Goal: Task Accomplishment & Management: Manage account settings

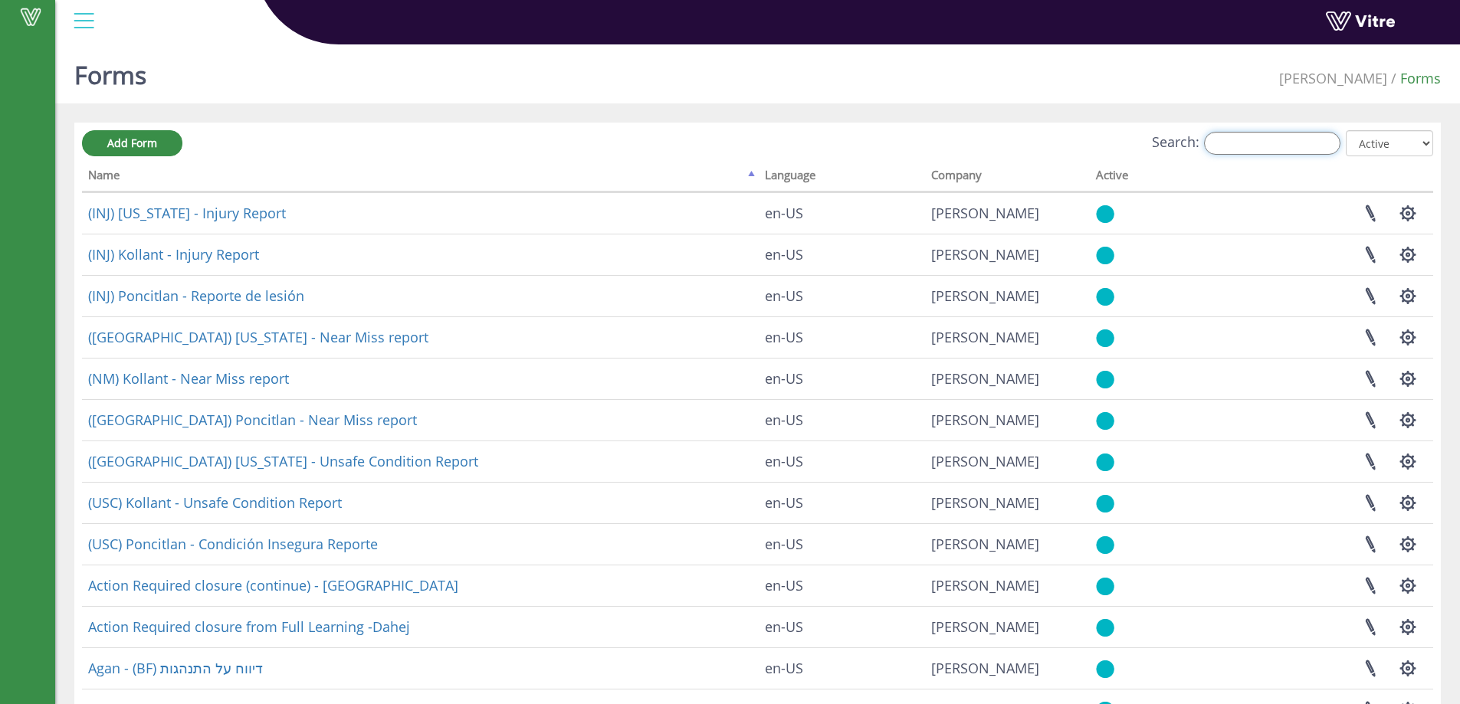
click at [1284, 150] on input "Search:" at bounding box center [1272, 143] width 136 height 23
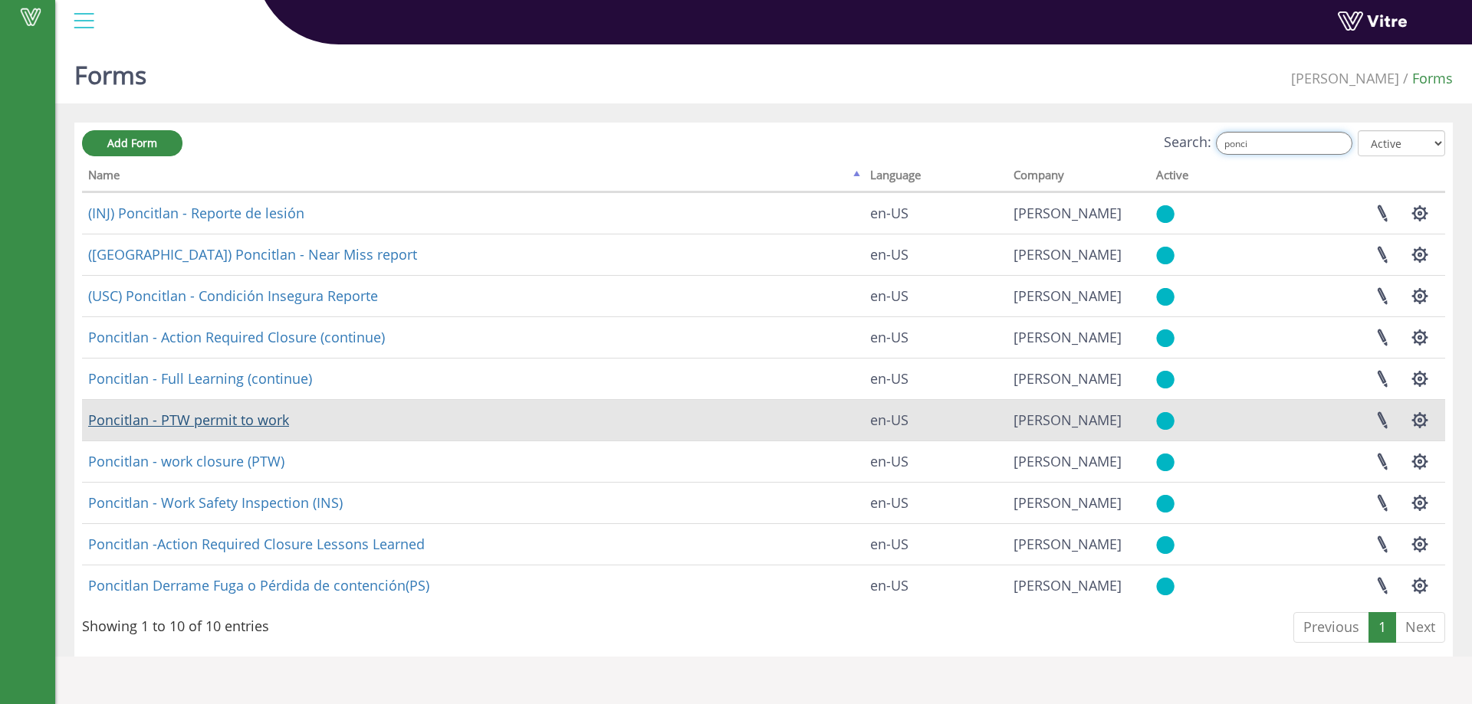
type input "ponci"
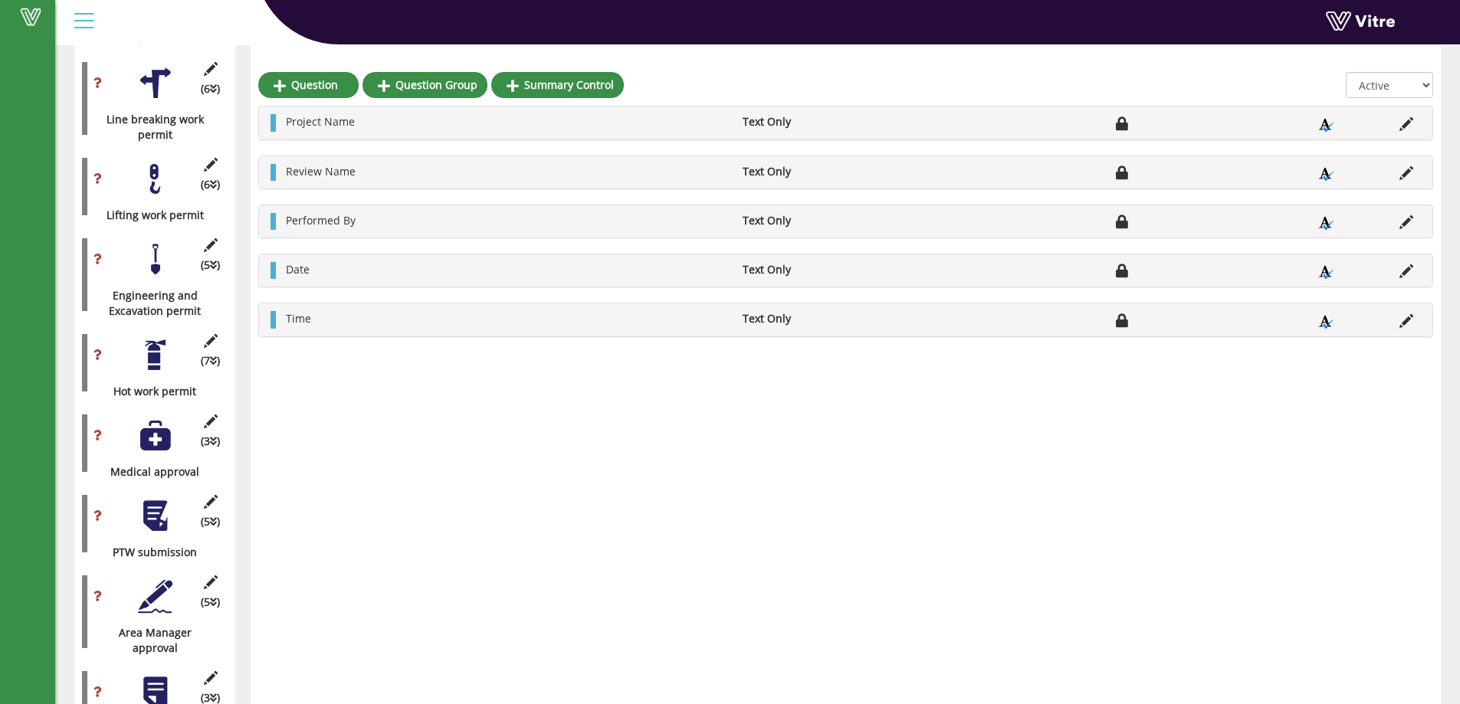
click at [162, 428] on div at bounding box center [155, 436] width 34 height 34
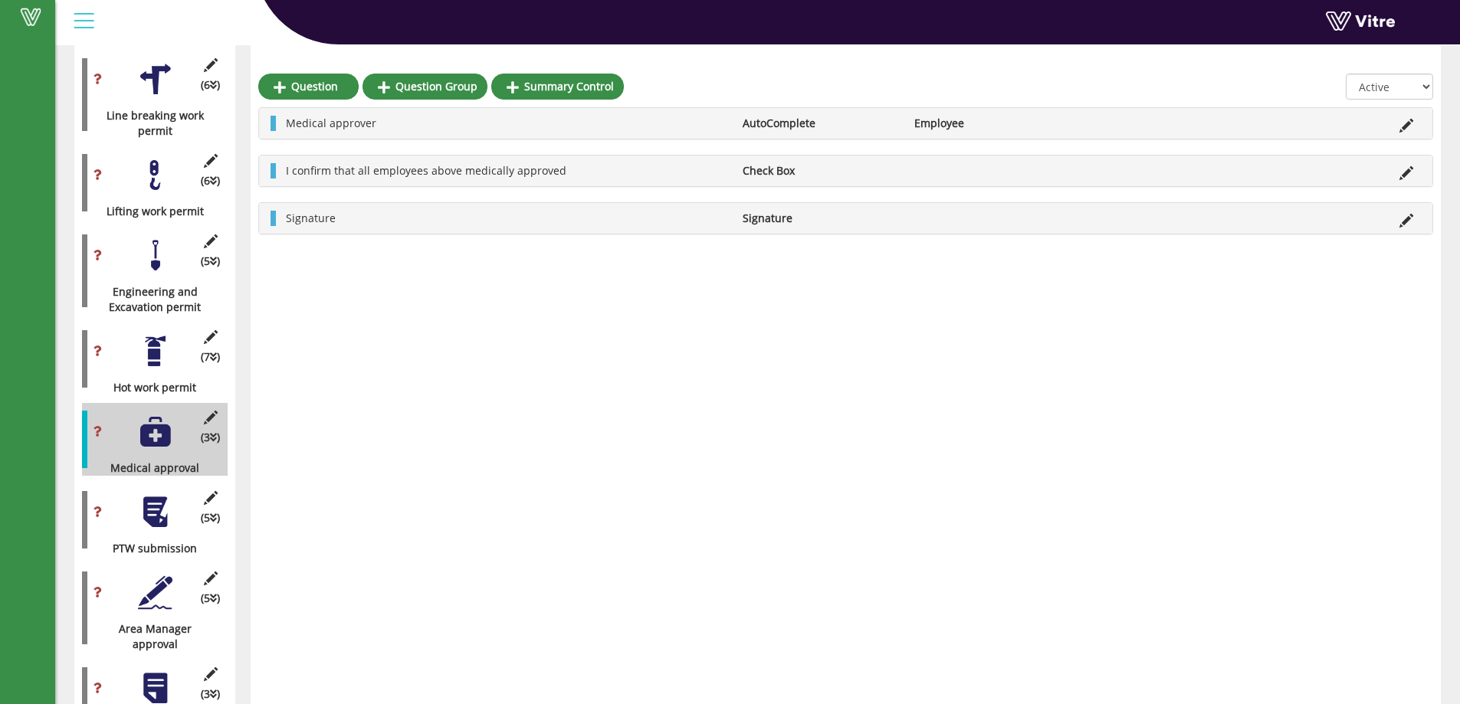
scroll to position [995, 0]
click at [1413, 126] on li "Edit Question" at bounding box center [1406, 122] width 29 height 15
click at [1413, 124] on icon at bounding box center [1407, 125] width 14 height 14
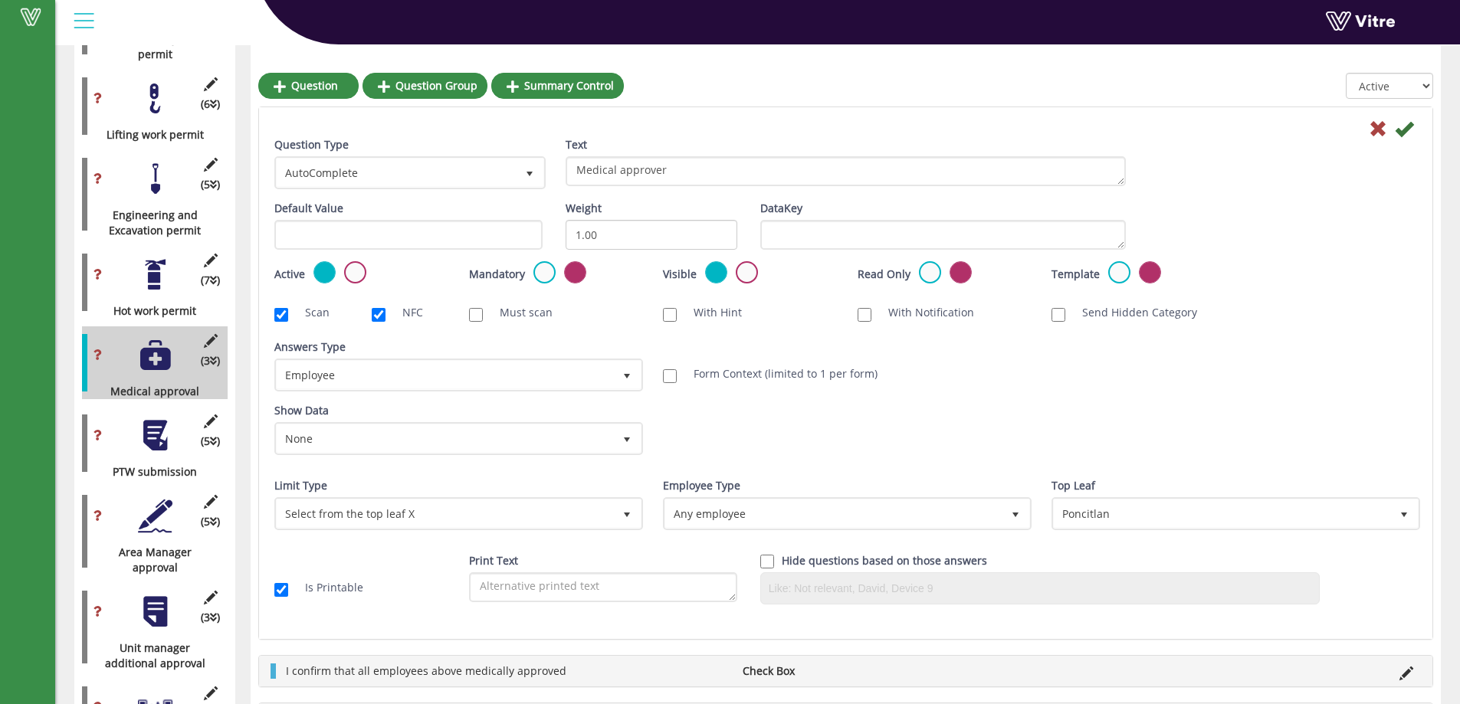
scroll to position [1072, 0]
click at [536, 280] on label at bounding box center [545, 272] width 22 height 22
click at [0, 0] on input "radio" at bounding box center [0, 0] width 0 height 0
click at [1404, 138] on icon at bounding box center [1404, 129] width 18 height 18
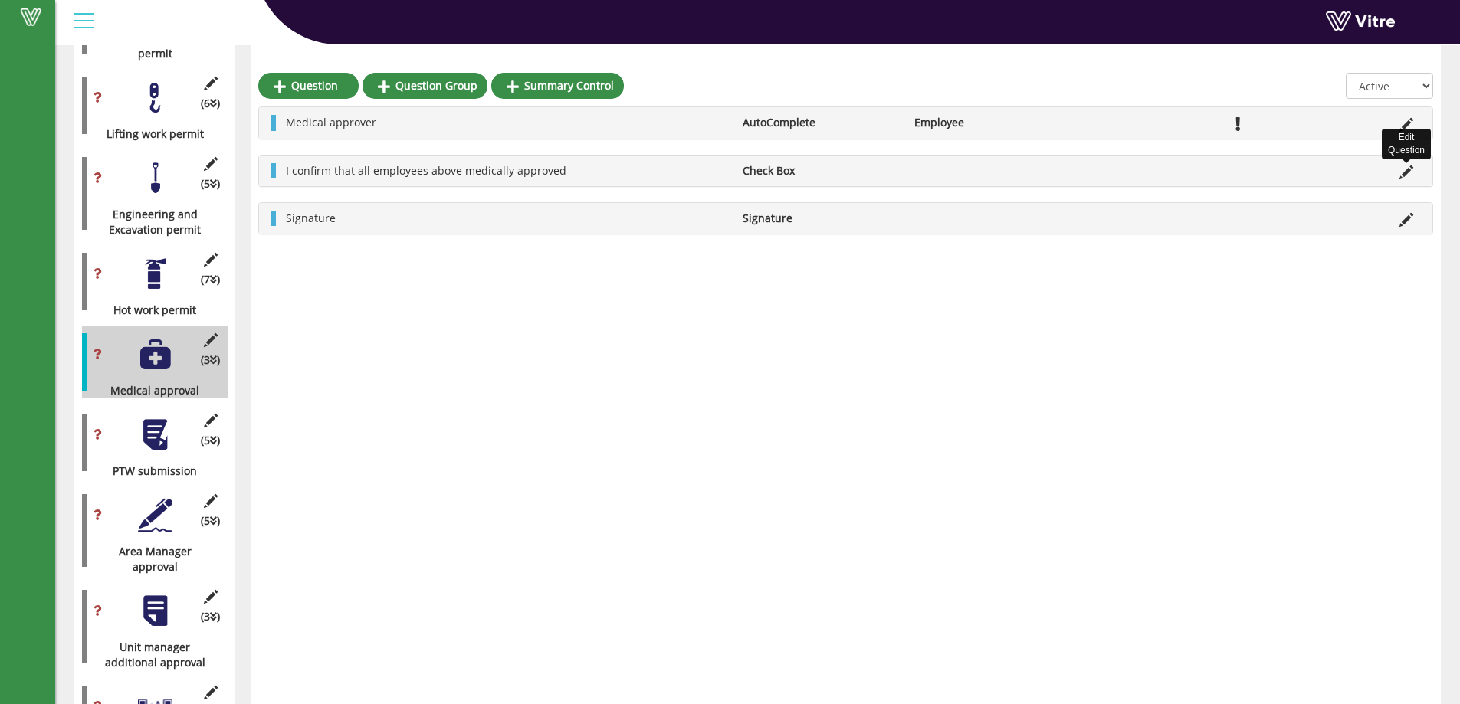
click at [1411, 171] on icon at bounding box center [1407, 173] width 14 height 14
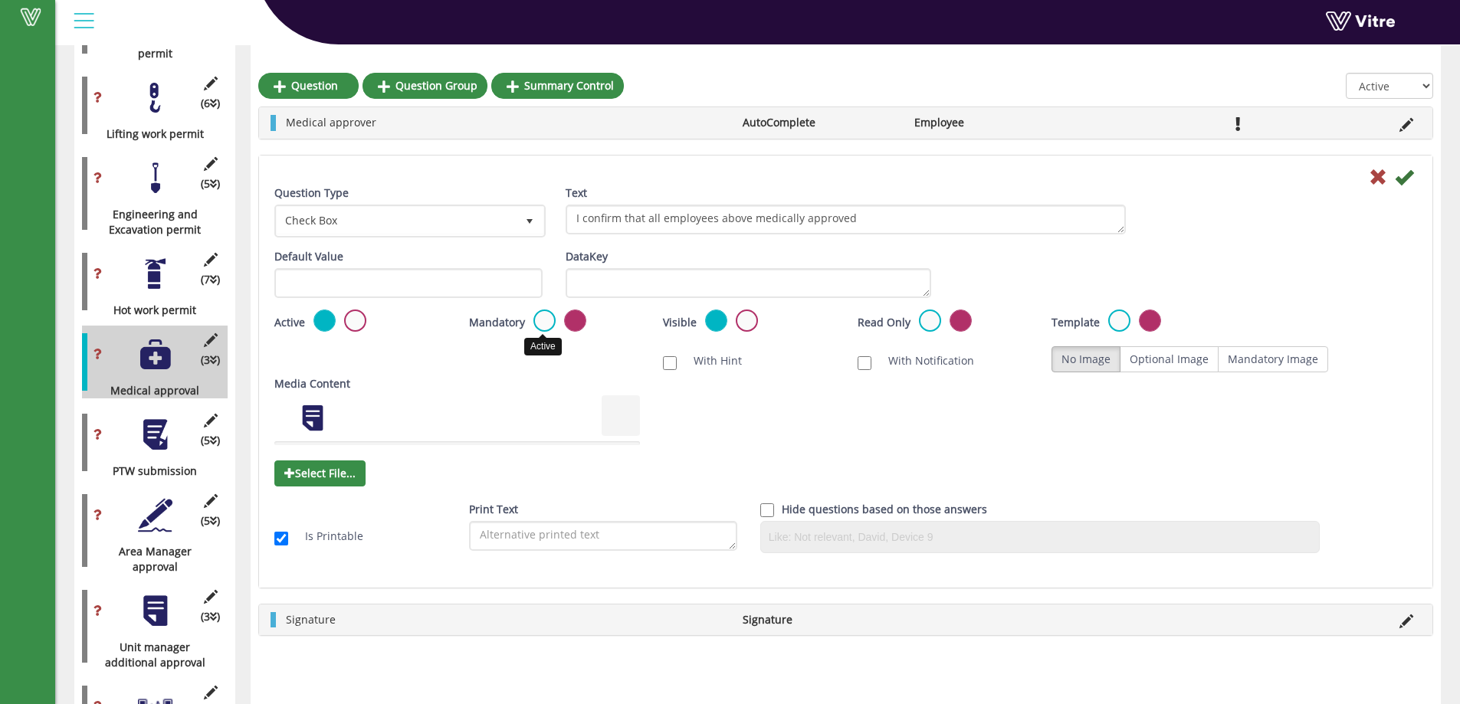
click at [540, 322] on label at bounding box center [545, 321] width 22 height 22
click at [0, 0] on input "radio" at bounding box center [0, 0] width 0 height 0
click at [1407, 182] on icon at bounding box center [1404, 177] width 18 height 18
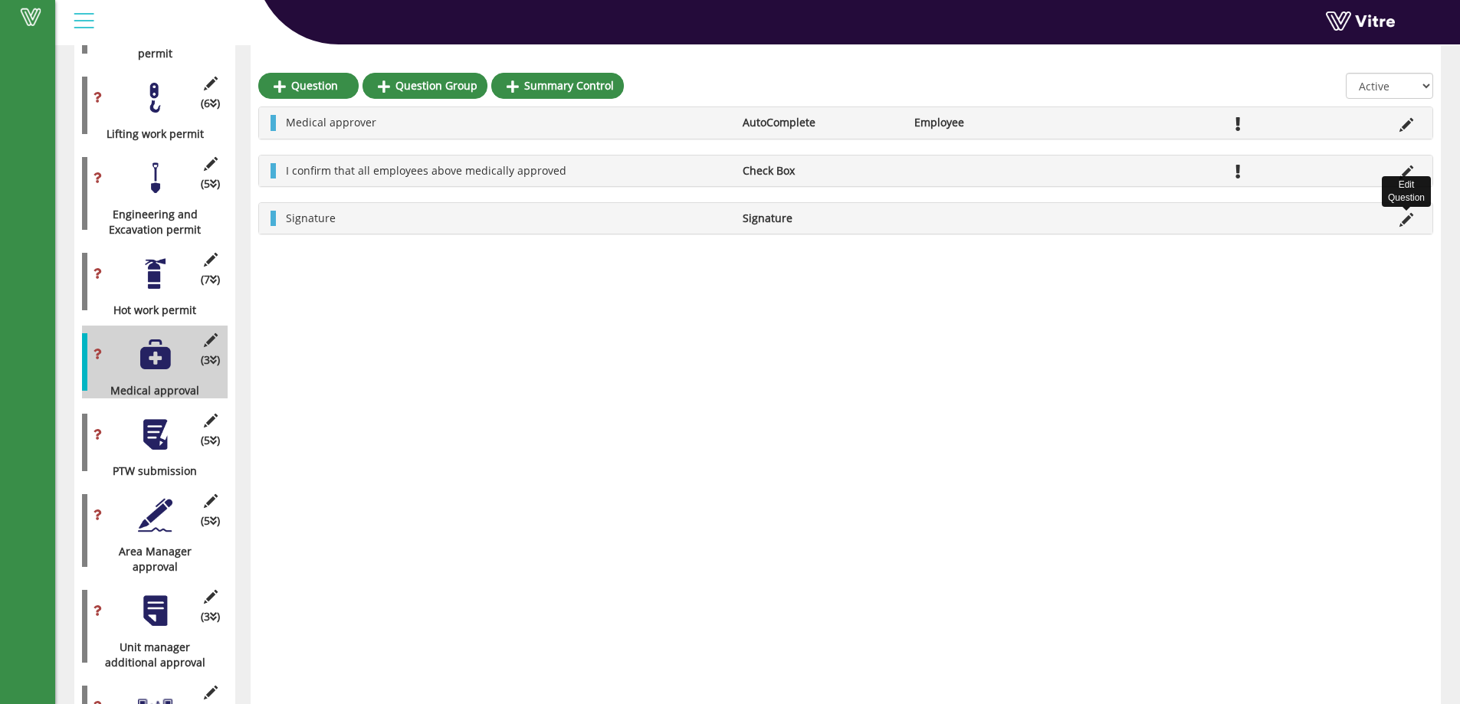
click at [1403, 222] on icon at bounding box center [1407, 220] width 14 height 14
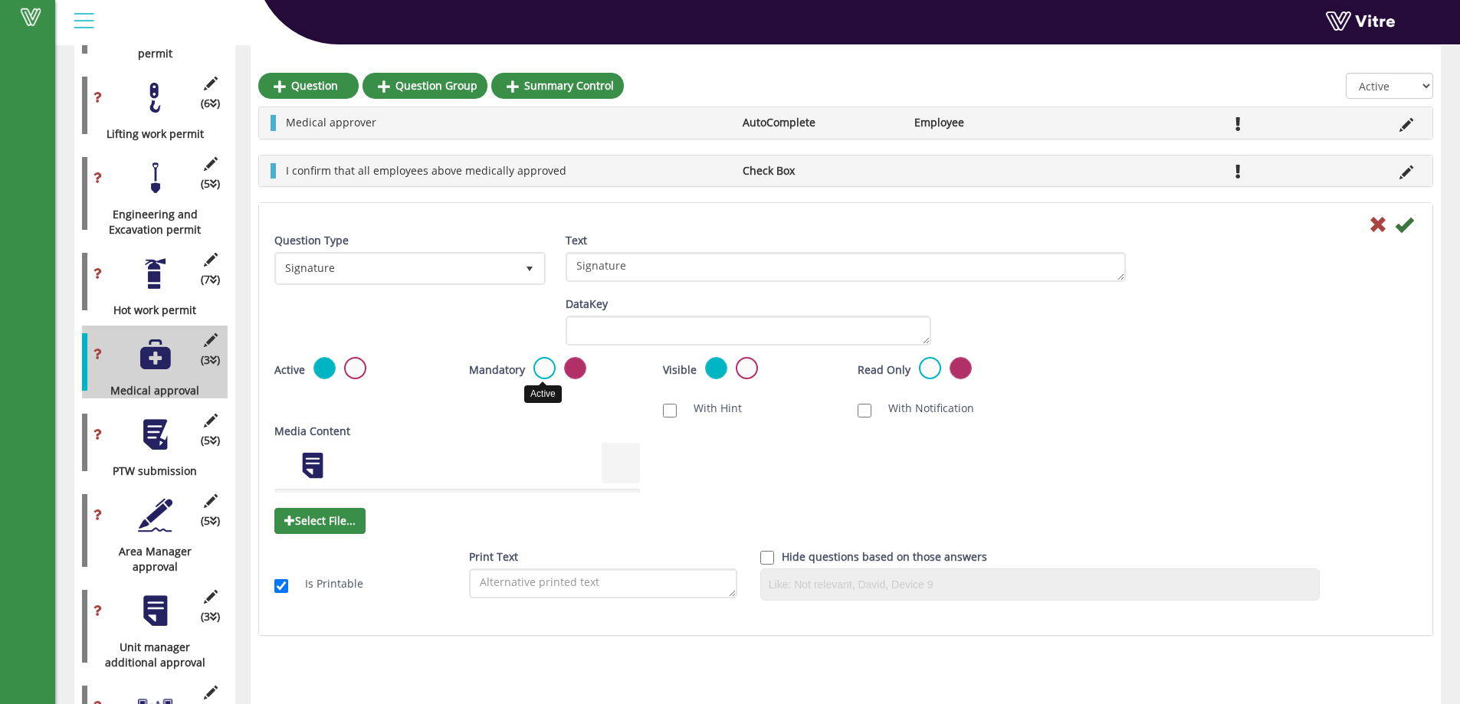
click at [540, 366] on label at bounding box center [545, 368] width 22 height 22
click at [0, 0] on input "radio" at bounding box center [0, 0] width 0 height 0
click at [1405, 228] on icon at bounding box center [1404, 224] width 18 height 18
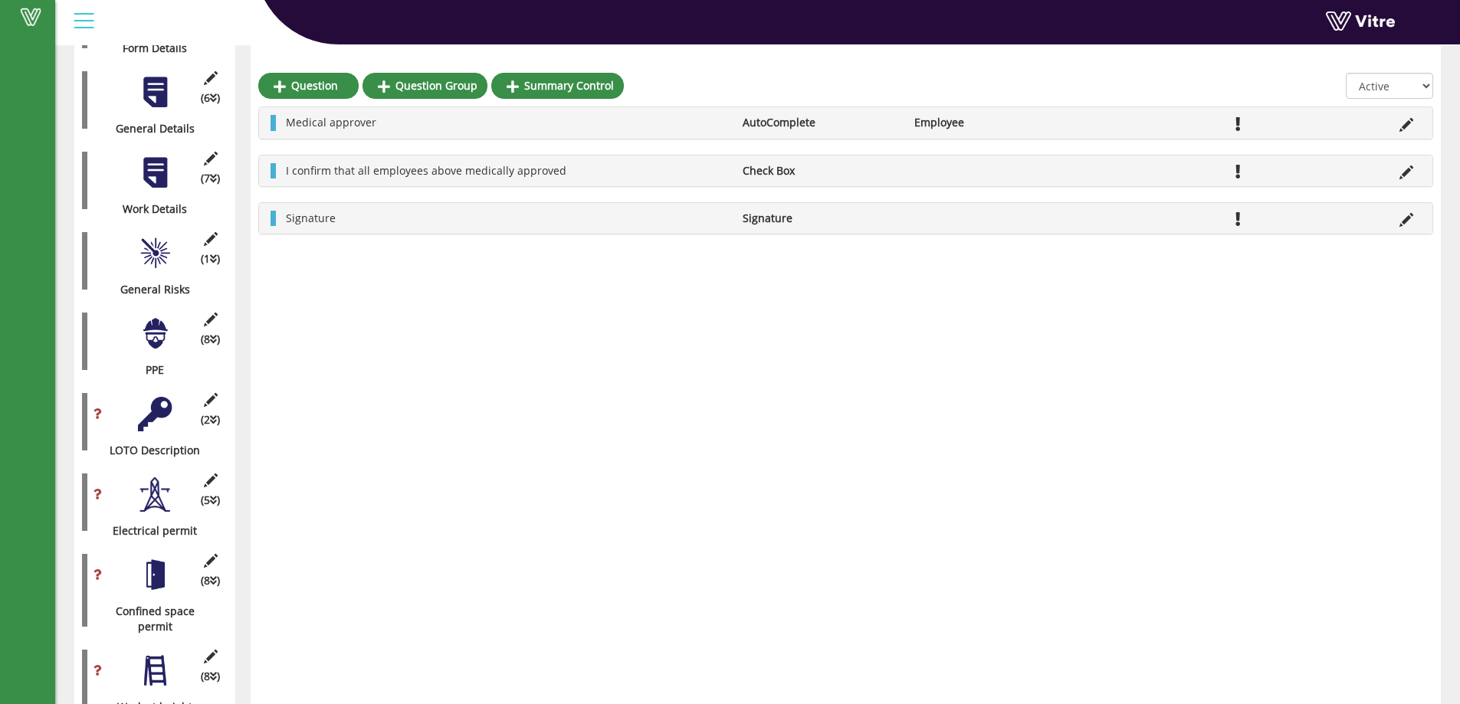
scroll to position [306, 0]
click at [174, 231] on div "(1 ) General Risks" at bounding box center [155, 261] width 146 height 73
drag, startPoint x: 174, startPoint y: 234, endPoint x: 165, endPoint y: 248, distance: 16.6
click at [169, 242] on div "(1 ) General Risks" at bounding box center [155, 261] width 146 height 73
drag, startPoint x: 163, startPoint y: 250, endPoint x: 163, endPoint y: 258, distance: 7.7
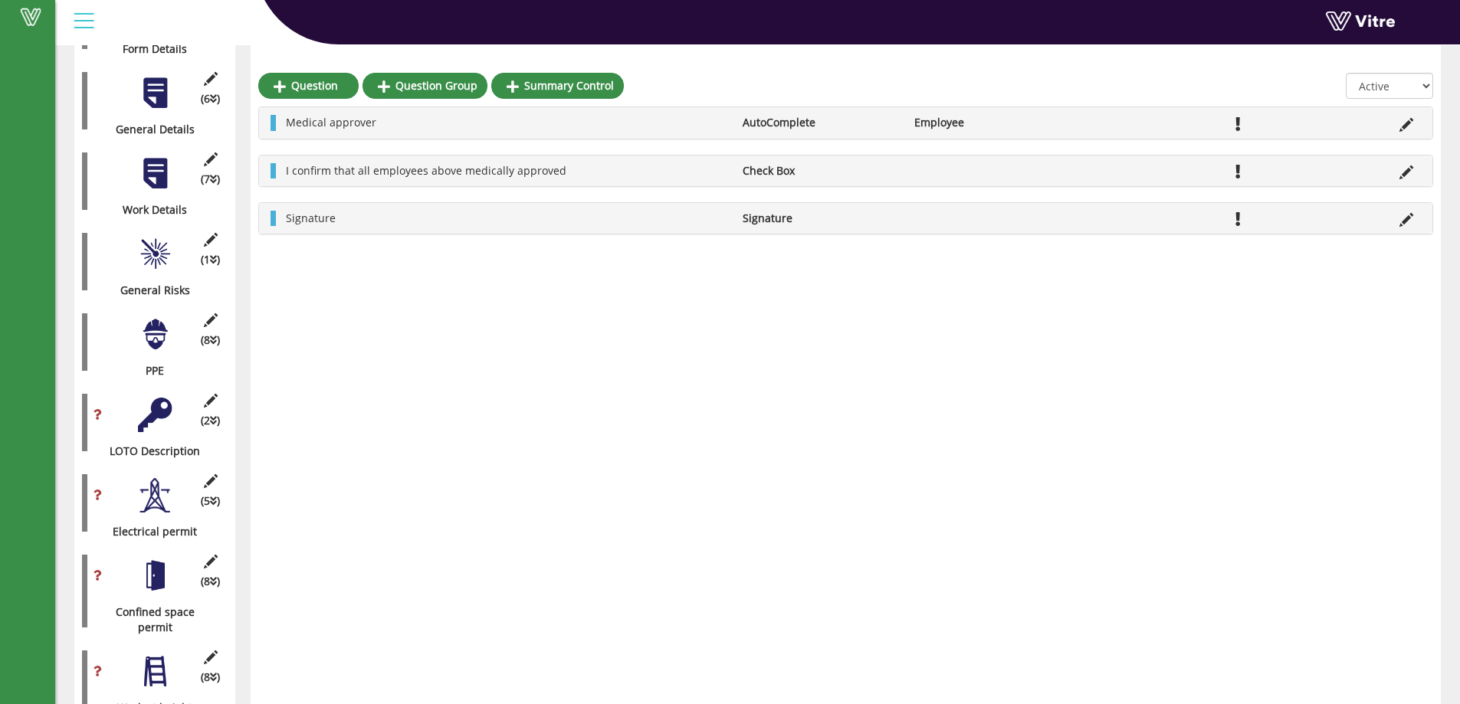
click at [163, 258] on div "(1 ) General Risks" at bounding box center [155, 261] width 146 height 73
click at [173, 248] on div "(1 ) General Risks" at bounding box center [155, 261] width 146 height 73
click at [169, 249] on div at bounding box center [155, 254] width 34 height 34
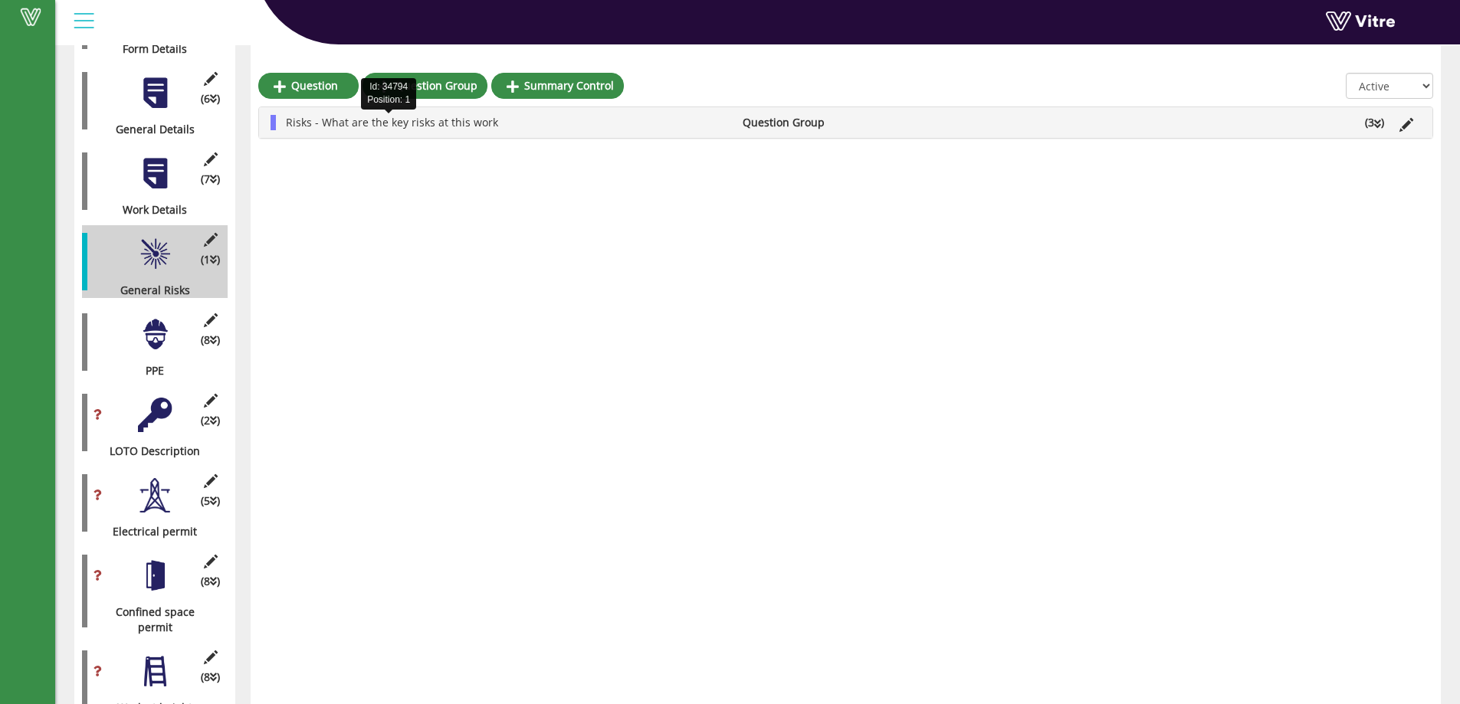
click at [446, 122] on span "Risks - What are the key risks at this work" at bounding box center [392, 122] width 212 height 15
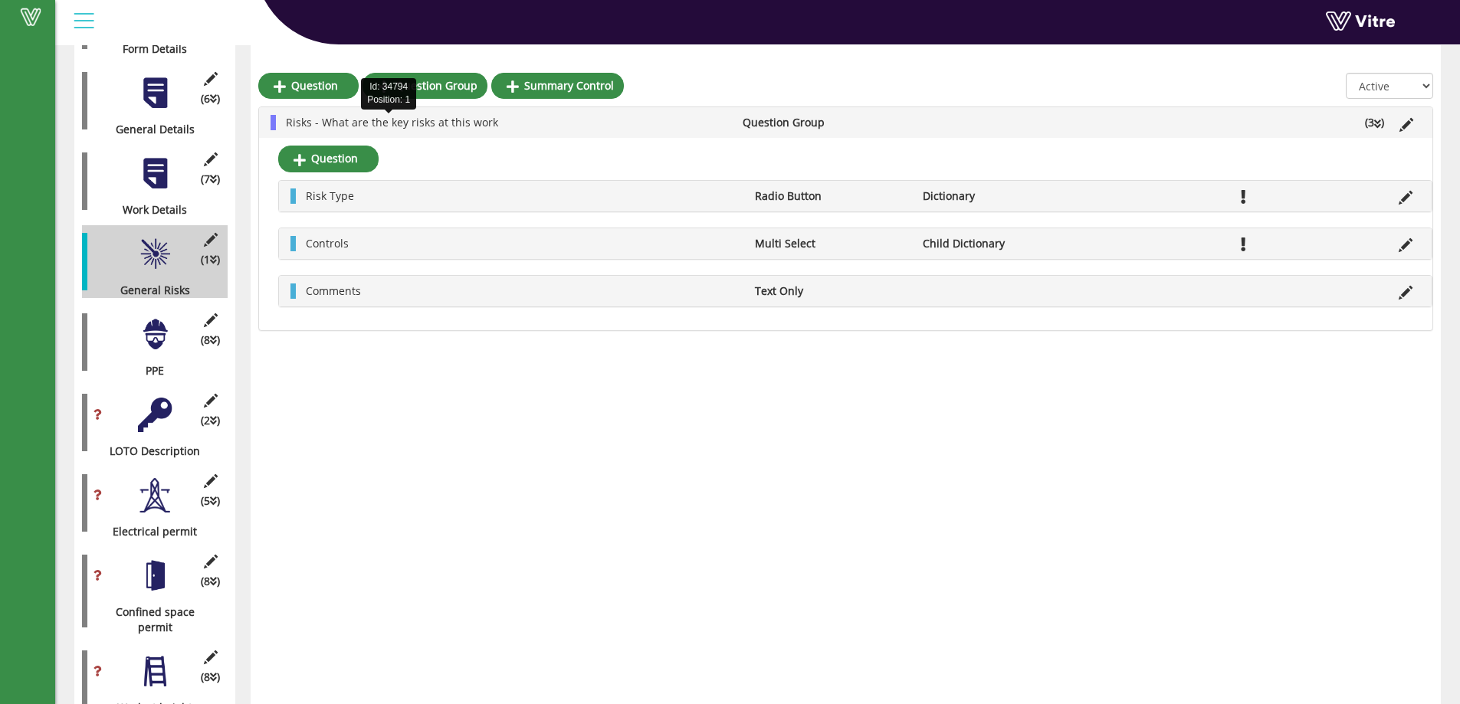
click at [446, 122] on span "Risks - What are the key risks at this work" at bounding box center [392, 122] width 212 height 15
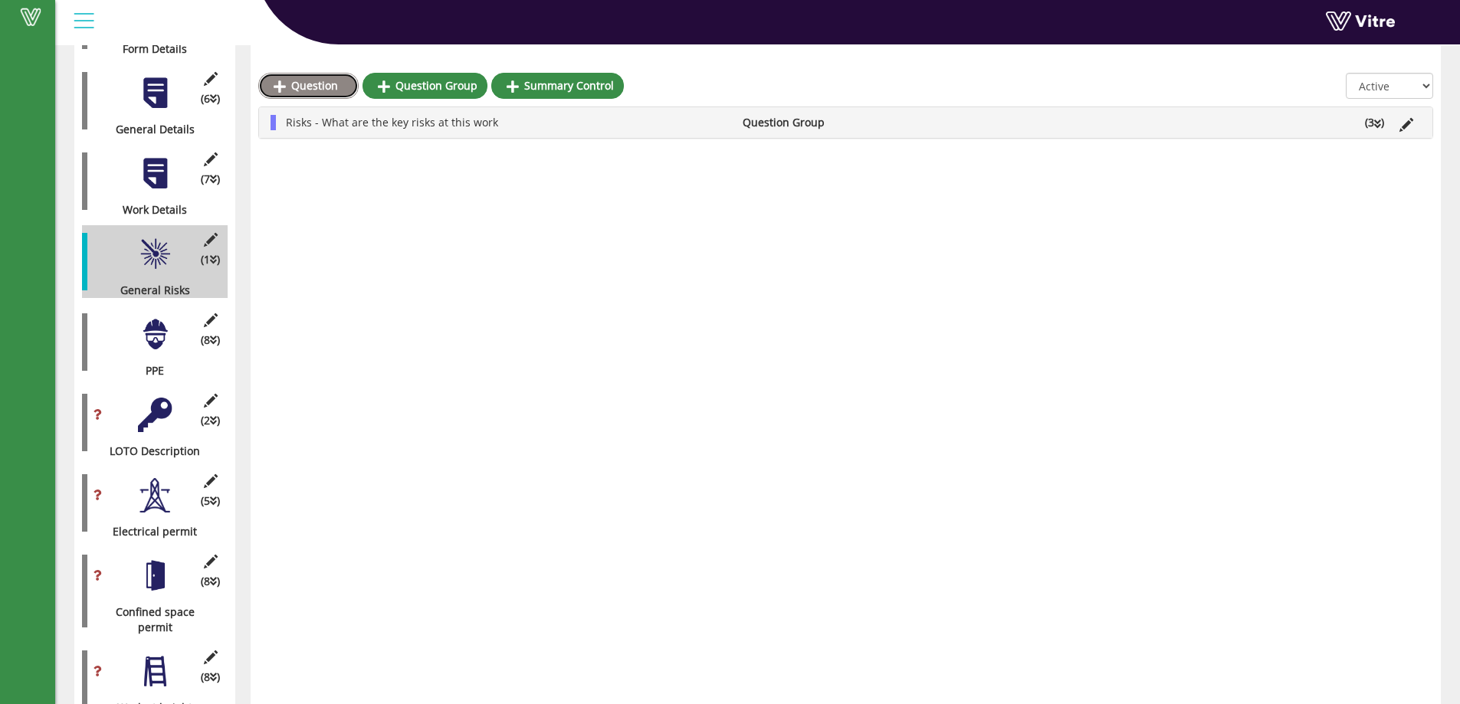
click at [327, 87] on link "Question" at bounding box center [308, 86] width 100 height 26
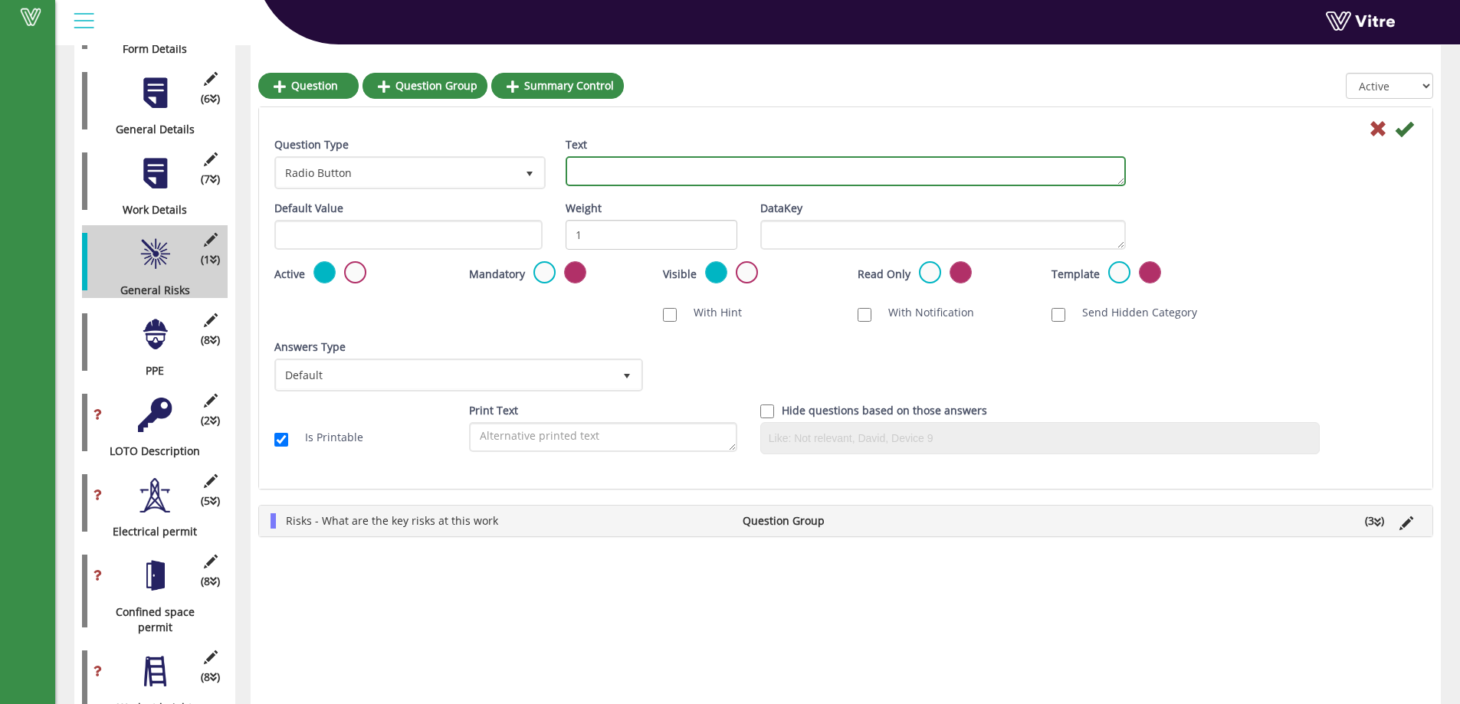
click at [603, 169] on textarea "Text" at bounding box center [846, 171] width 560 height 30
paste textarea "Are current weather conditions safe for the planned work activities?"
type textarea "Are current weather conditions safe for the planned work activities?"
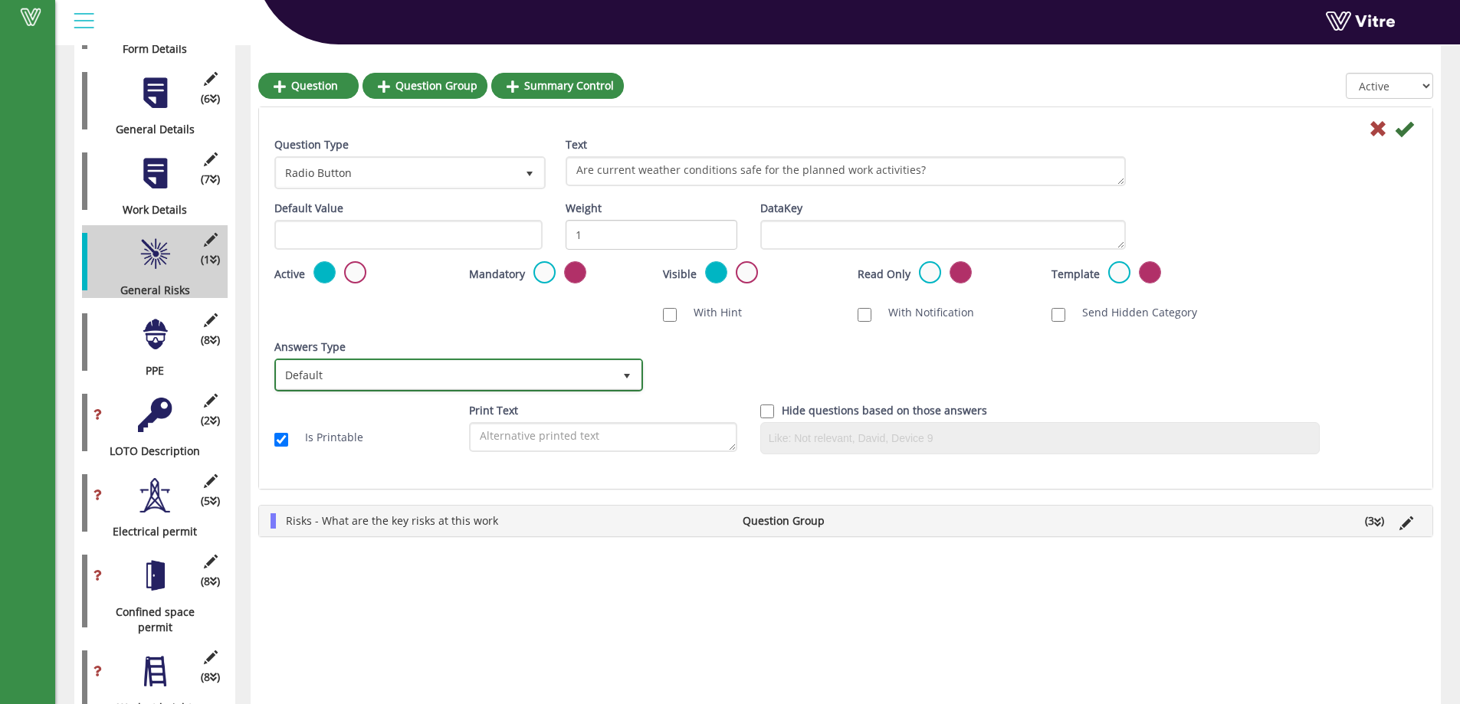
drag, startPoint x: 428, startPoint y: 367, endPoint x: 440, endPoint y: 370, distance: 11.9
click at [432, 368] on span "Default" at bounding box center [445, 375] width 337 height 28
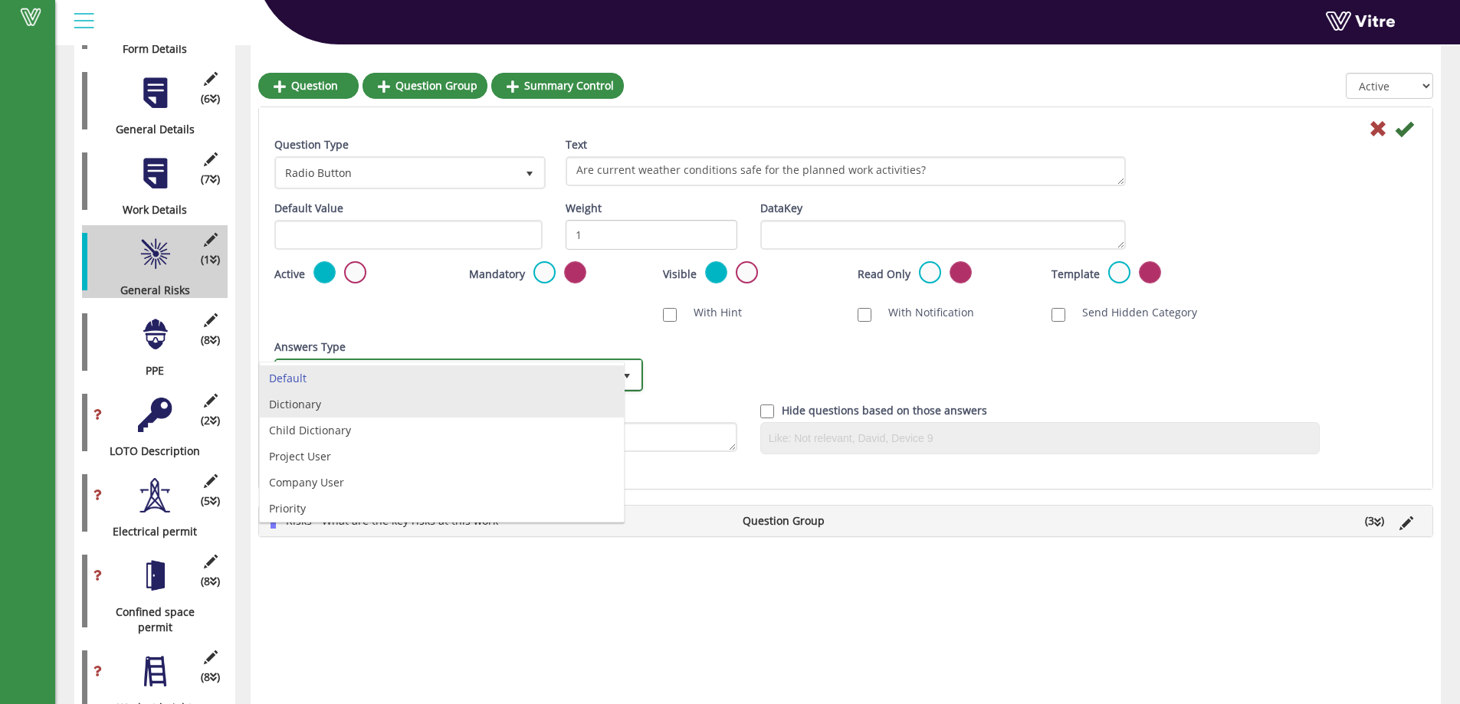
click at [345, 406] on li "Dictionary" at bounding box center [442, 405] width 364 height 26
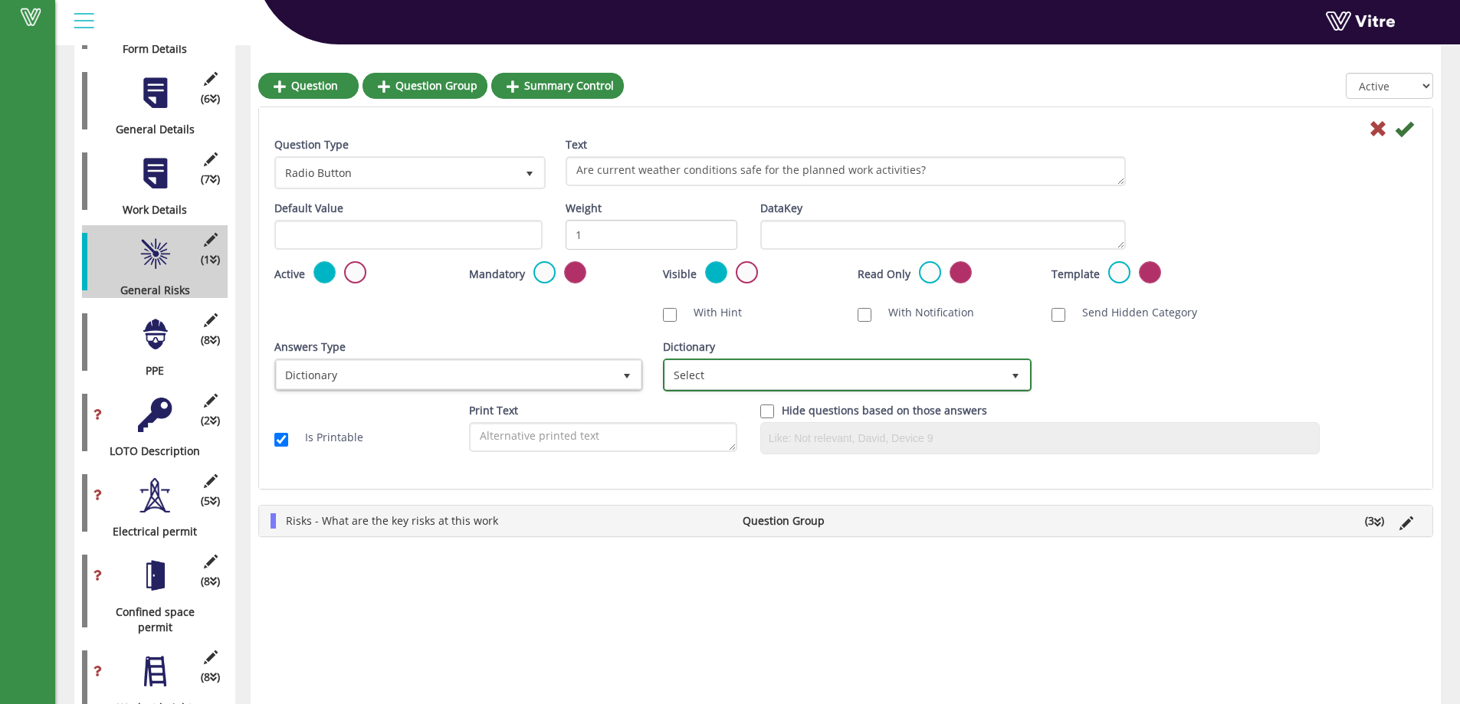
click at [701, 386] on span "Select" at bounding box center [833, 375] width 337 height 28
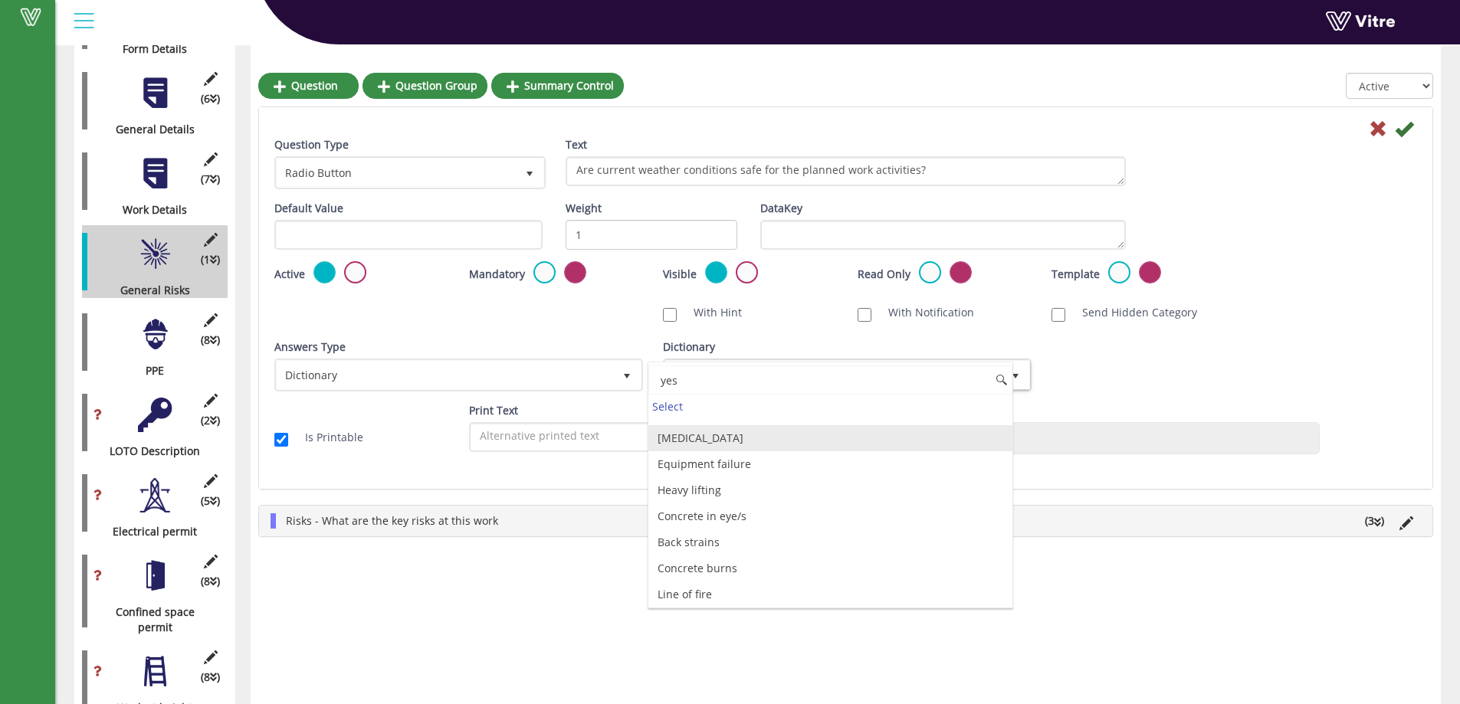
scroll to position [0, 0]
click at [734, 431] on li "WAH - yes/no" at bounding box center [830, 430] width 364 height 26
type input "yes"
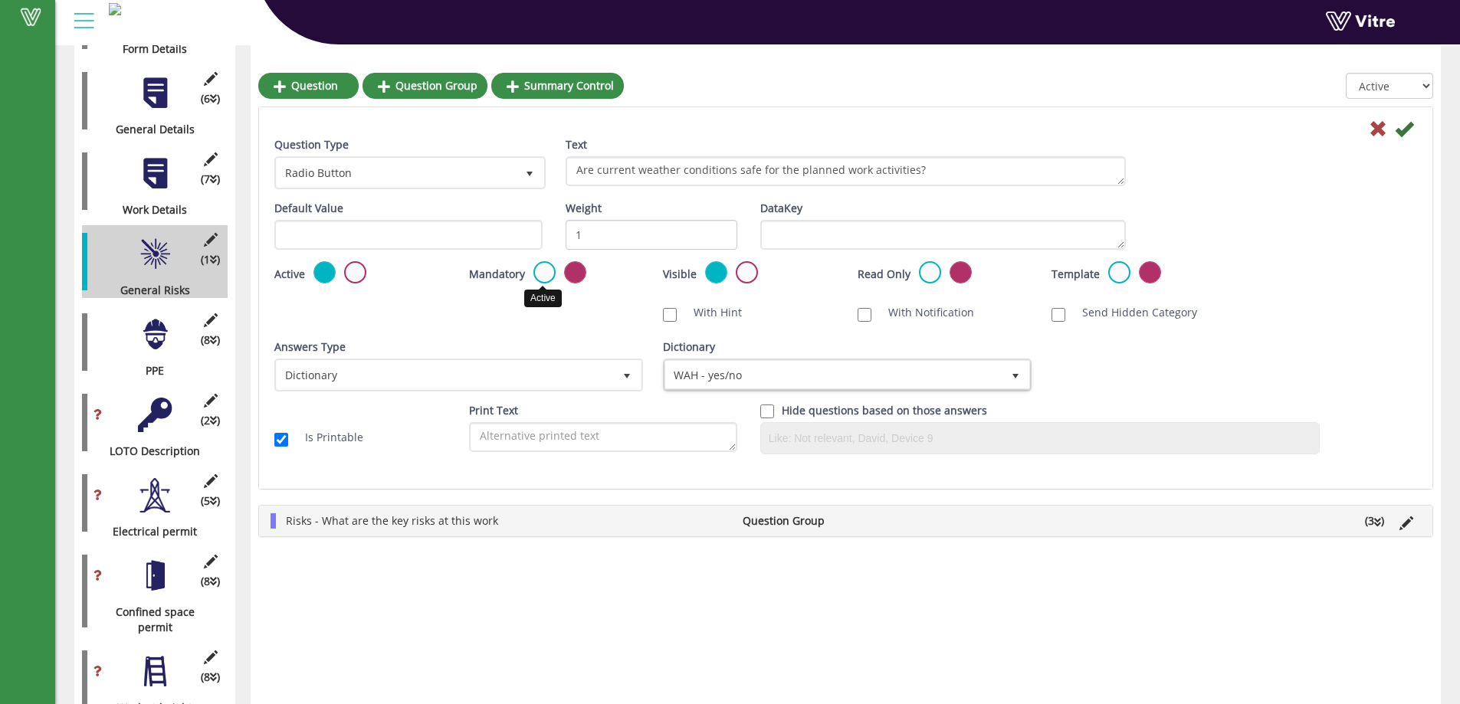
click at [542, 276] on label at bounding box center [545, 272] width 22 height 22
click at [0, 0] on input "radio" at bounding box center [0, 0] width 0 height 0
click at [1415, 131] on div at bounding box center [846, 128] width 1166 height 18
click at [1410, 131] on icon at bounding box center [1404, 129] width 18 height 18
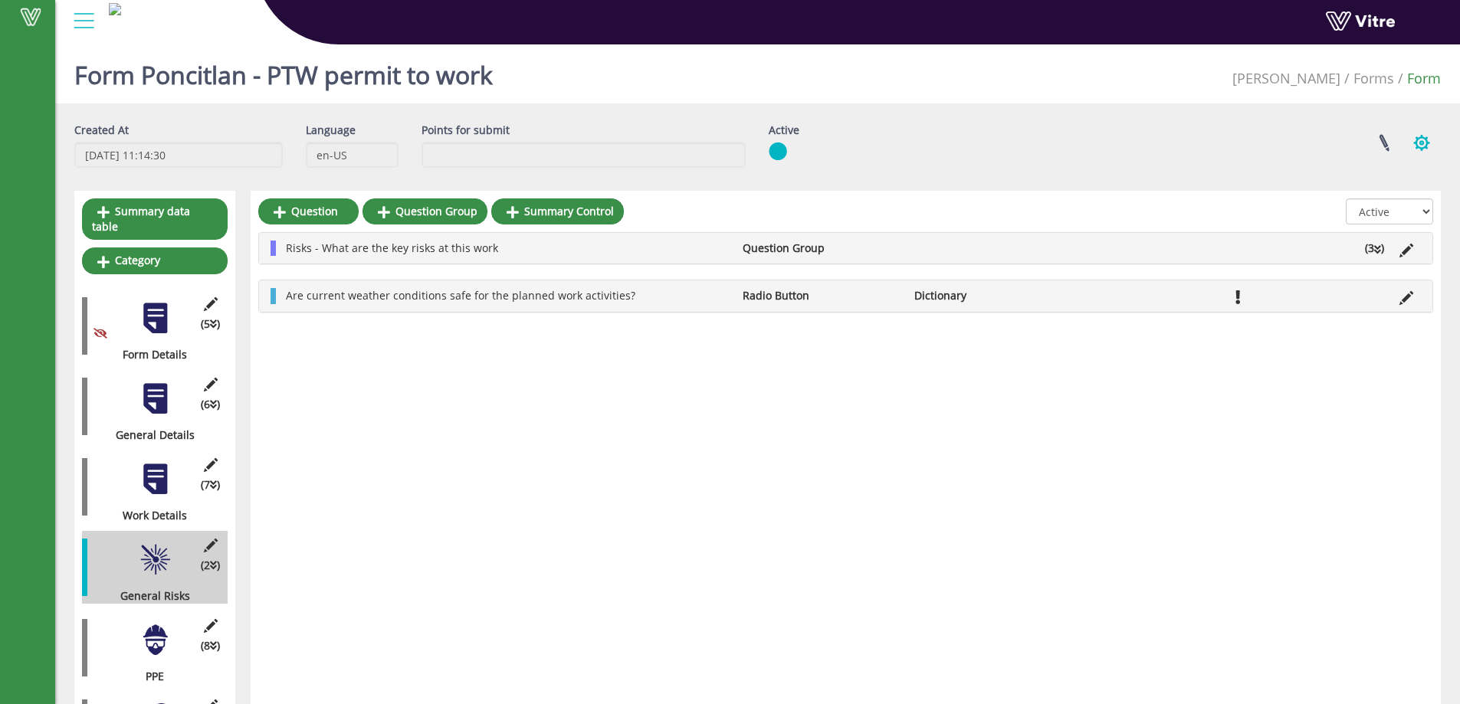
click at [1416, 145] on button "button" at bounding box center [1422, 143] width 38 height 41
click at [1363, 276] on link "Additional languages" at bounding box center [1371, 279] width 140 height 20
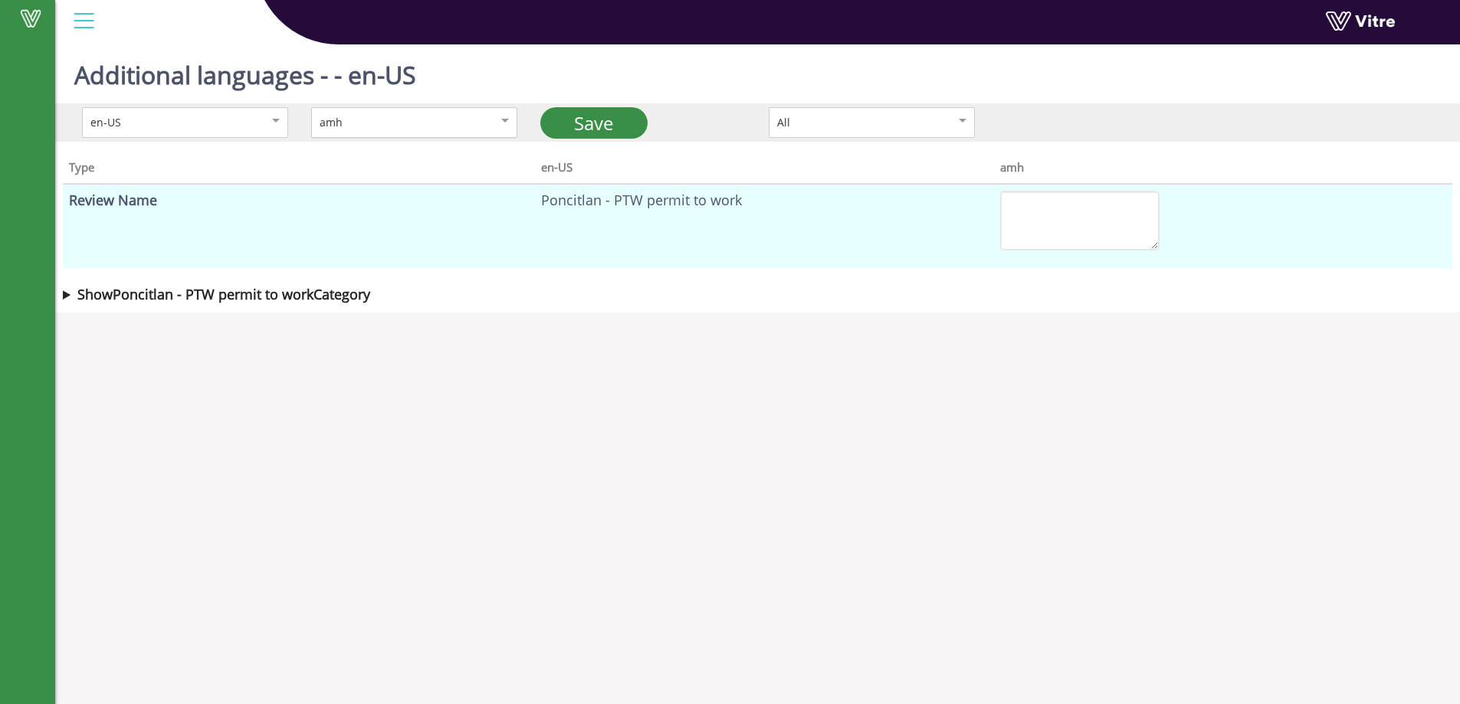
click at [394, 114] on div "amh" at bounding box center [398, 122] width 157 height 17
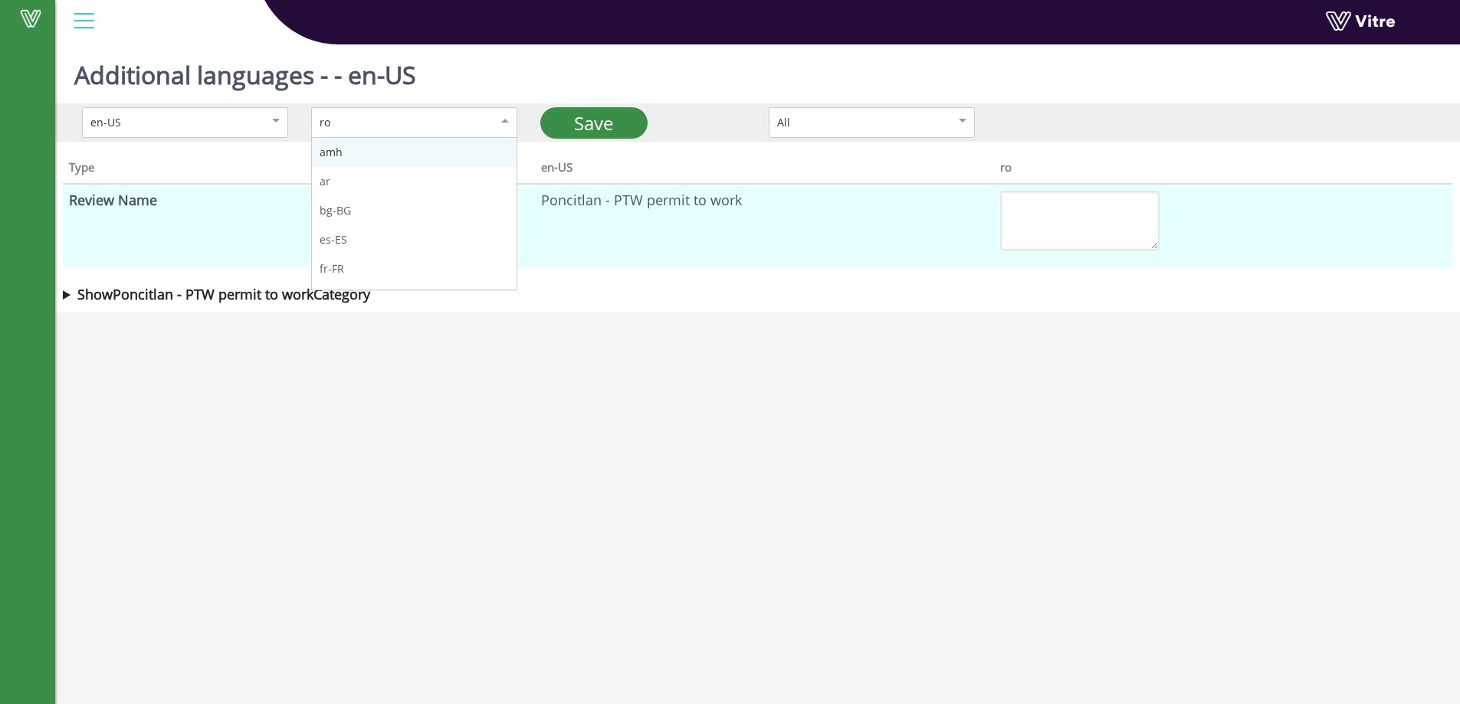
drag, startPoint x: 492, startPoint y: 117, endPoint x: 478, endPoint y: 146, distance: 32.6
click at [492, 118] on div "ro" at bounding box center [414, 122] width 206 height 31
click at [60, 300] on div "Type en-US ro Review Name Poncitlan - PTW permit to work Show Poncitlan - PTW p…" at bounding box center [757, 227] width 1405 height 171
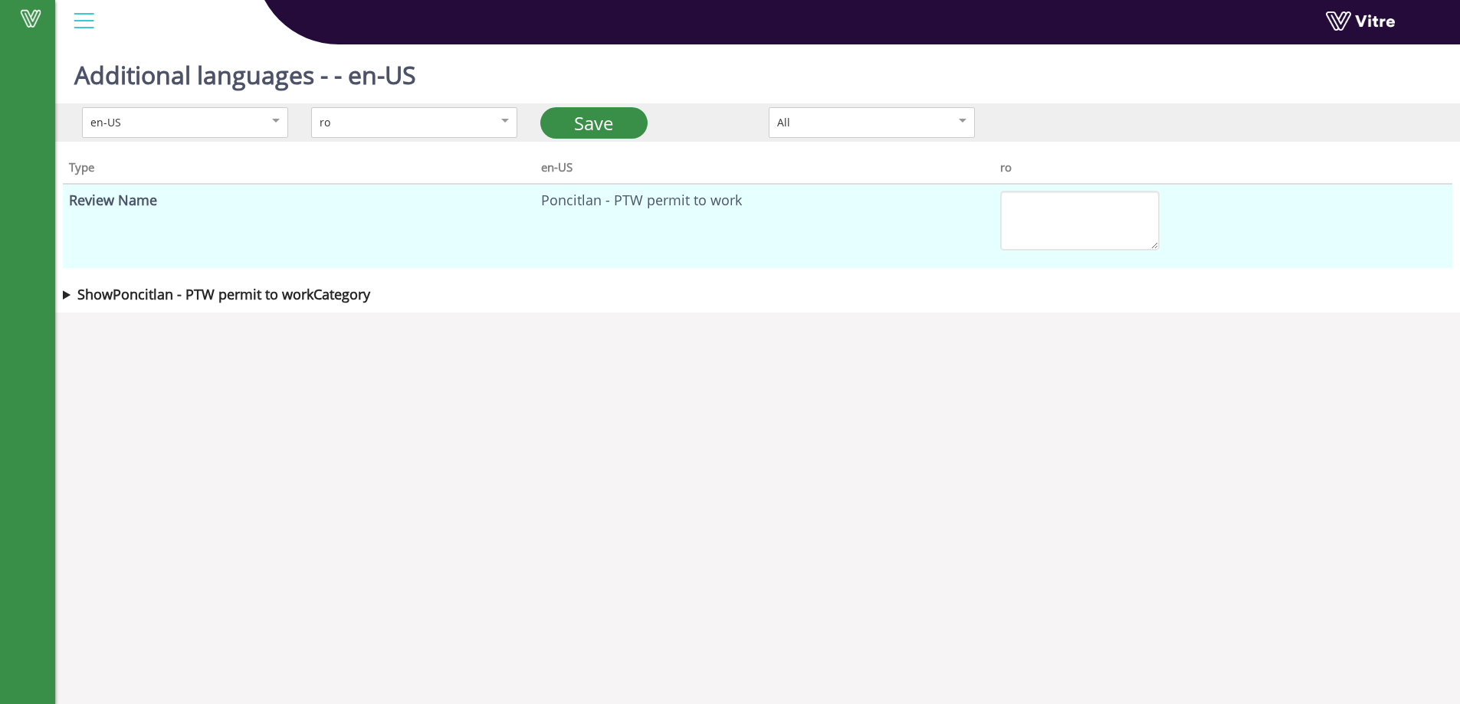
click at [60, 284] on div "Type en-US ro Review Name Poncitlan - PTW permit to work Show Poncitlan - PTW p…" at bounding box center [757, 227] width 1405 height 171
click at [67, 300] on summary "Show Poncitlan - PTW permit to work Category" at bounding box center [758, 294] width 1390 height 21
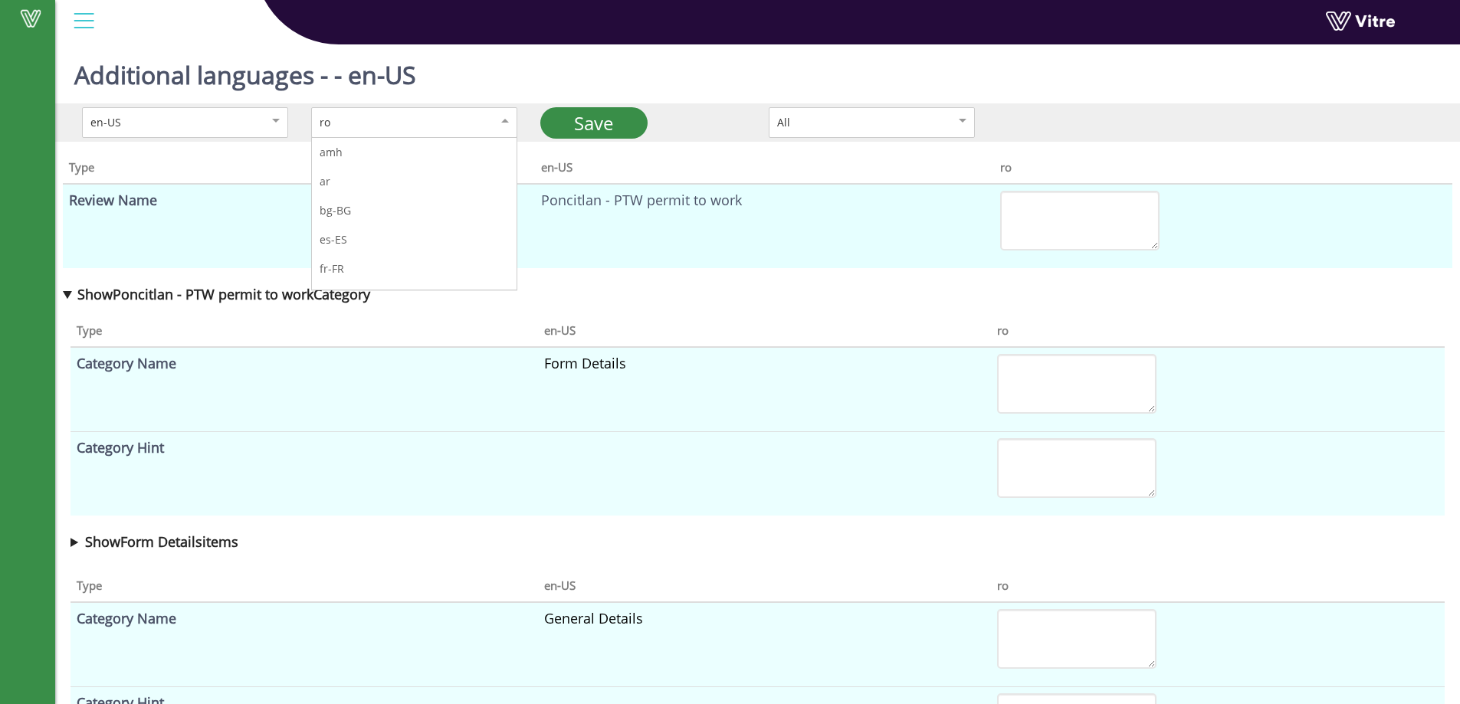
drag, startPoint x: 389, startPoint y: 122, endPoint x: 383, endPoint y: 128, distance: 8.1
click at [386, 124] on div "ro" at bounding box center [398, 122] width 157 height 17
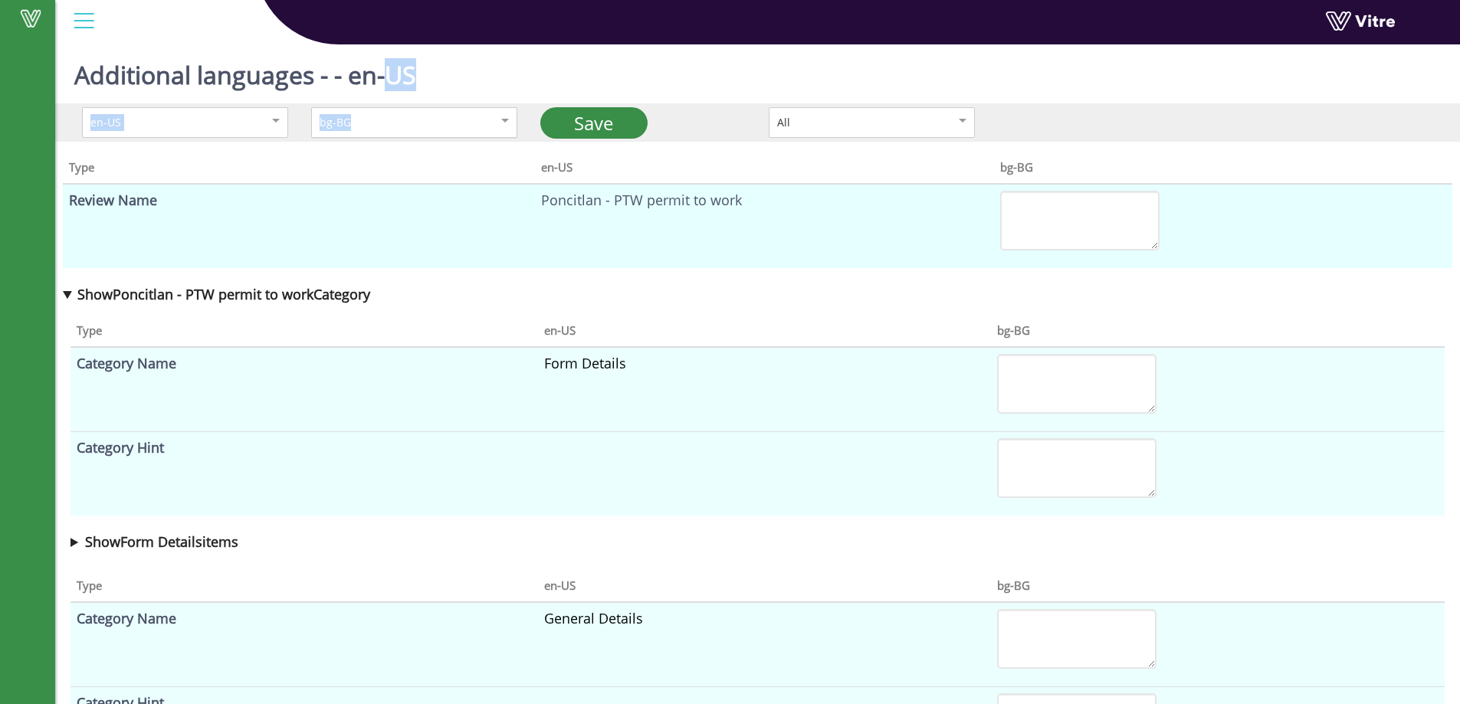
drag, startPoint x: 392, startPoint y: 100, endPoint x: 385, endPoint y: 120, distance: 21.4
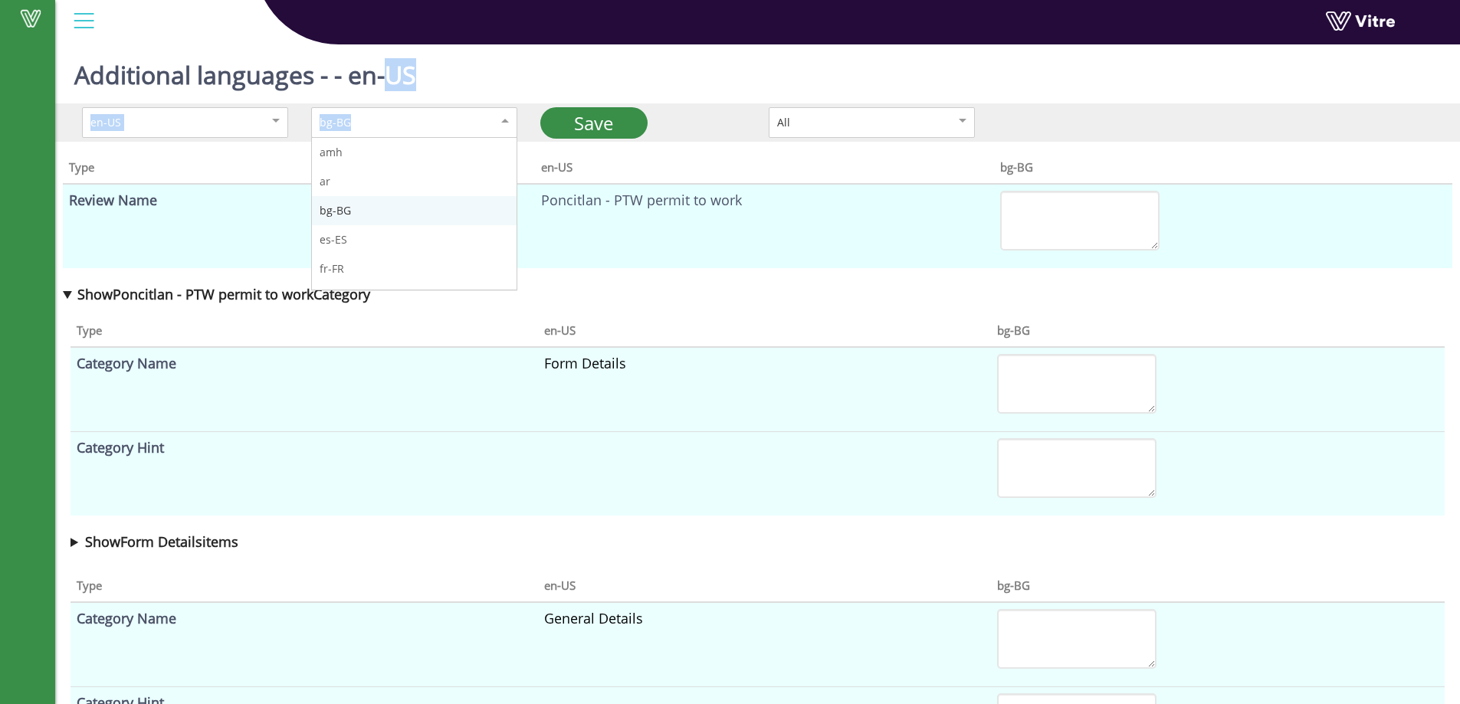
click at [383, 121] on div "bg-BG" at bounding box center [398, 122] width 157 height 17
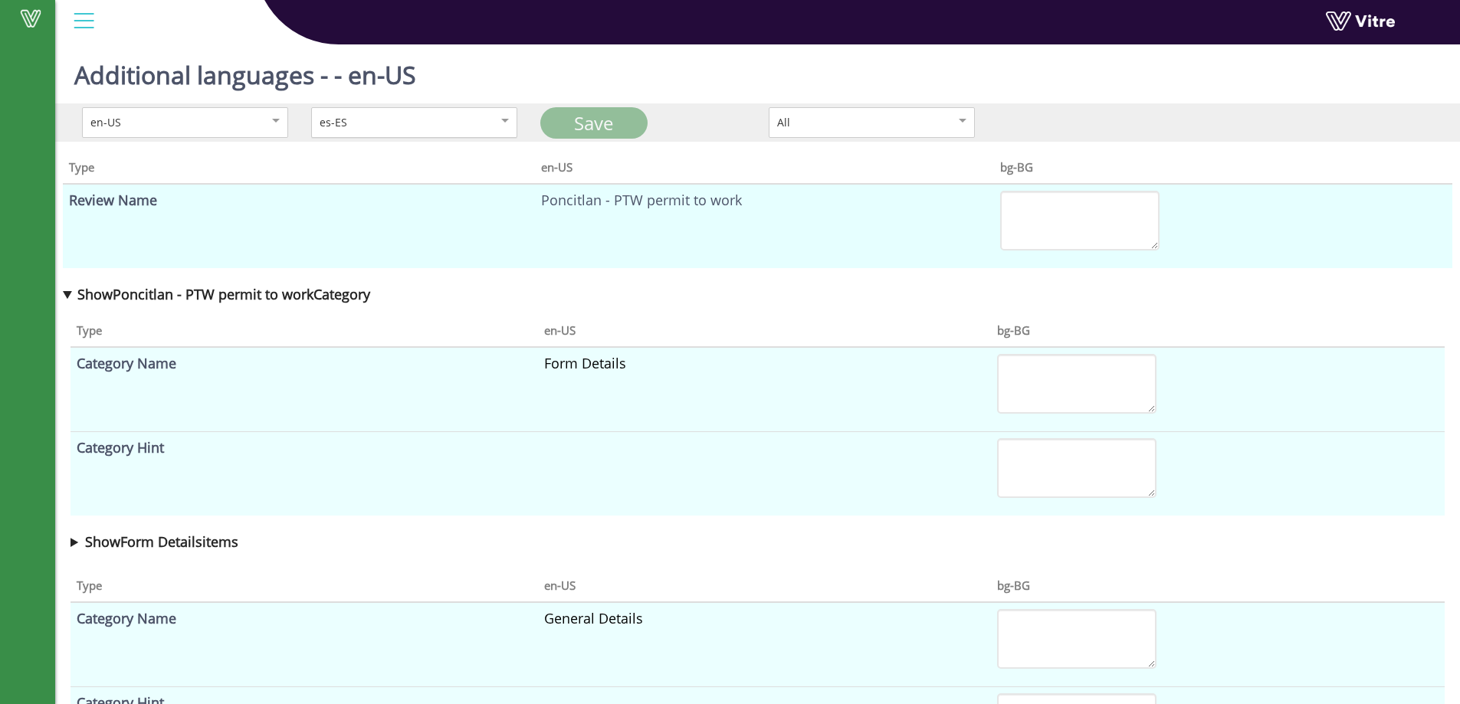
click at [378, 127] on div "es-ES" at bounding box center [398, 122] width 157 height 17
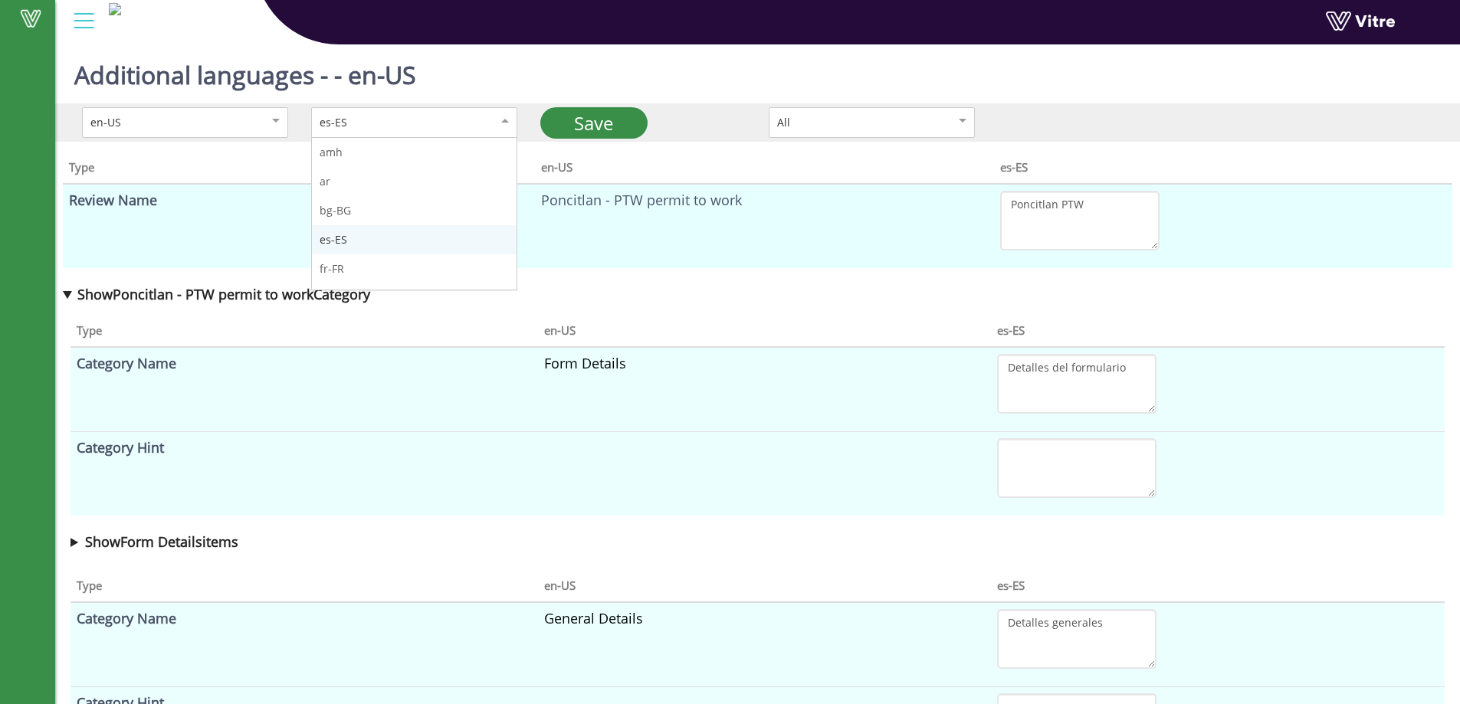
click at [408, 136] on div "es-ES" at bounding box center [414, 122] width 206 height 31
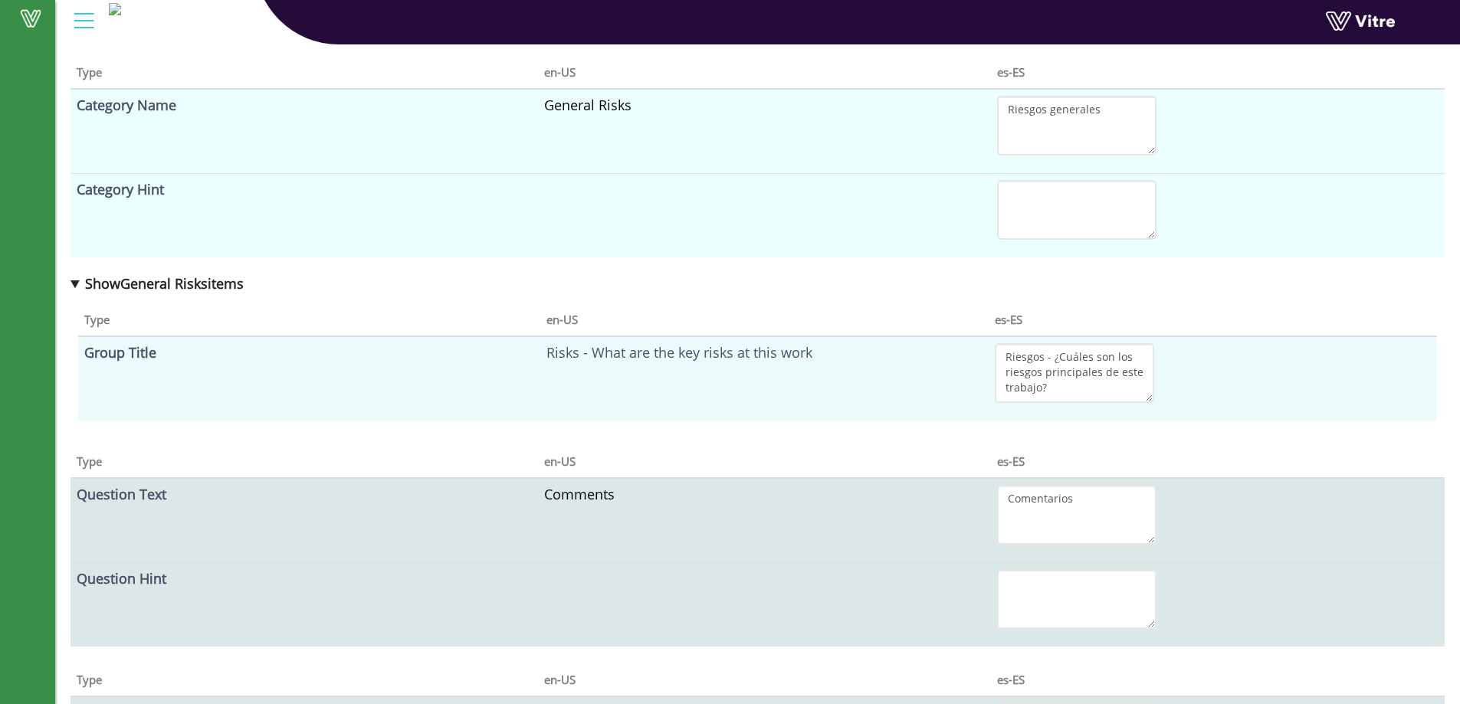
scroll to position [1822, 0]
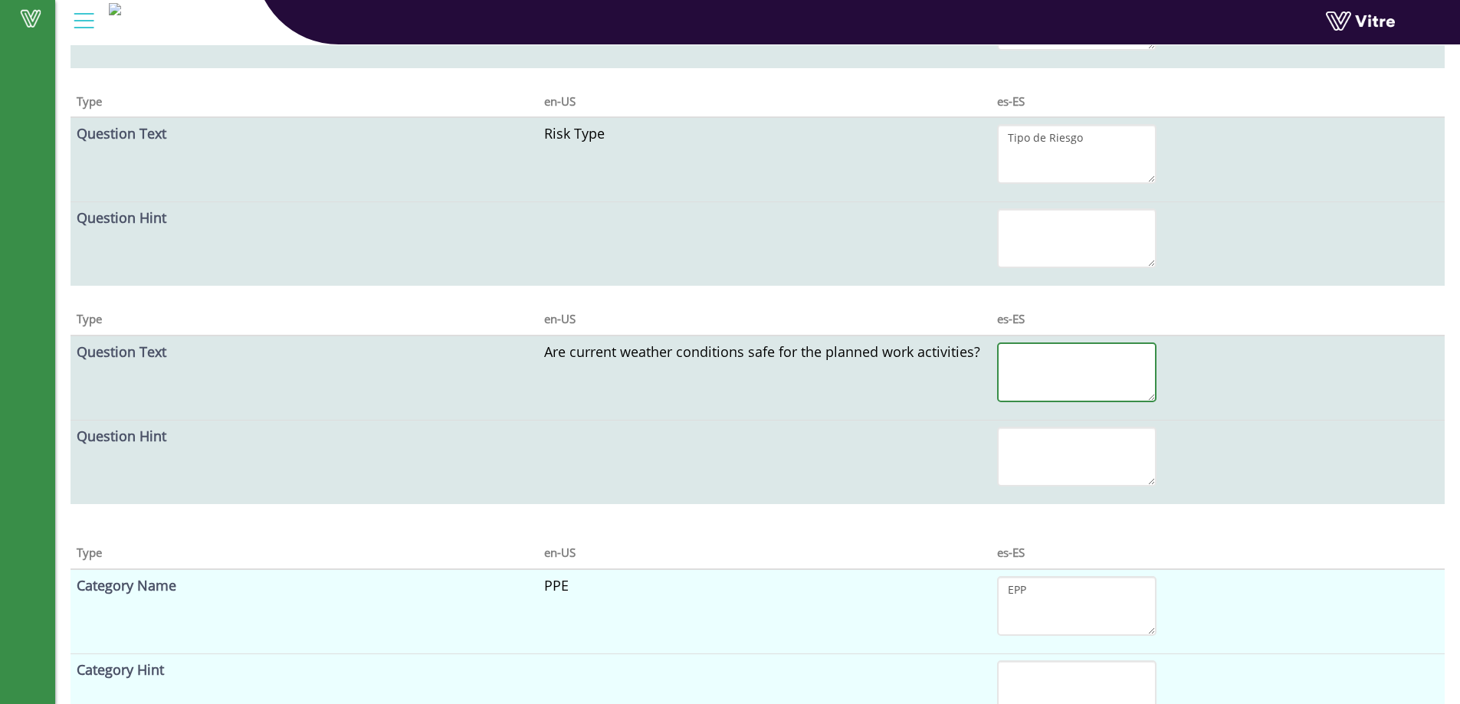
click at [1079, 379] on textarea at bounding box center [1076, 373] width 159 height 60
paste textarea "¿Son las condiciones climáticas actuales seguras para las actividades de trabaj…"
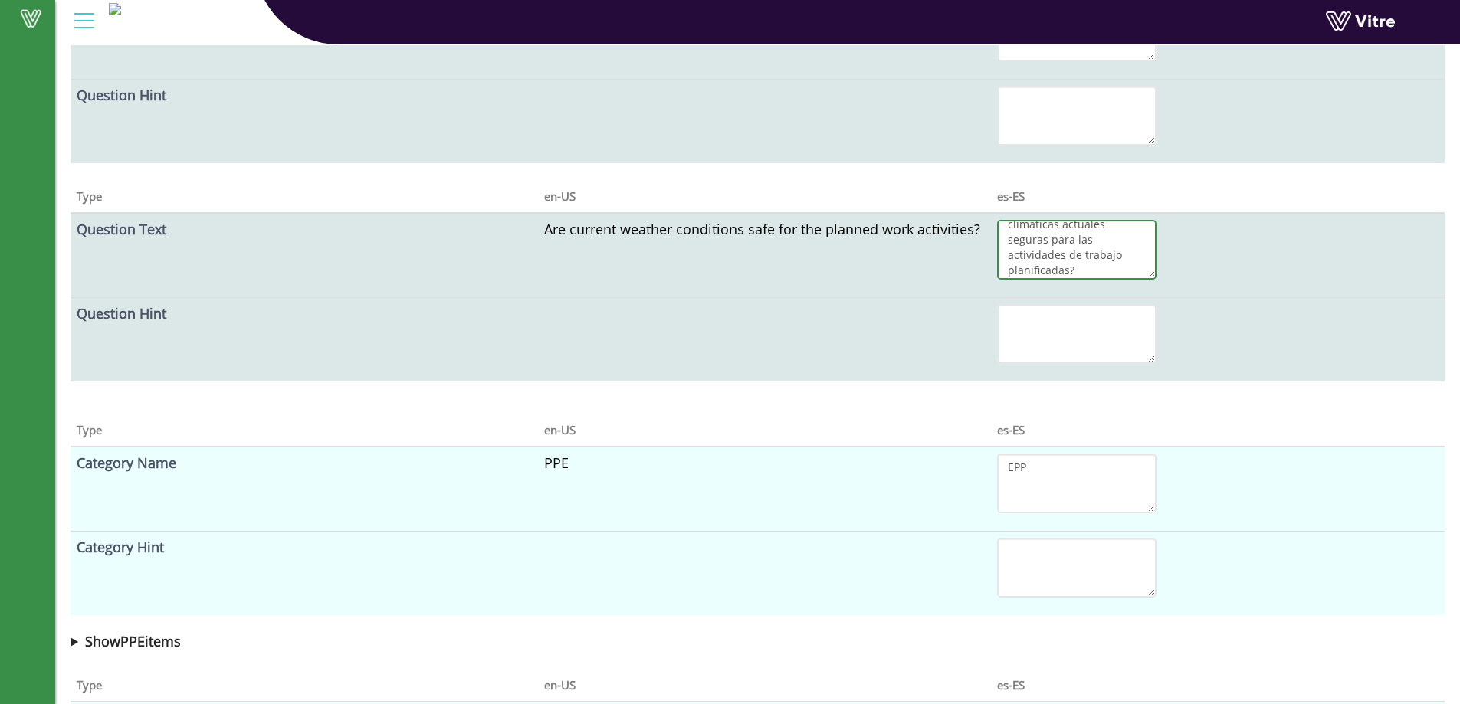
scroll to position [1961, 0]
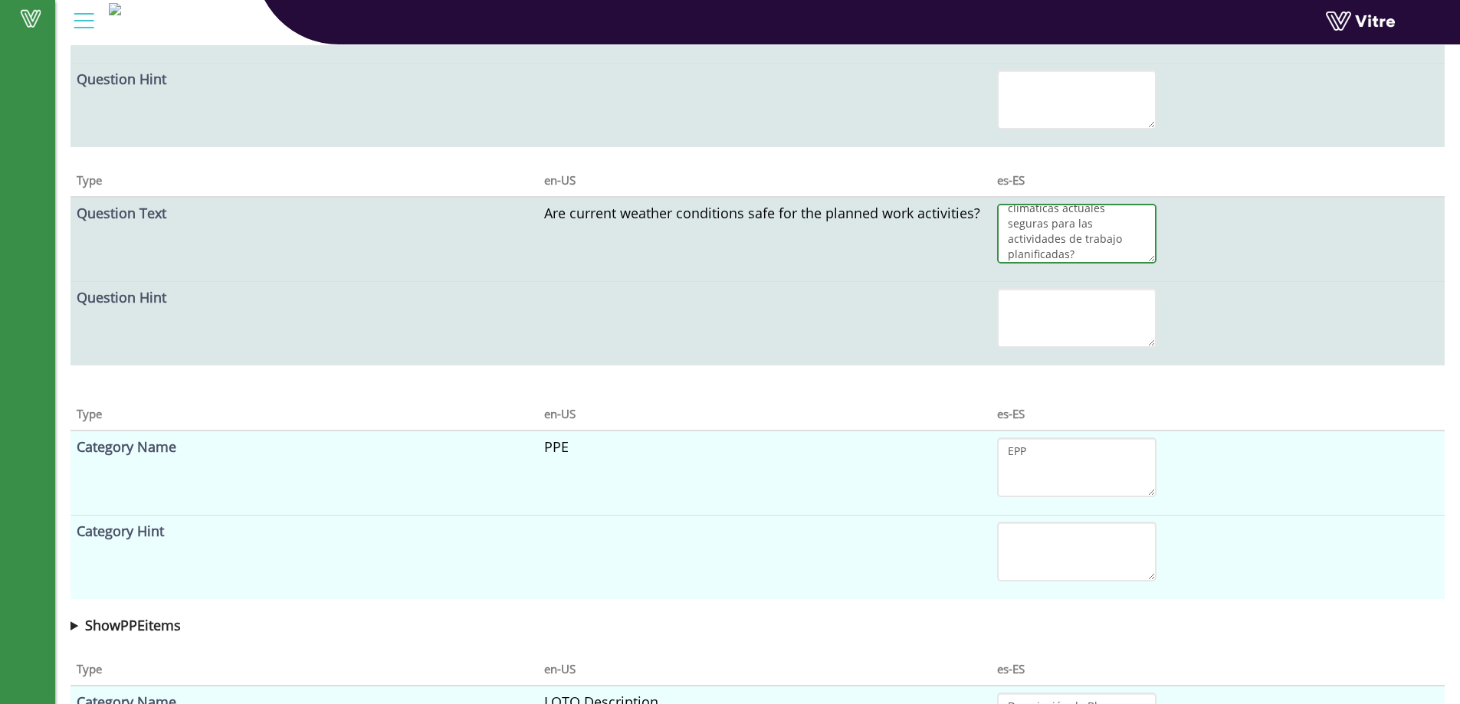
type textarea "¿Son las condiciones climáticas actuales seguras para las actividades de trabaj…"
click at [1374, 282] on td at bounding box center [1218, 324] width 454 height 84
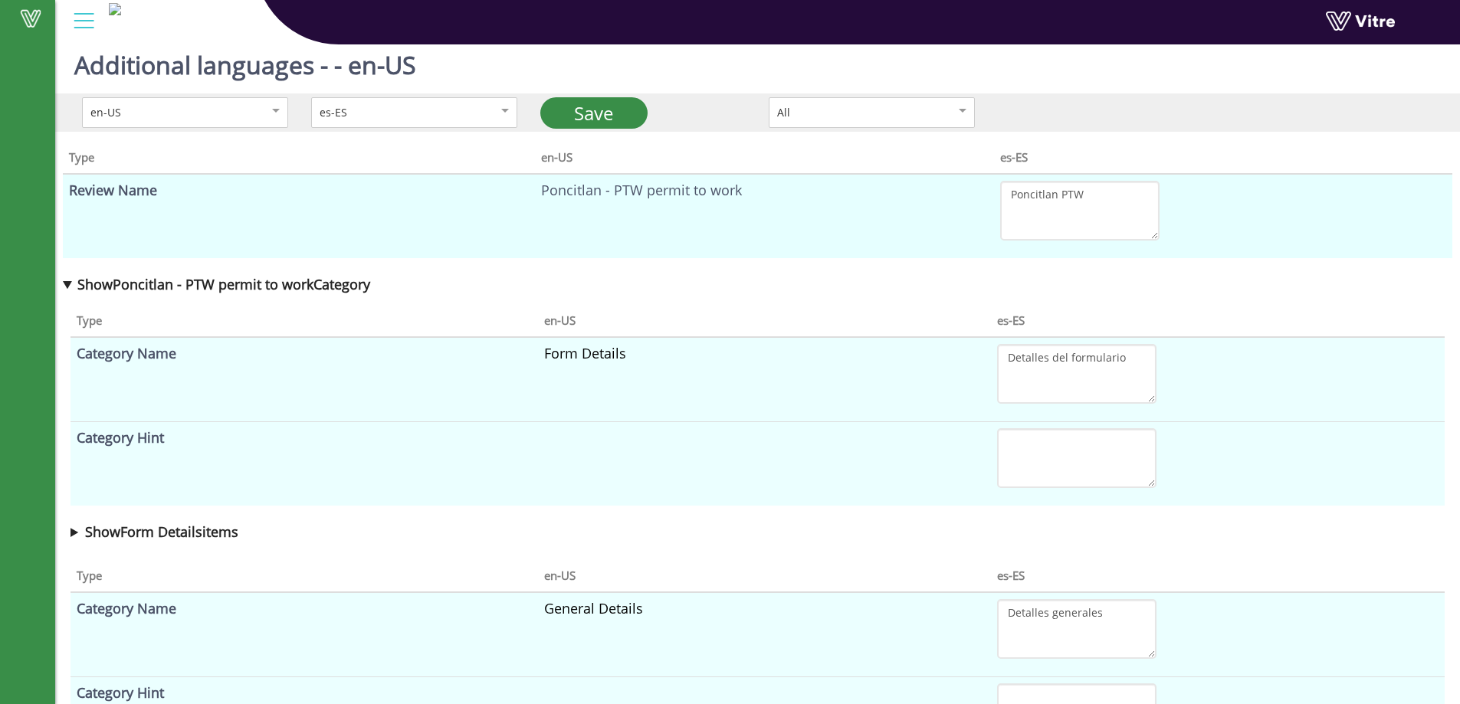
scroll to position [0, 0]
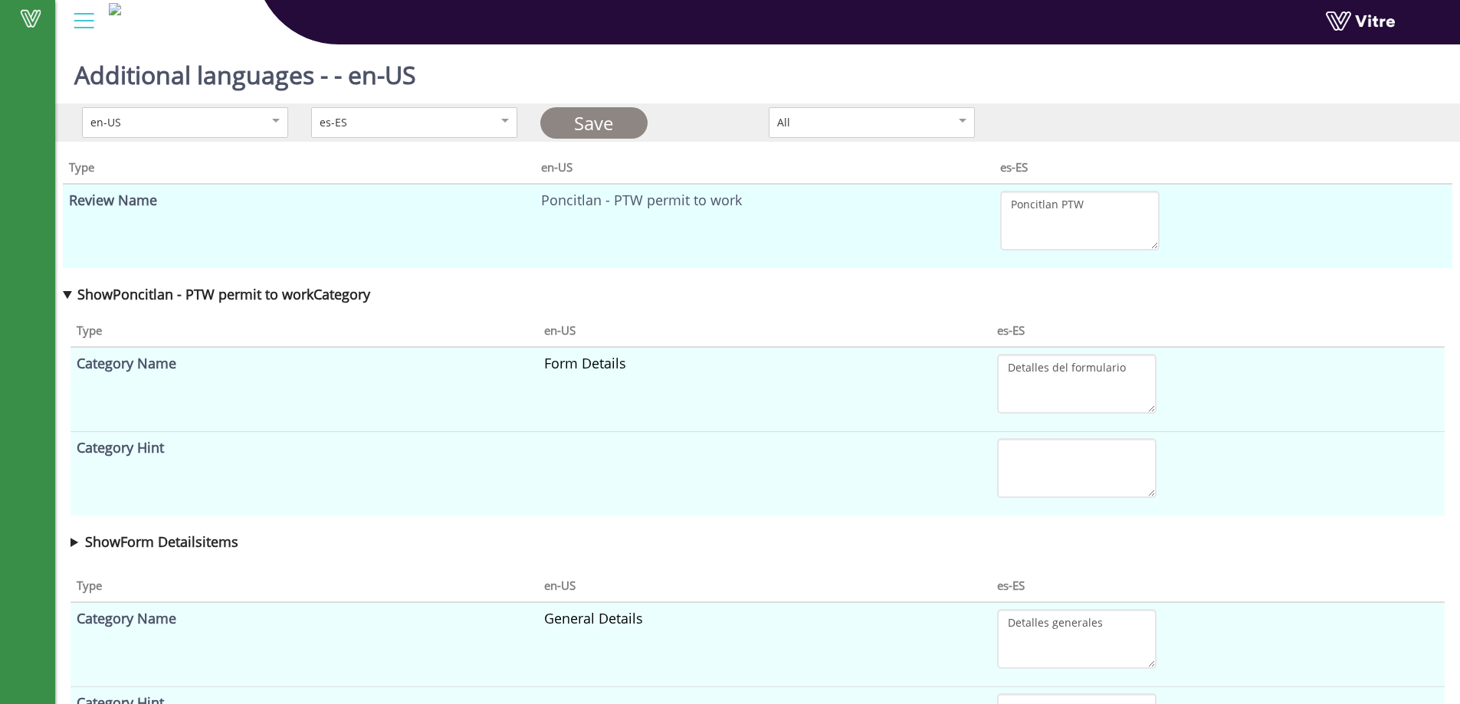
click at [579, 130] on link "Save" at bounding box center [593, 122] width 107 height 31
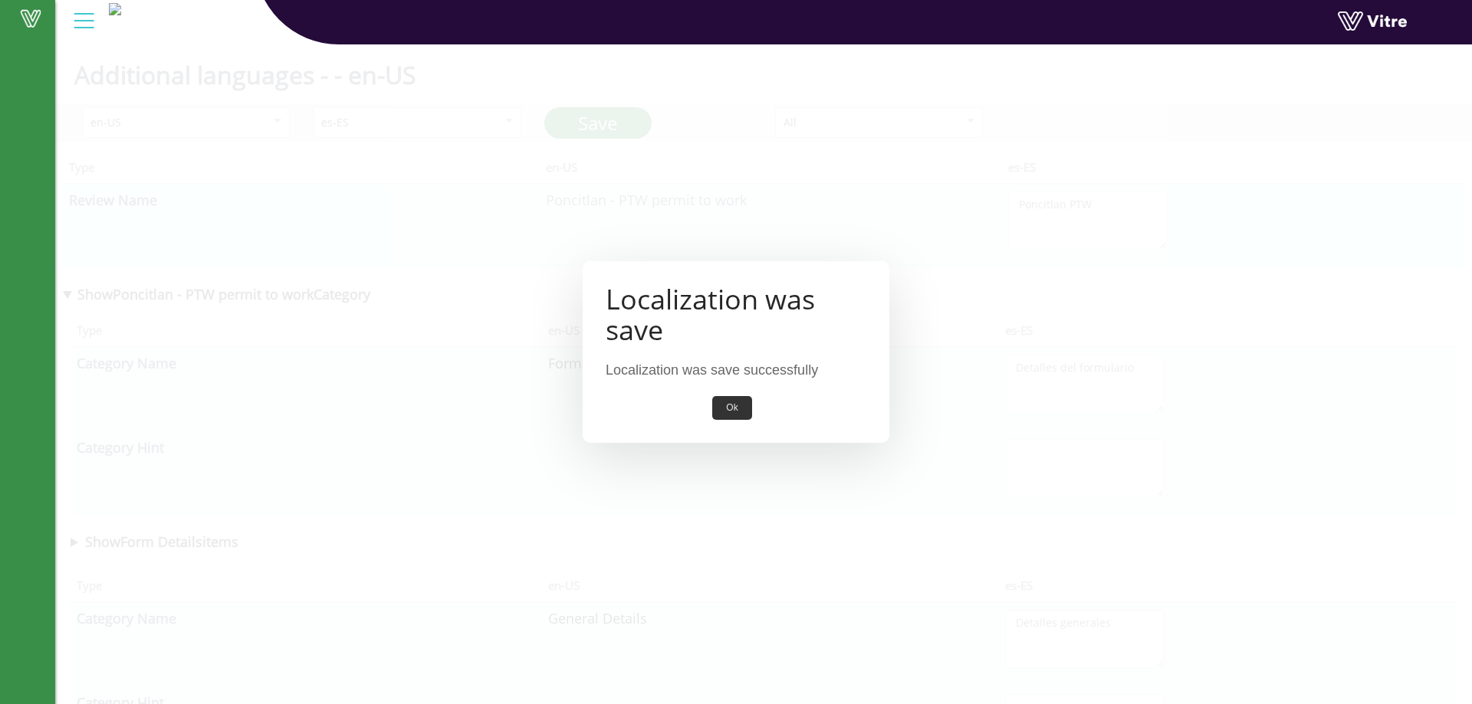
click at [746, 403] on button "Ok" at bounding box center [731, 408] width 39 height 24
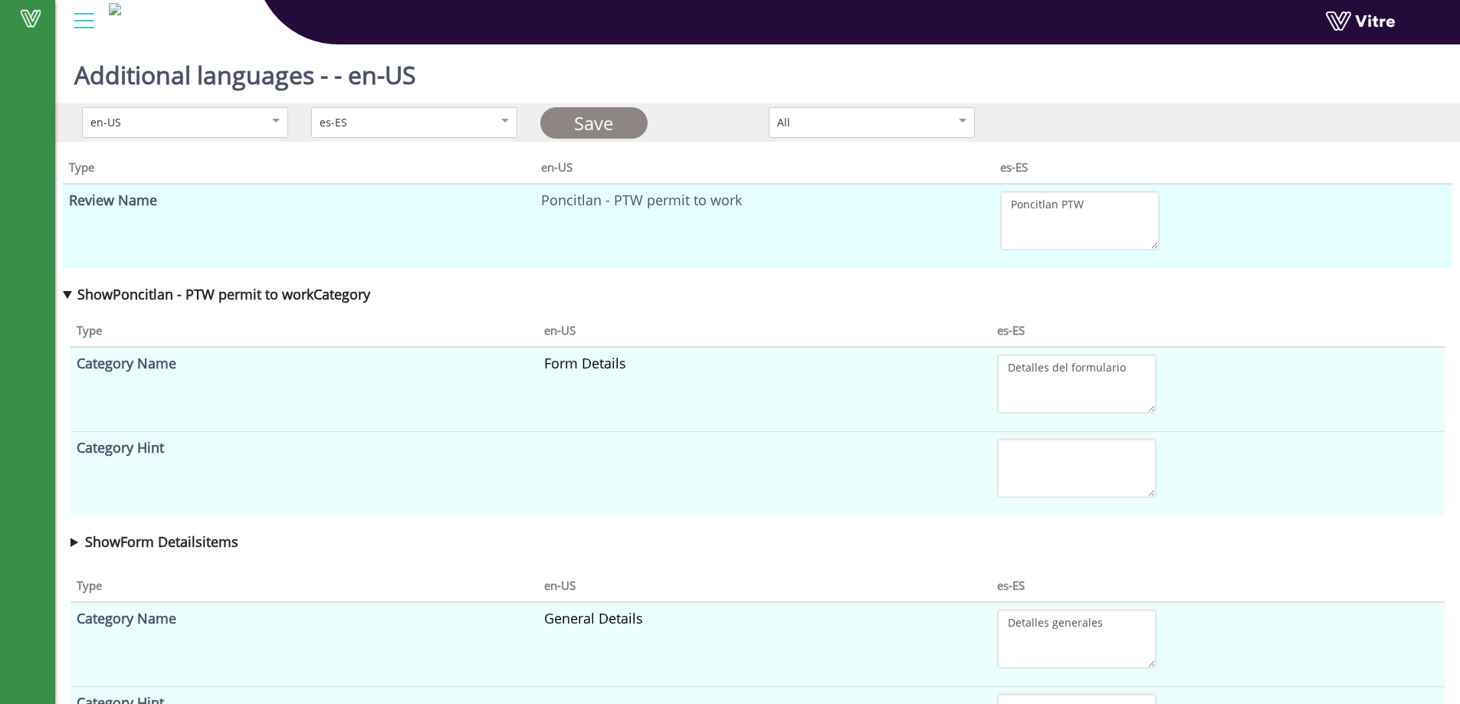
click at [569, 128] on link "Save" at bounding box center [593, 122] width 107 height 31
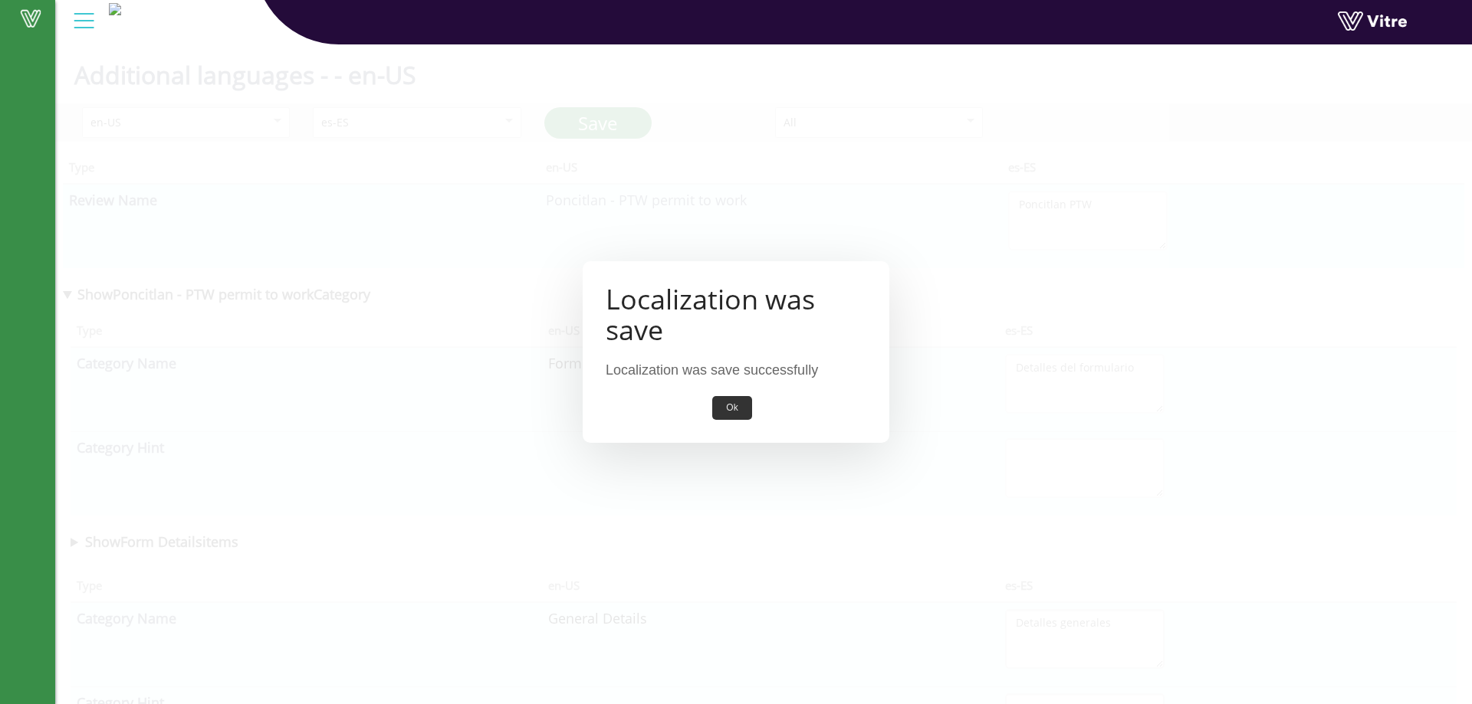
drag, startPoint x: 745, startPoint y: 435, endPoint x: 731, endPoint y: 417, distance: 23.0
click at [734, 422] on div "Localization was save Localization was save successfully Ok" at bounding box center [736, 351] width 307 height 181
click at [731, 417] on button "Ok" at bounding box center [731, 408] width 39 height 24
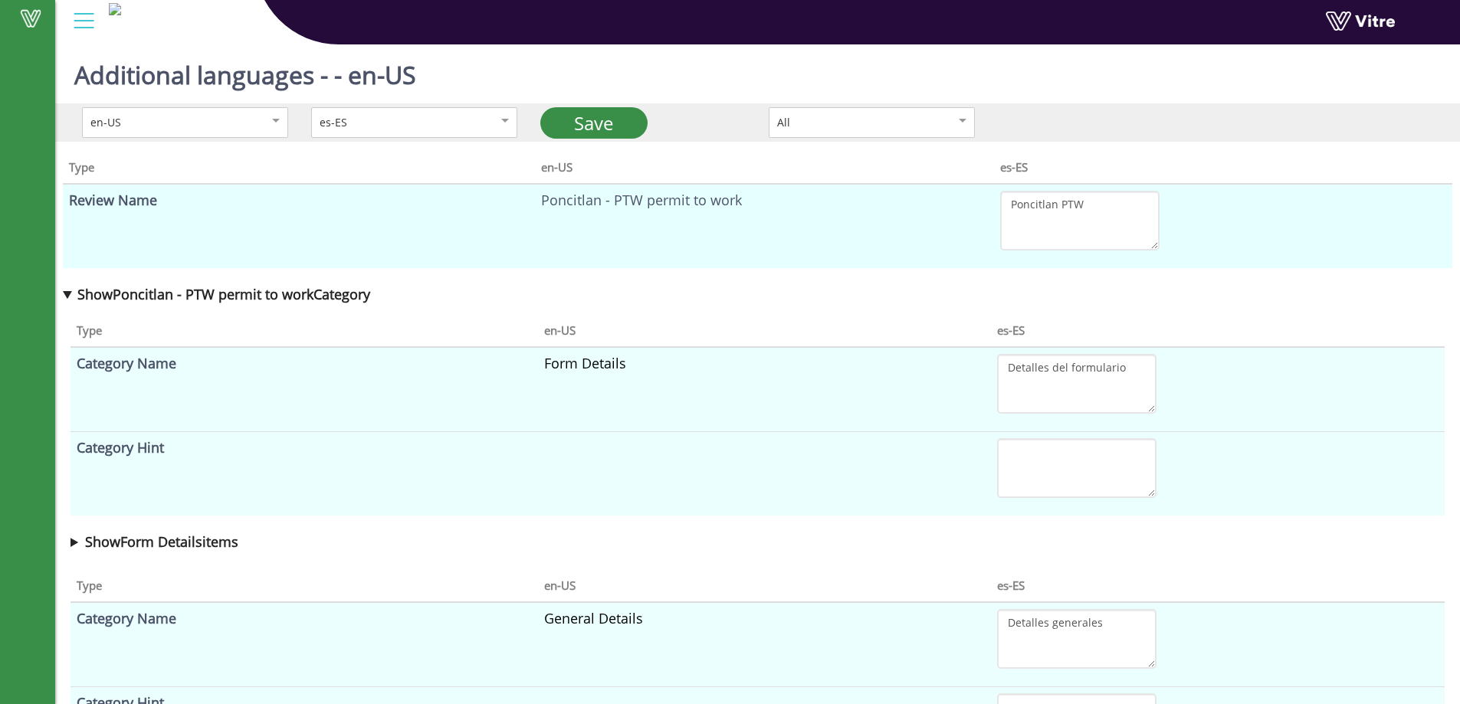
click at [69, 21] on div at bounding box center [84, 20] width 34 height 41
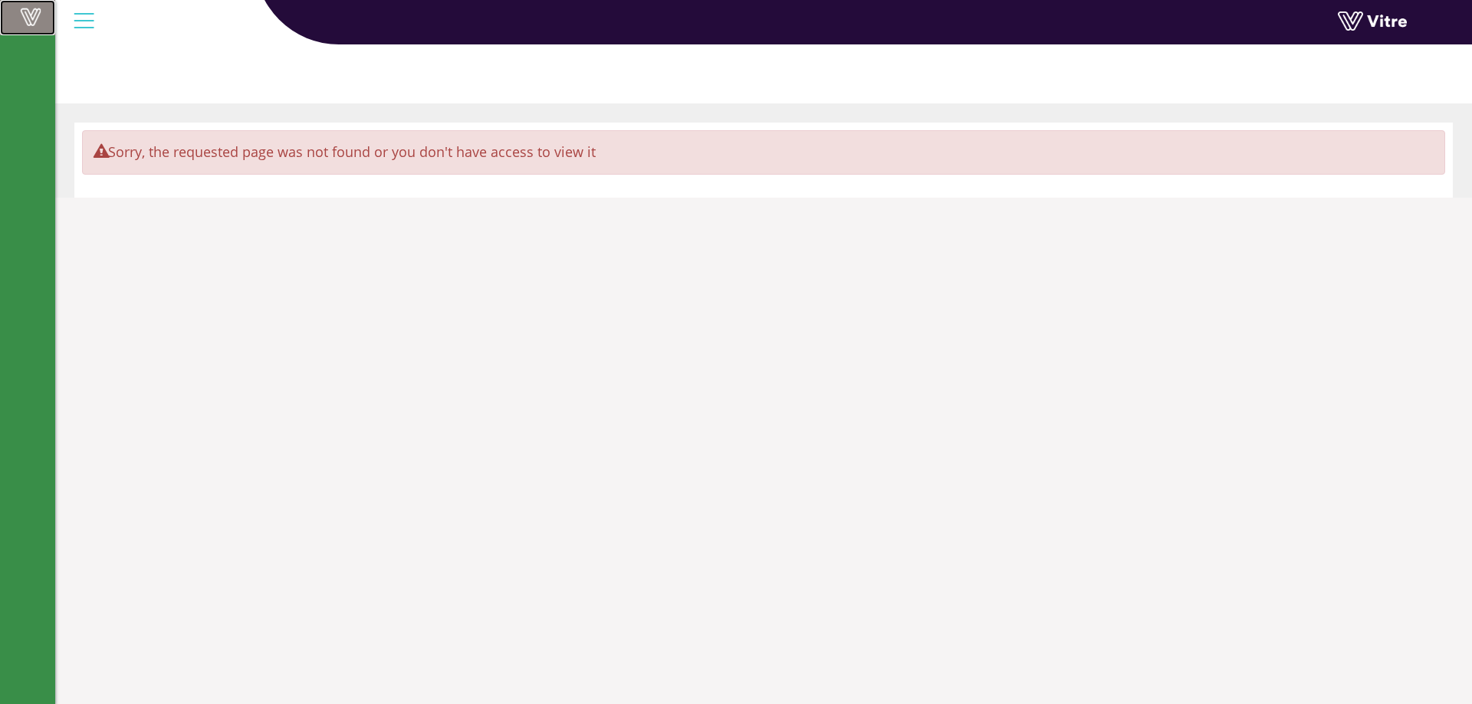
drag, startPoint x: 8, startPoint y: 13, endPoint x: 92, endPoint y: 28, distance: 84.9
click at [8, 14] on link "Vitre" at bounding box center [27, 17] width 55 height 35
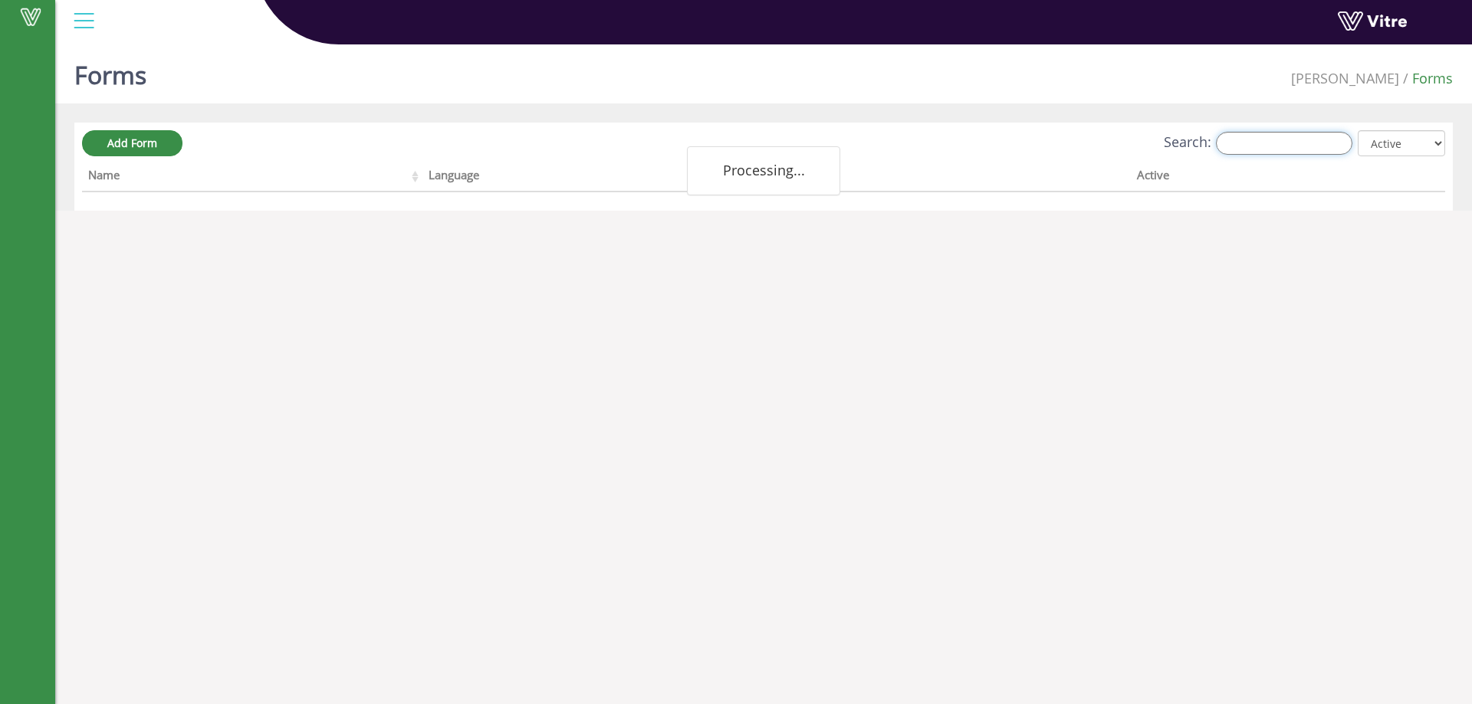
click at [1283, 133] on input "Search:" at bounding box center [1284, 143] width 136 height 23
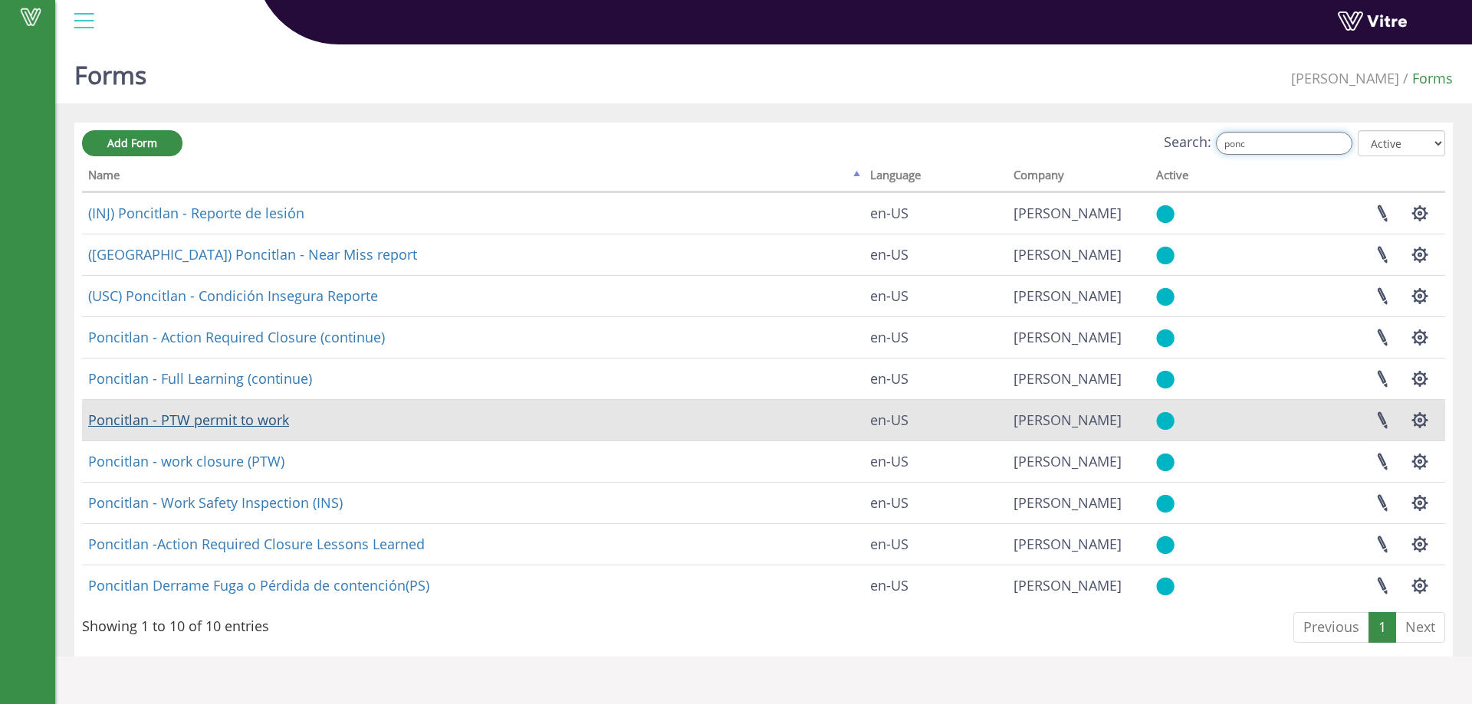
type input "ponc"
click at [223, 422] on link "Poncitlan - PTW permit to work" at bounding box center [188, 420] width 201 height 18
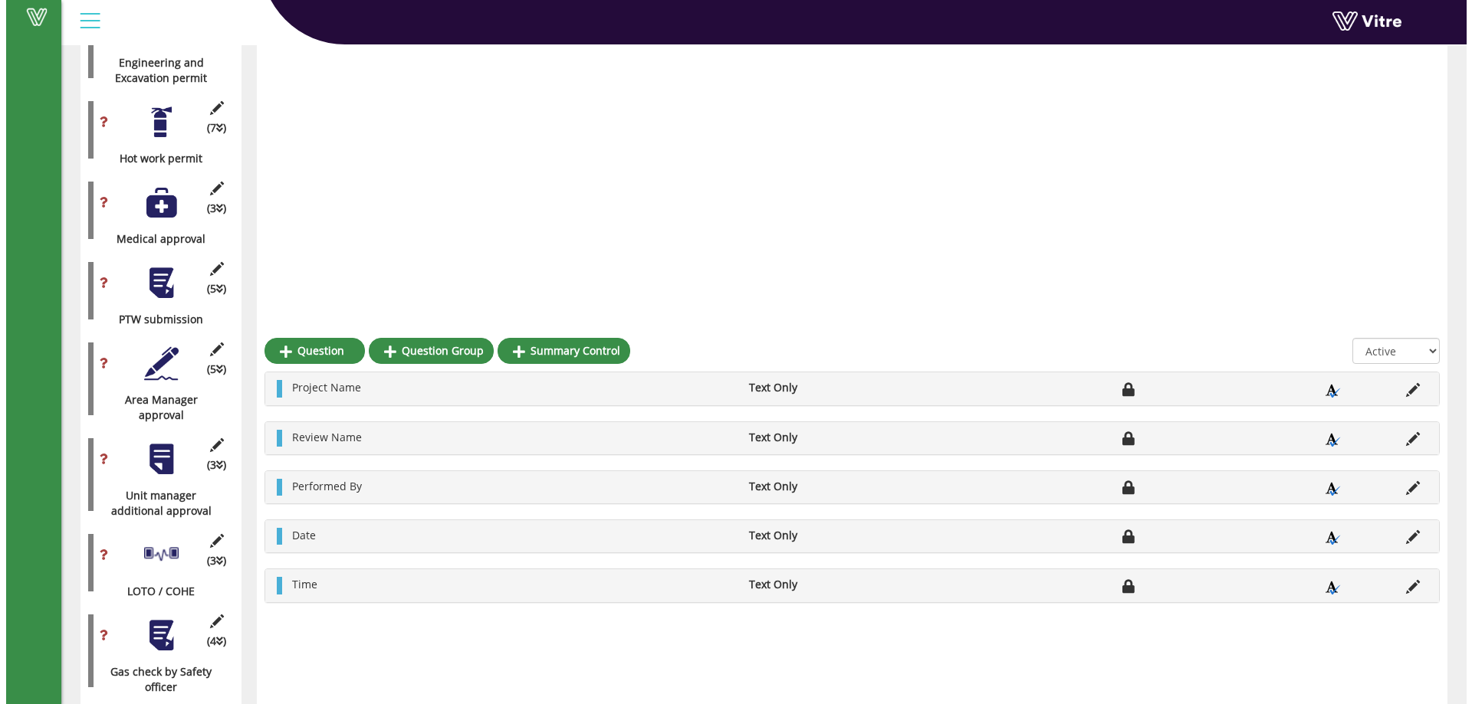
scroll to position [1521, 0]
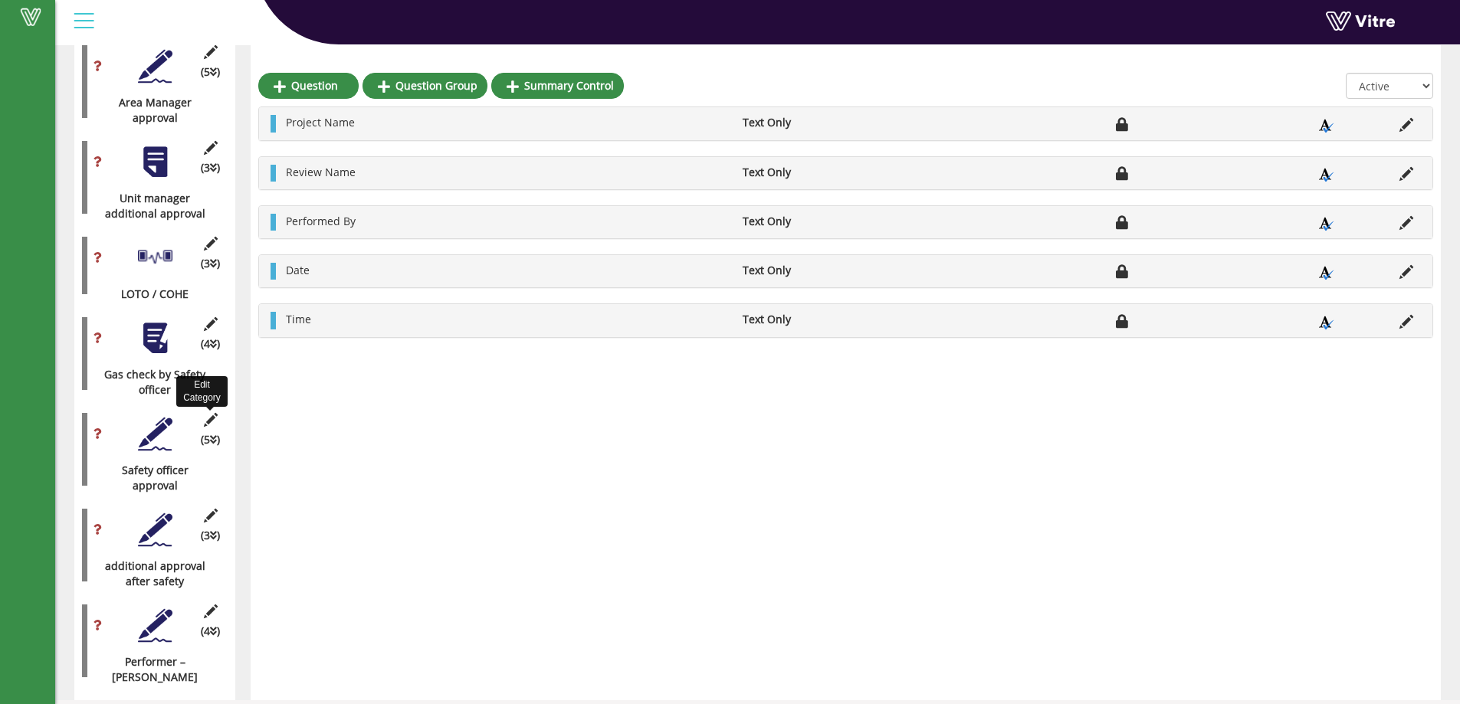
click at [219, 413] on icon at bounding box center [210, 420] width 19 height 14
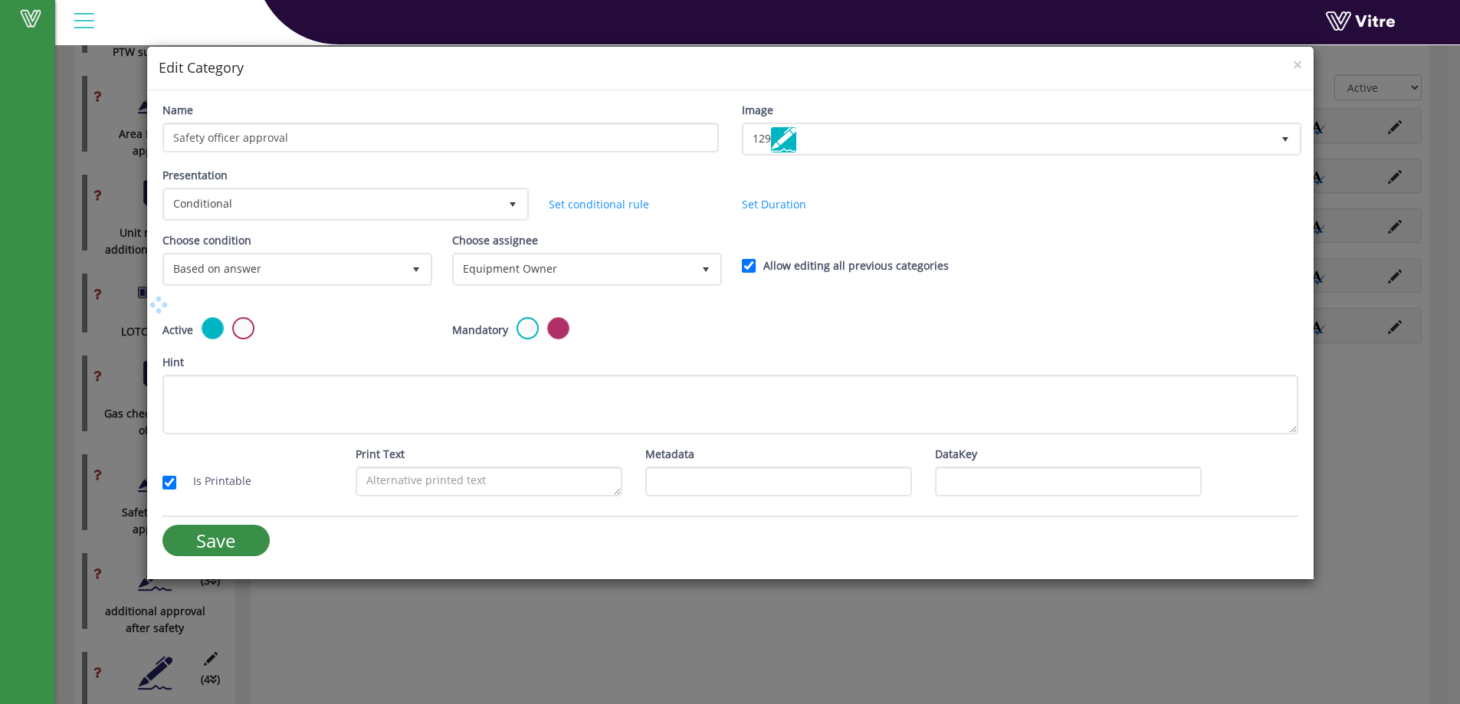
click at [1308, 72] on div "× Edit Category" at bounding box center [730, 69] width 1167 height 44
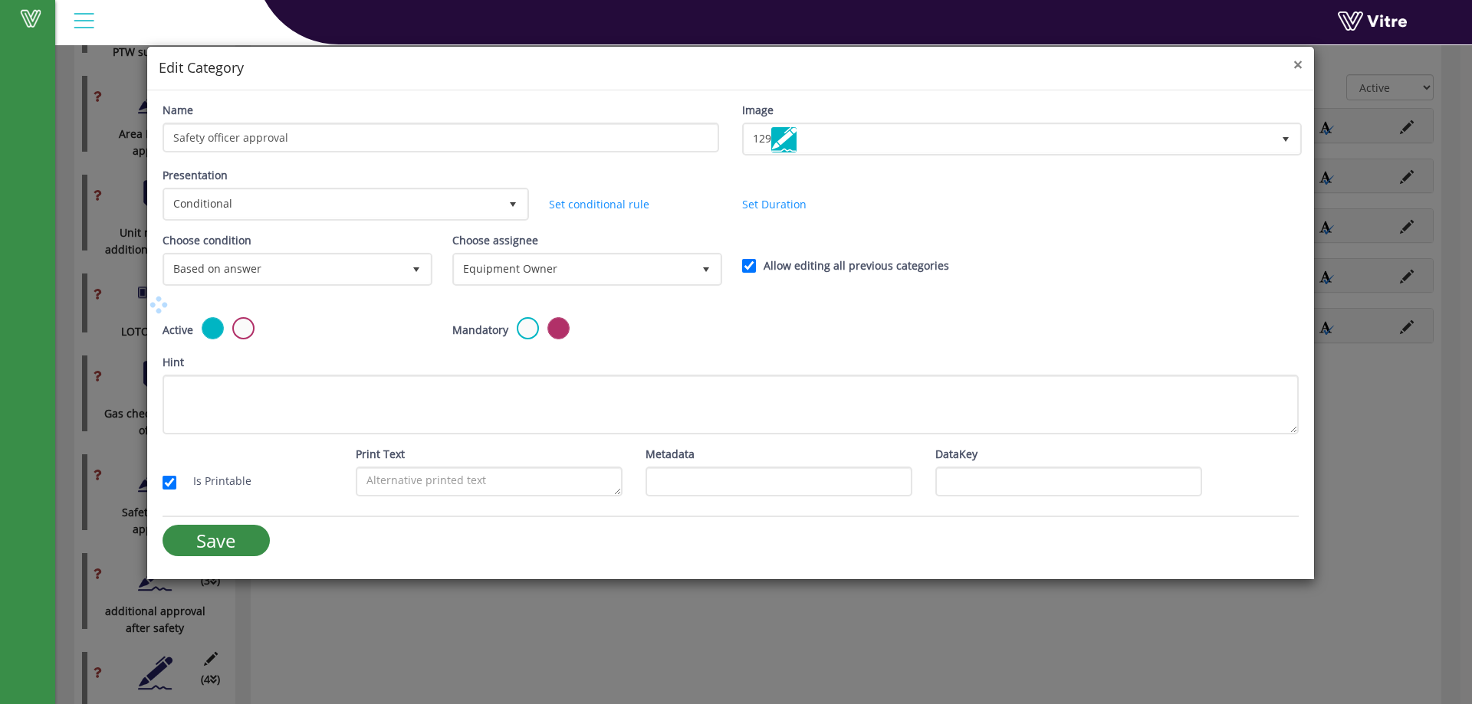
click at [1297, 67] on span "×" at bounding box center [1297, 64] width 9 height 21
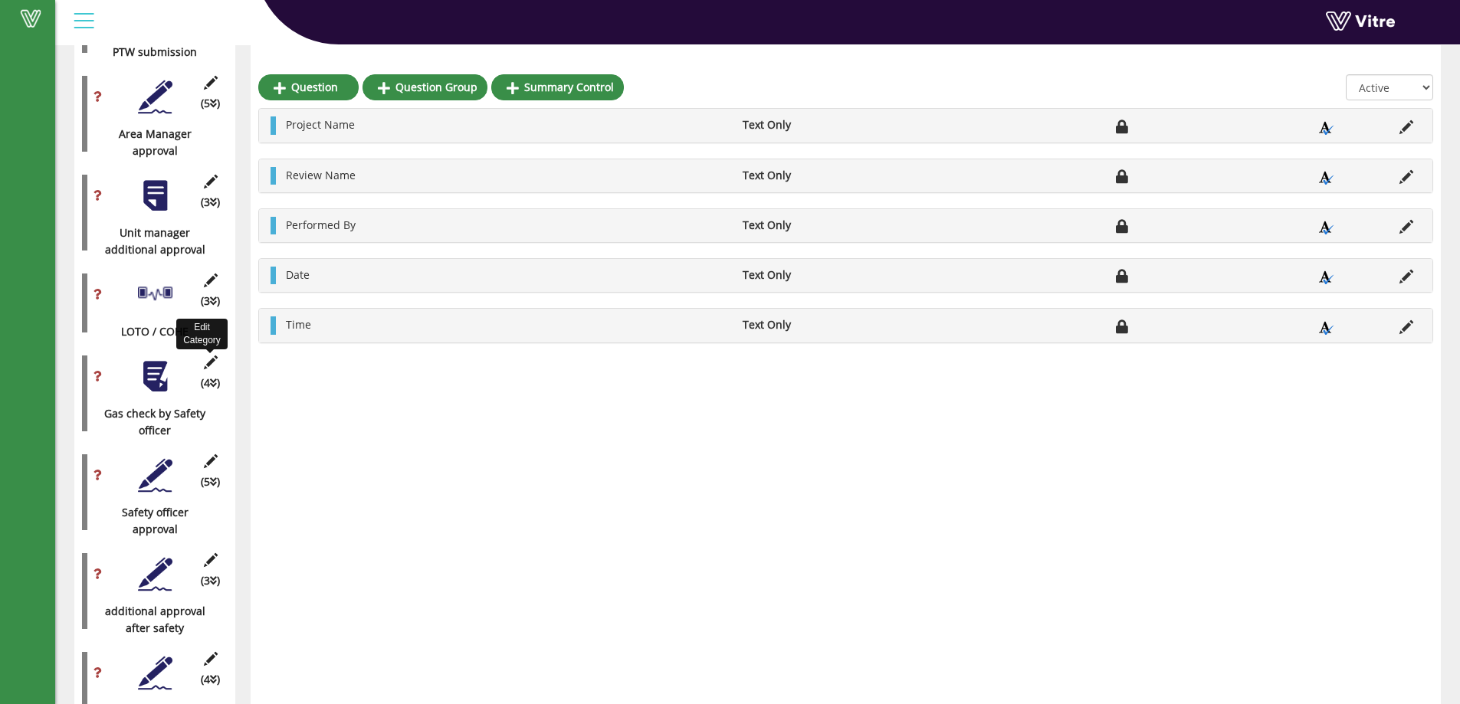
click at [215, 356] on icon at bounding box center [210, 363] width 19 height 14
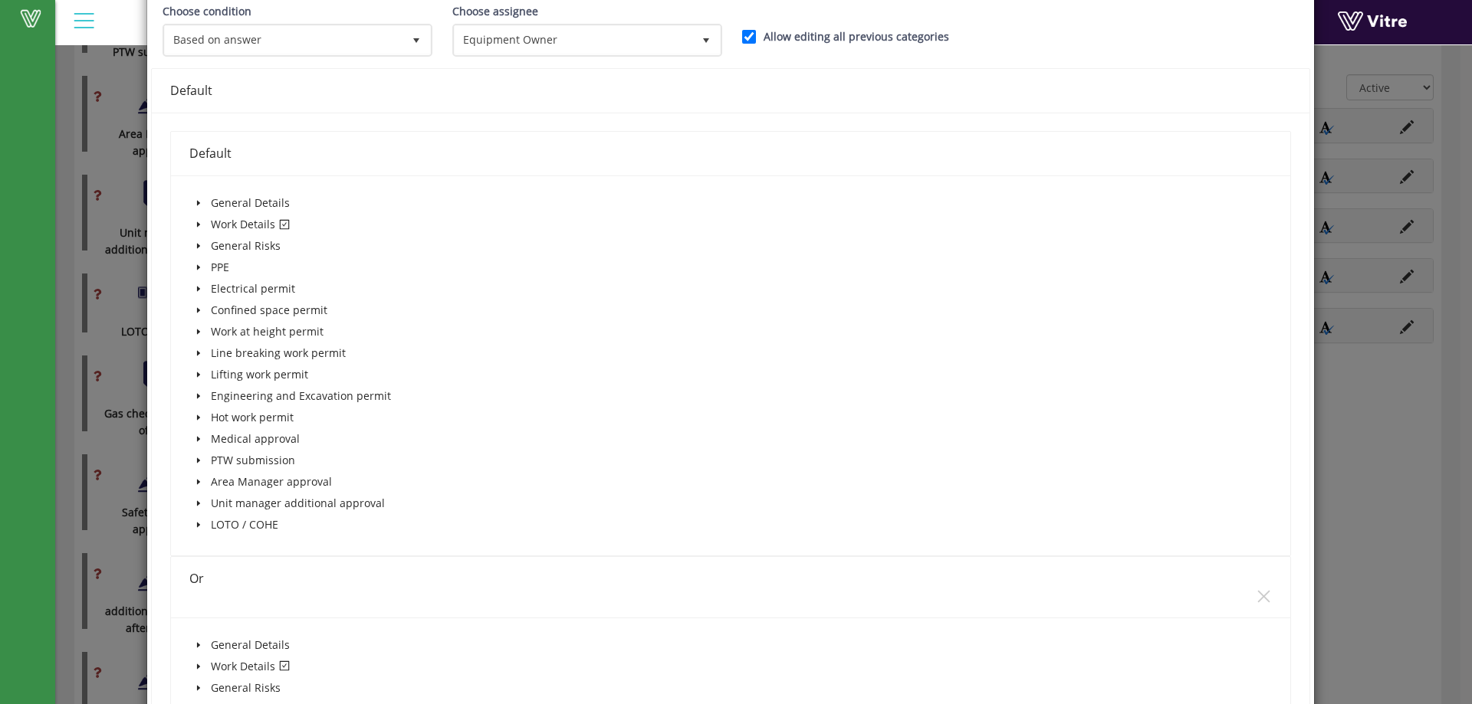
scroll to position [230, 0]
click at [195, 221] on icon "caret-down" at bounding box center [199, 224] width 8 height 8
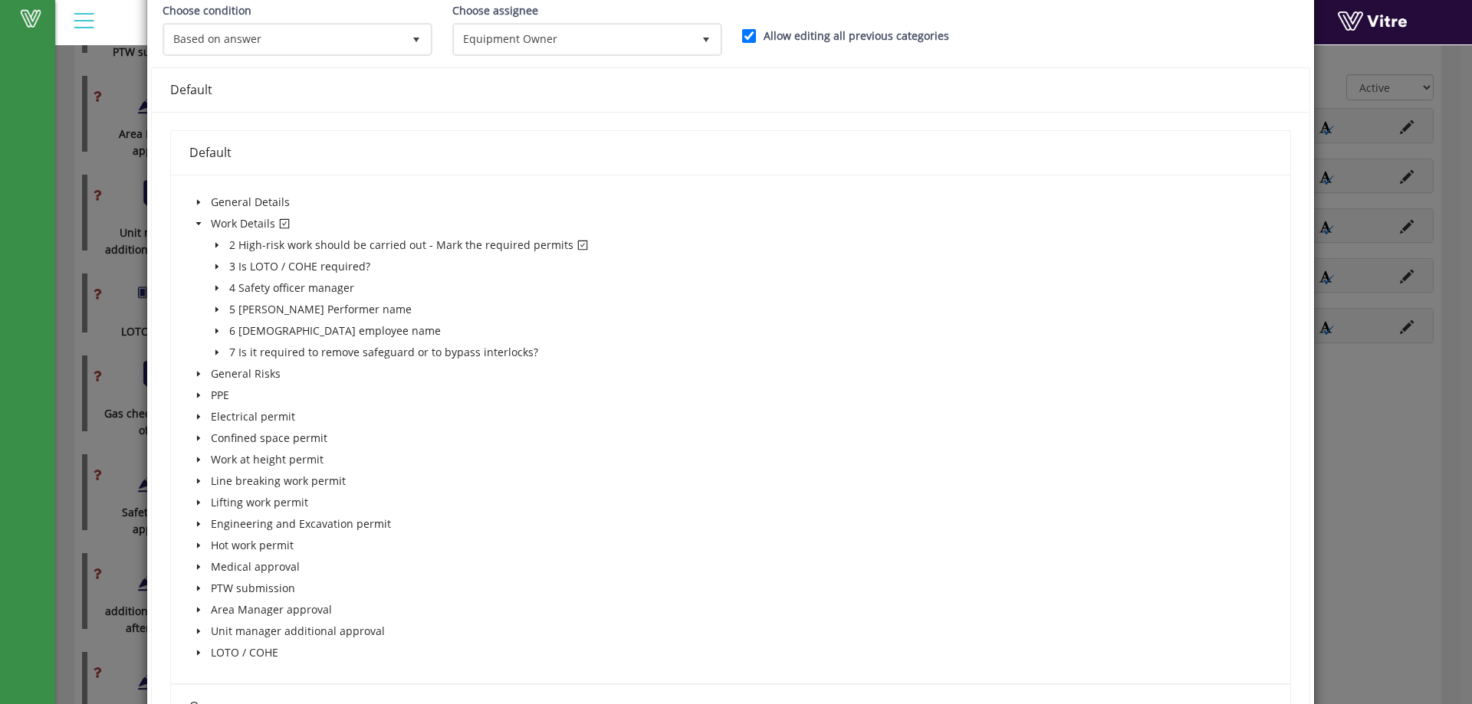
click at [217, 238] on span at bounding box center [217, 245] width 18 height 18
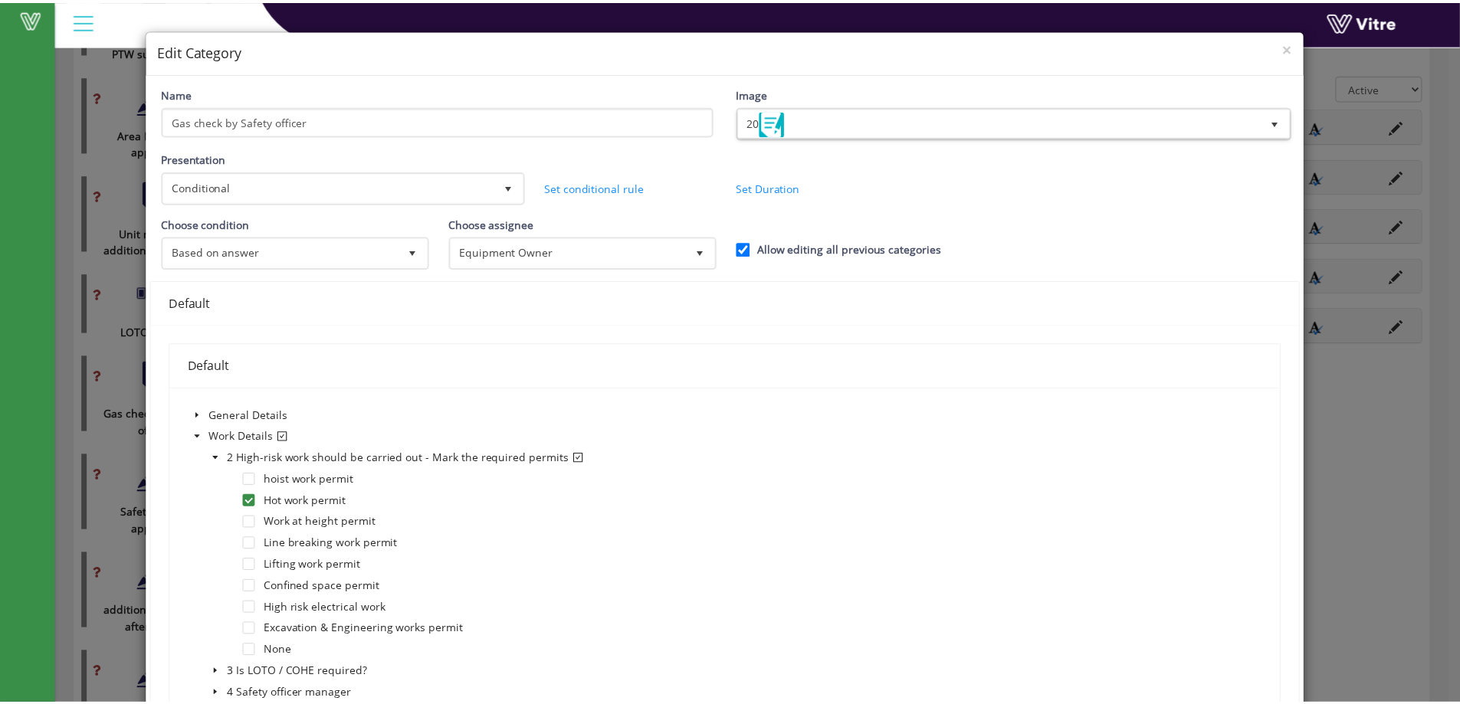
scroll to position [0, 0]
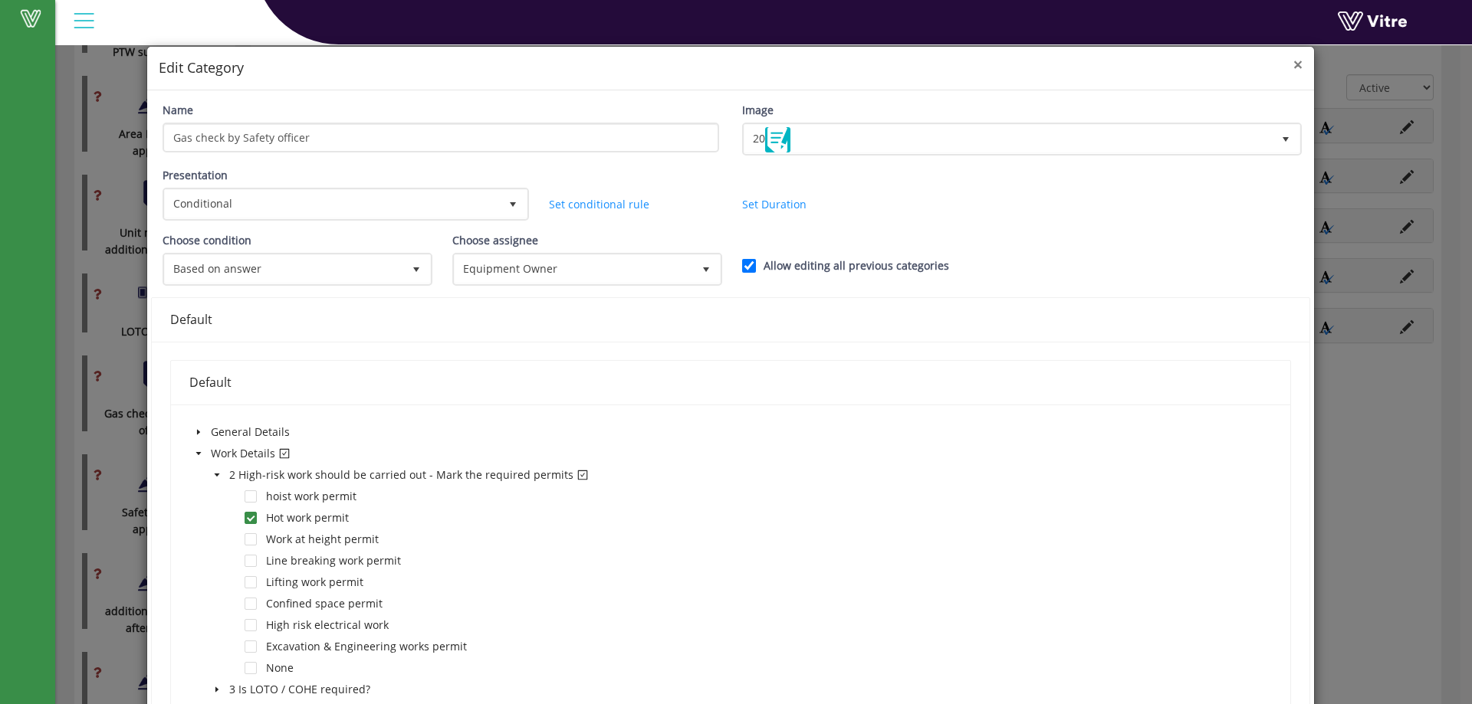
click at [1293, 67] on span "×" at bounding box center [1297, 64] width 9 height 21
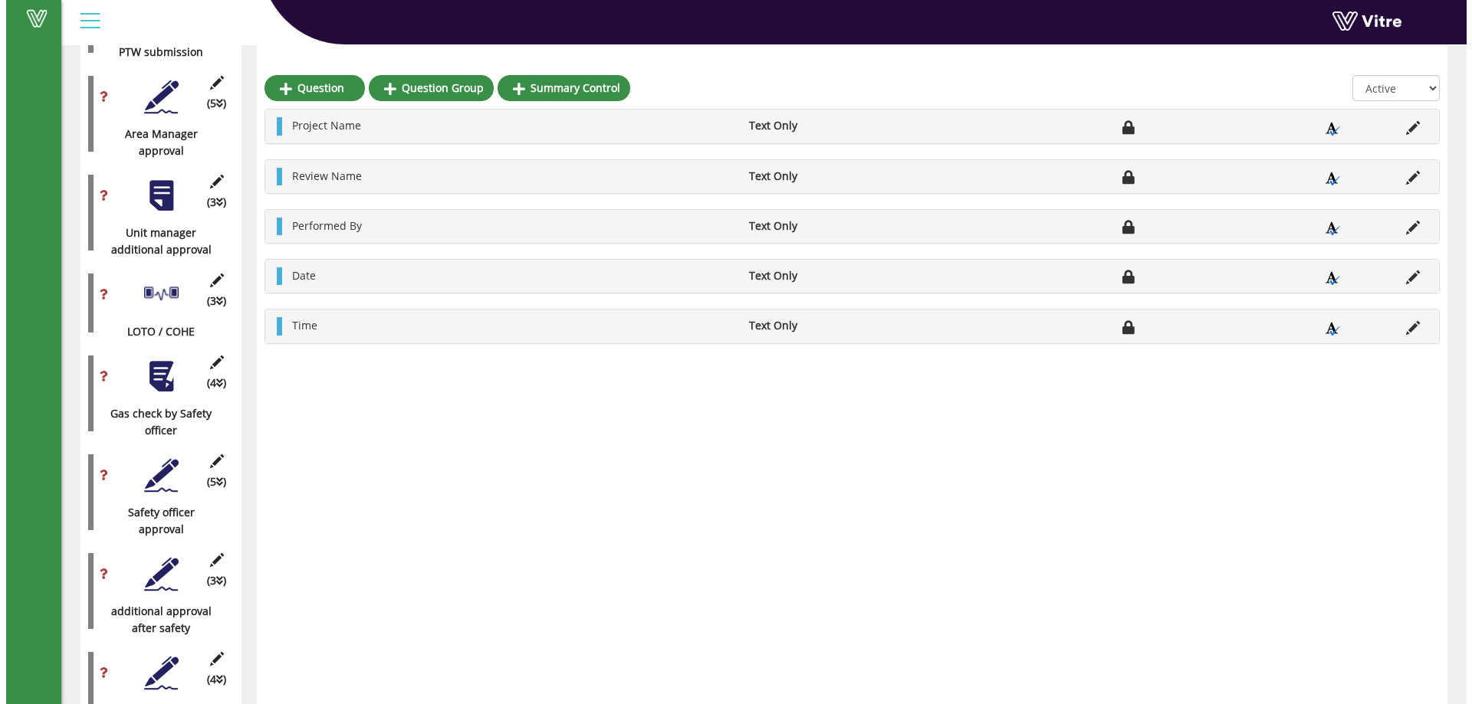
scroll to position [1552, 0]
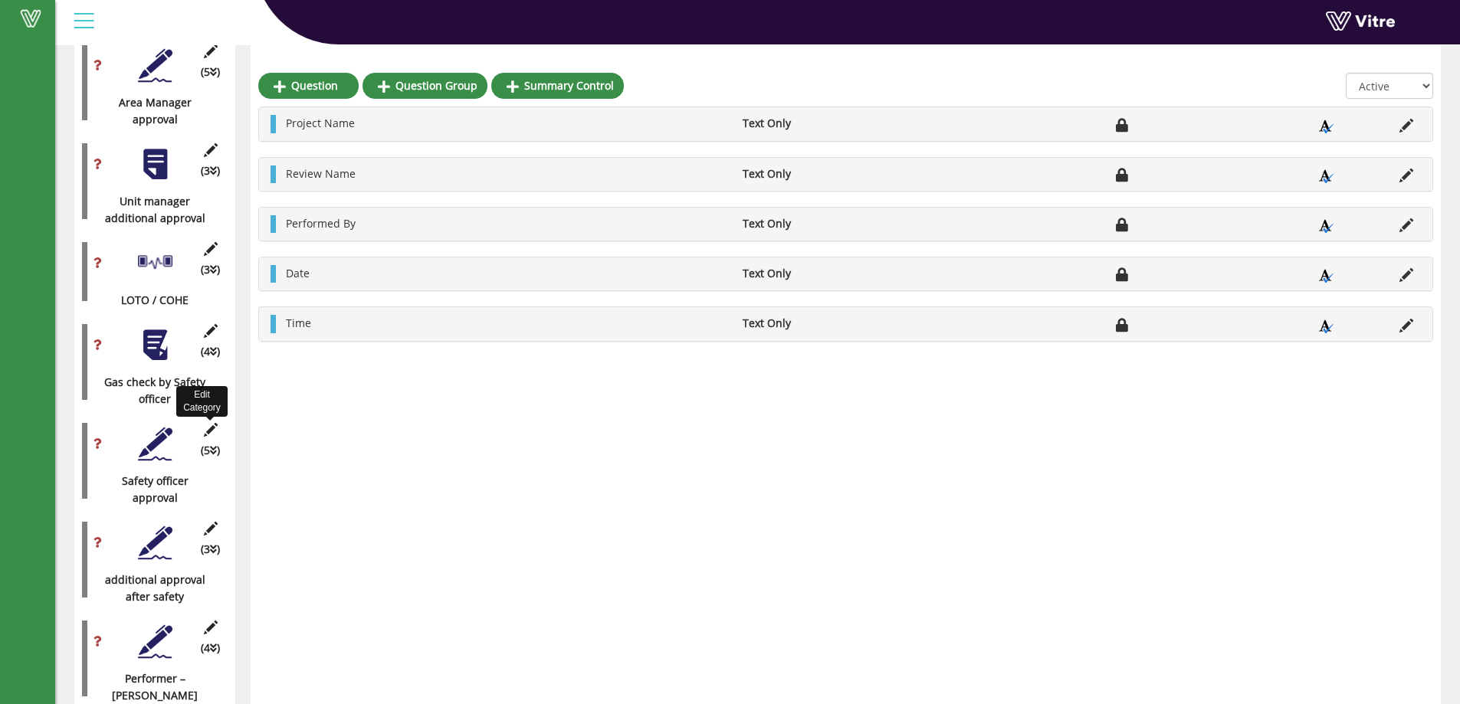
click at [205, 423] on icon at bounding box center [210, 430] width 19 height 14
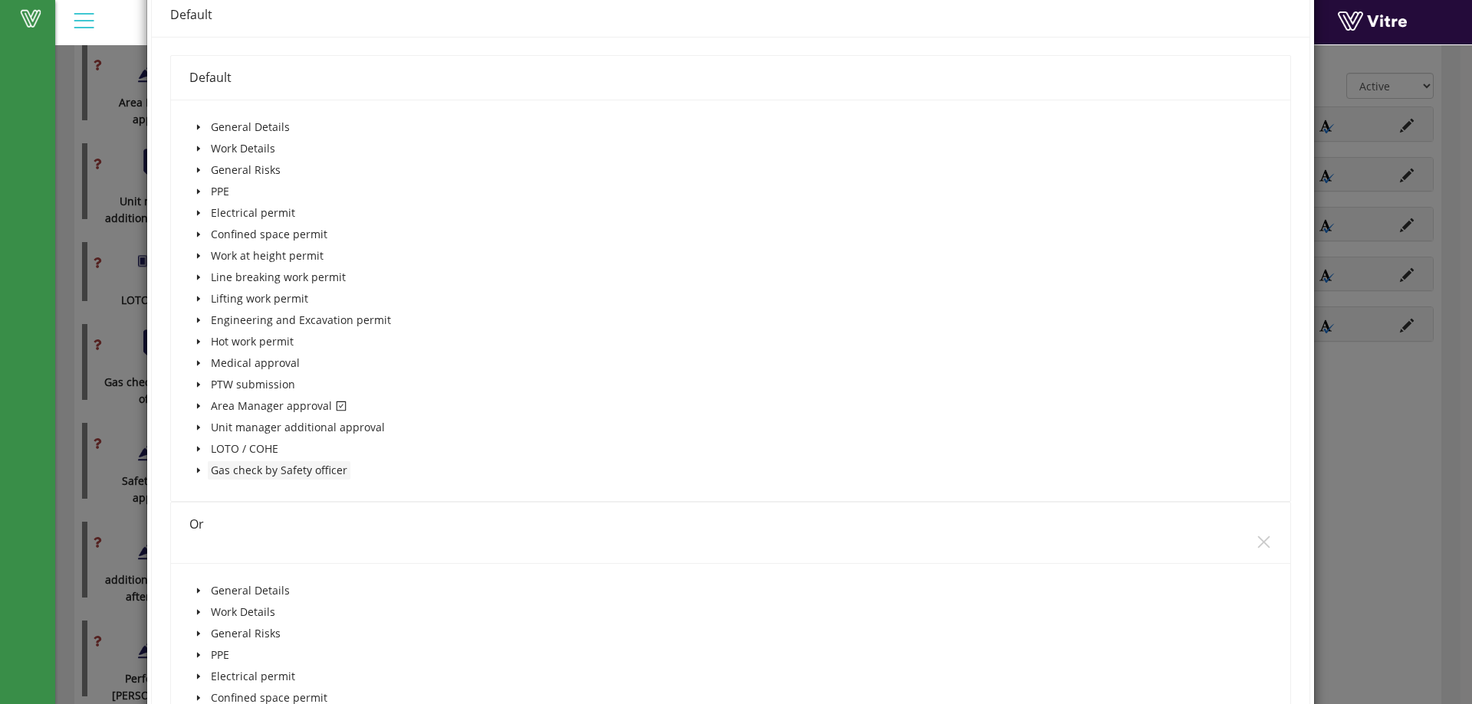
scroll to position [306, 0]
click at [199, 406] on icon "caret-down" at bounding box center [199, 406] width 8 height 8
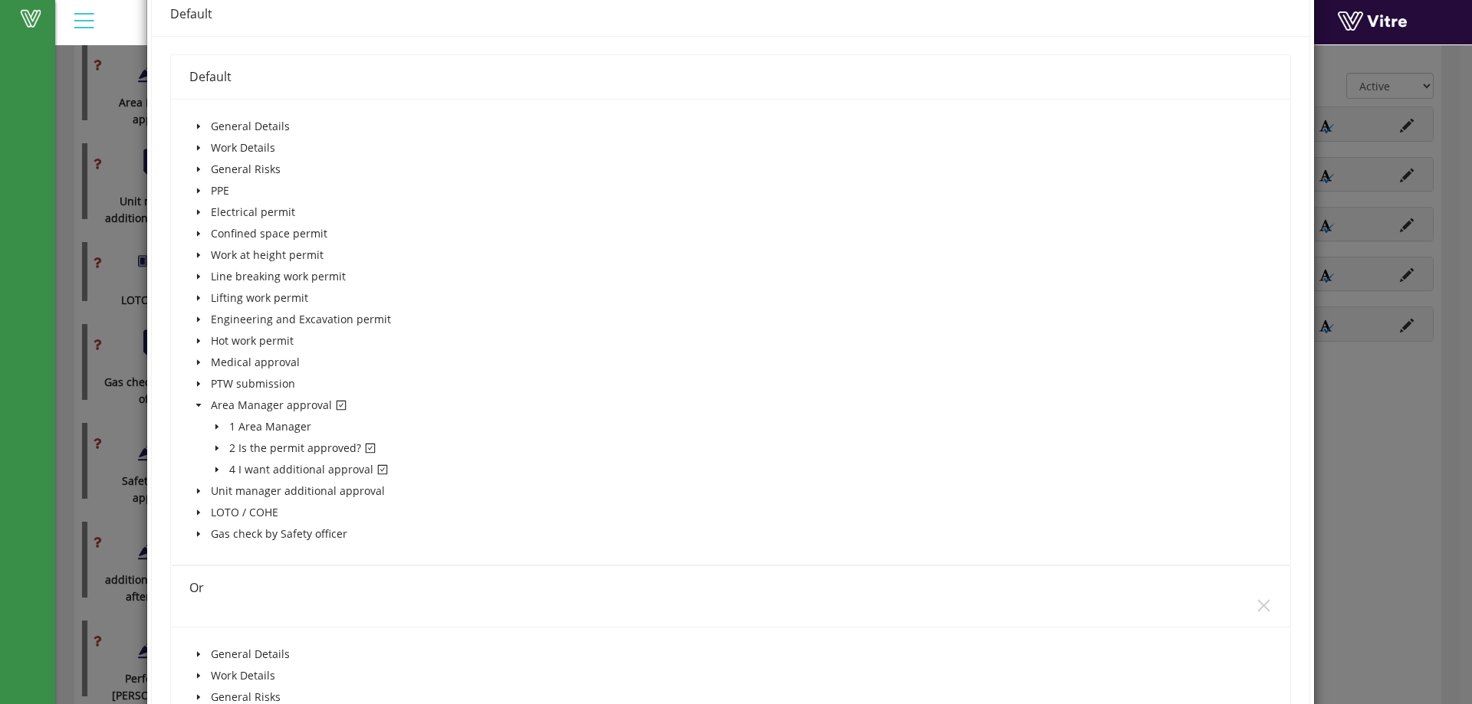
click at [216, 445] on icon "caret-down" at bounding box center [217, 449] width 8 height 8
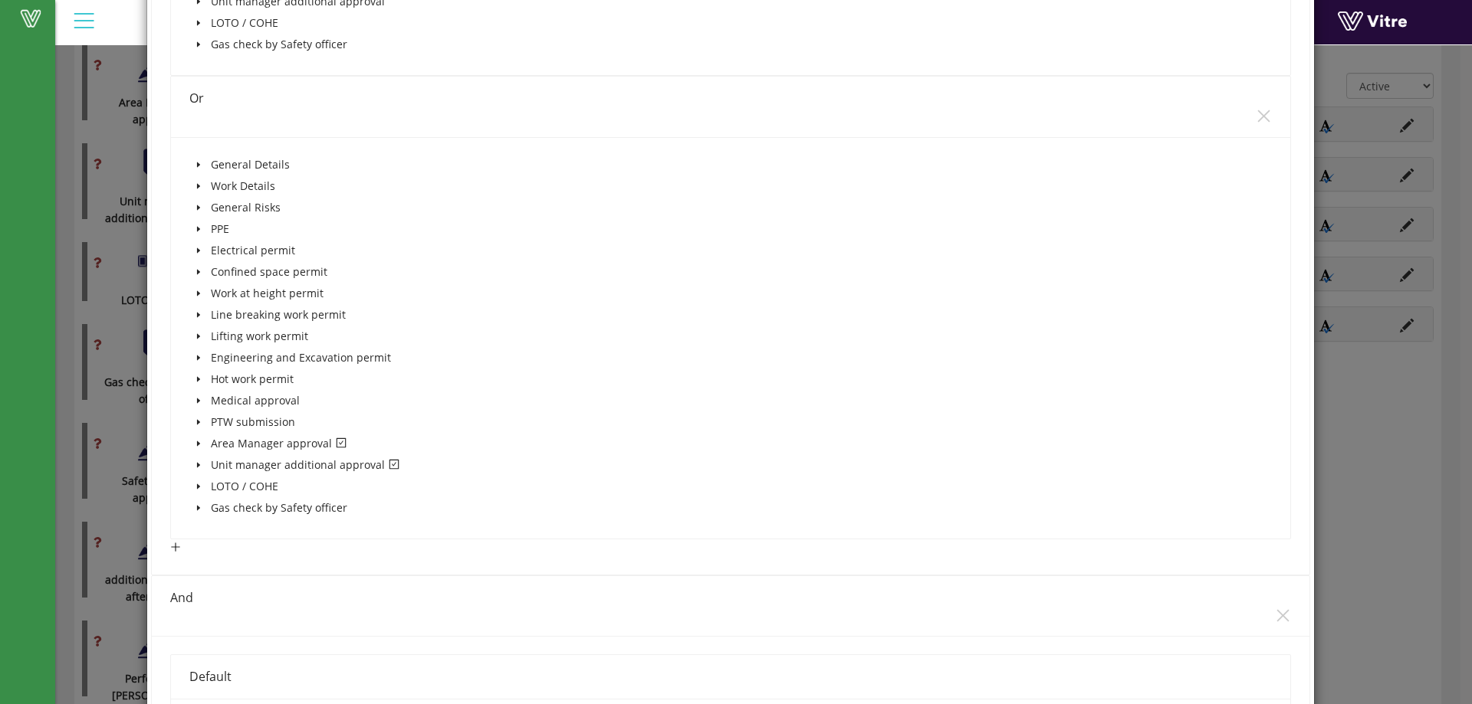
scroll to position [842, 0]
click at [202, 441] on span at bounding box center [198, 440] width 18 height 18
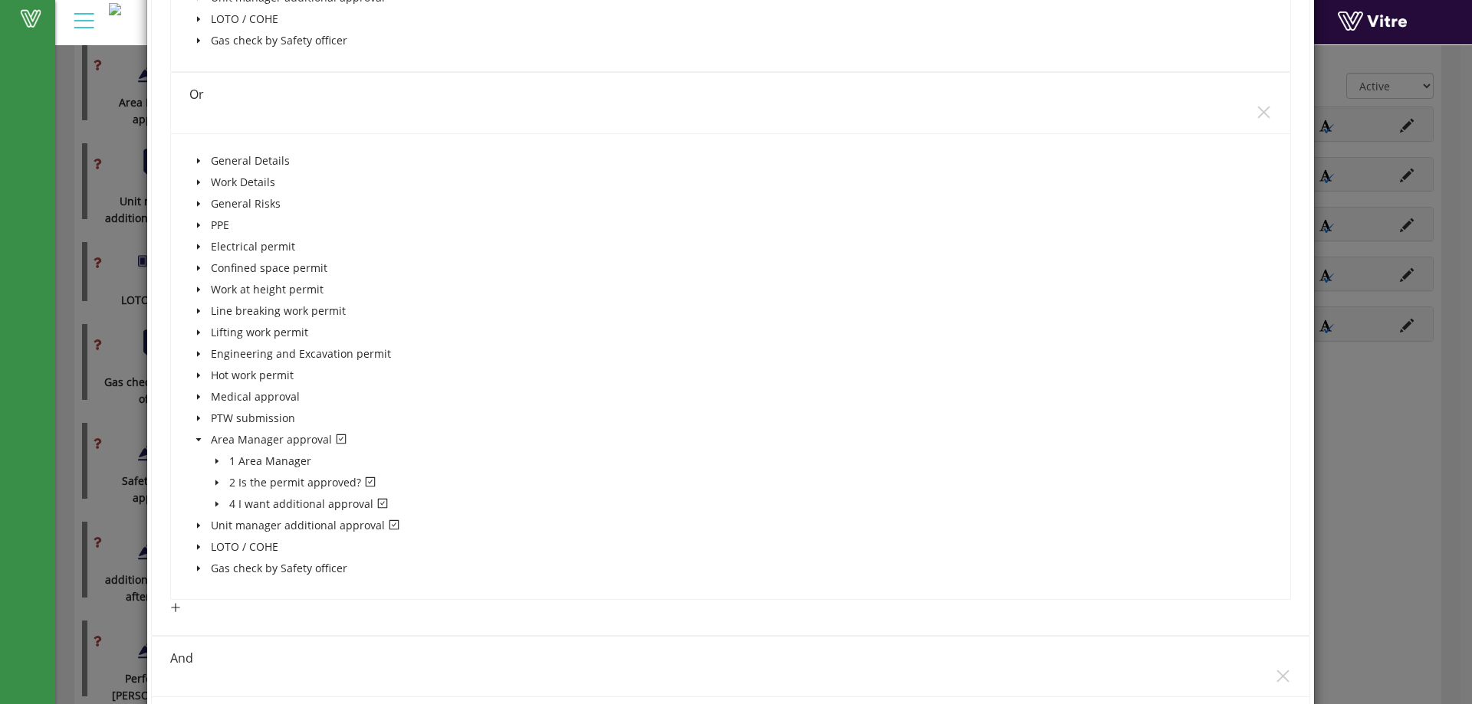
click at [219, 486] on span at bounding box center [217, 483] width 18 height 18
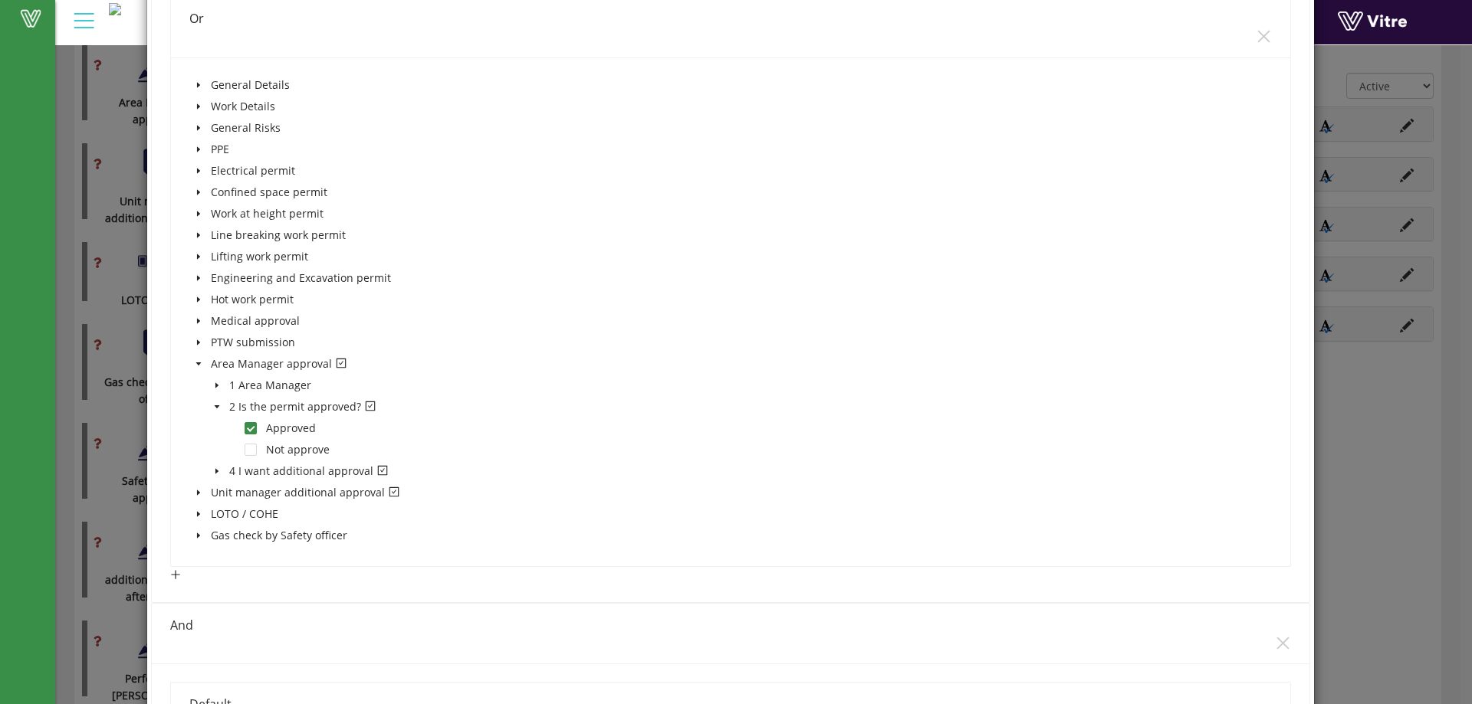
click at [213, 470] on icon "caret-down" at bounding box center [217, 472] width 8 height 8
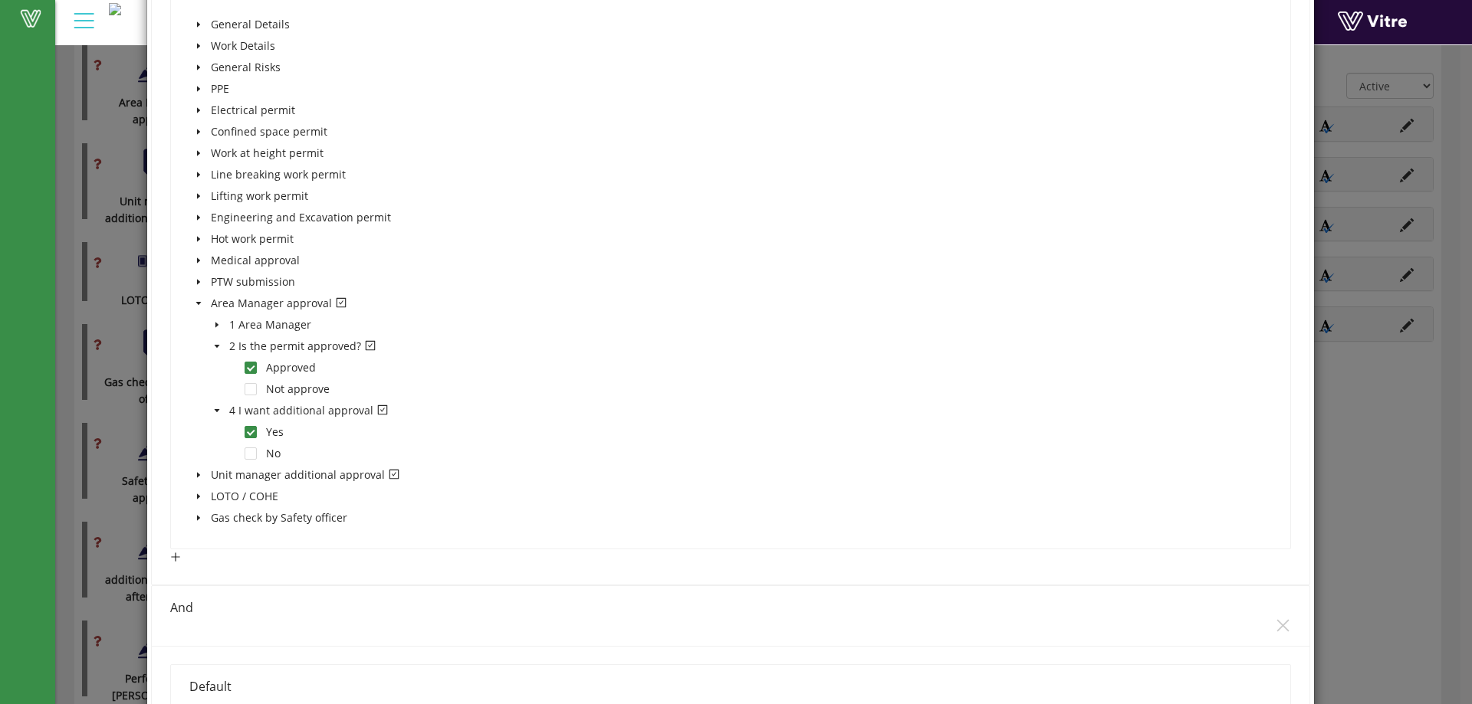
click at [203, 478] on span at bounding box center [198, 475] width 18 height 18
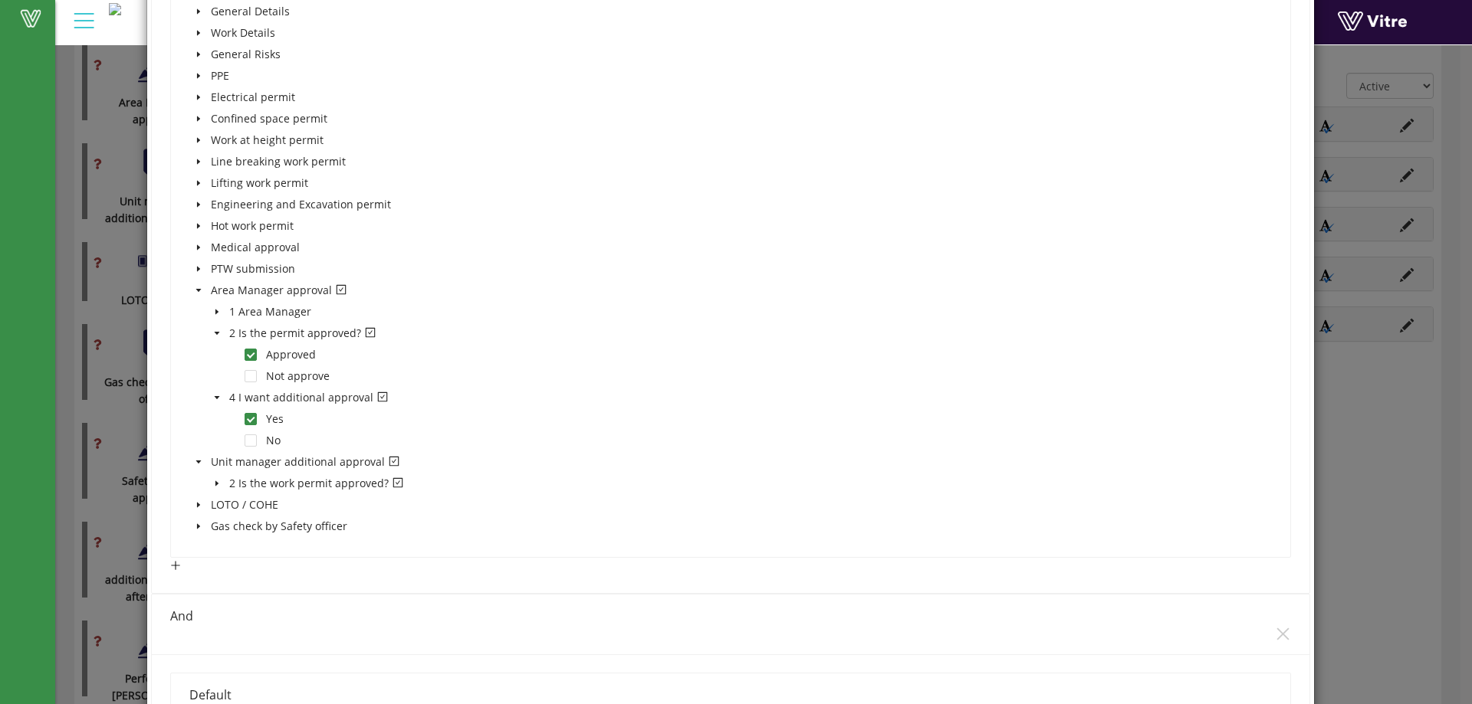
click at [212, 478] on span at bounding box center [217, 483] width 18 height 18
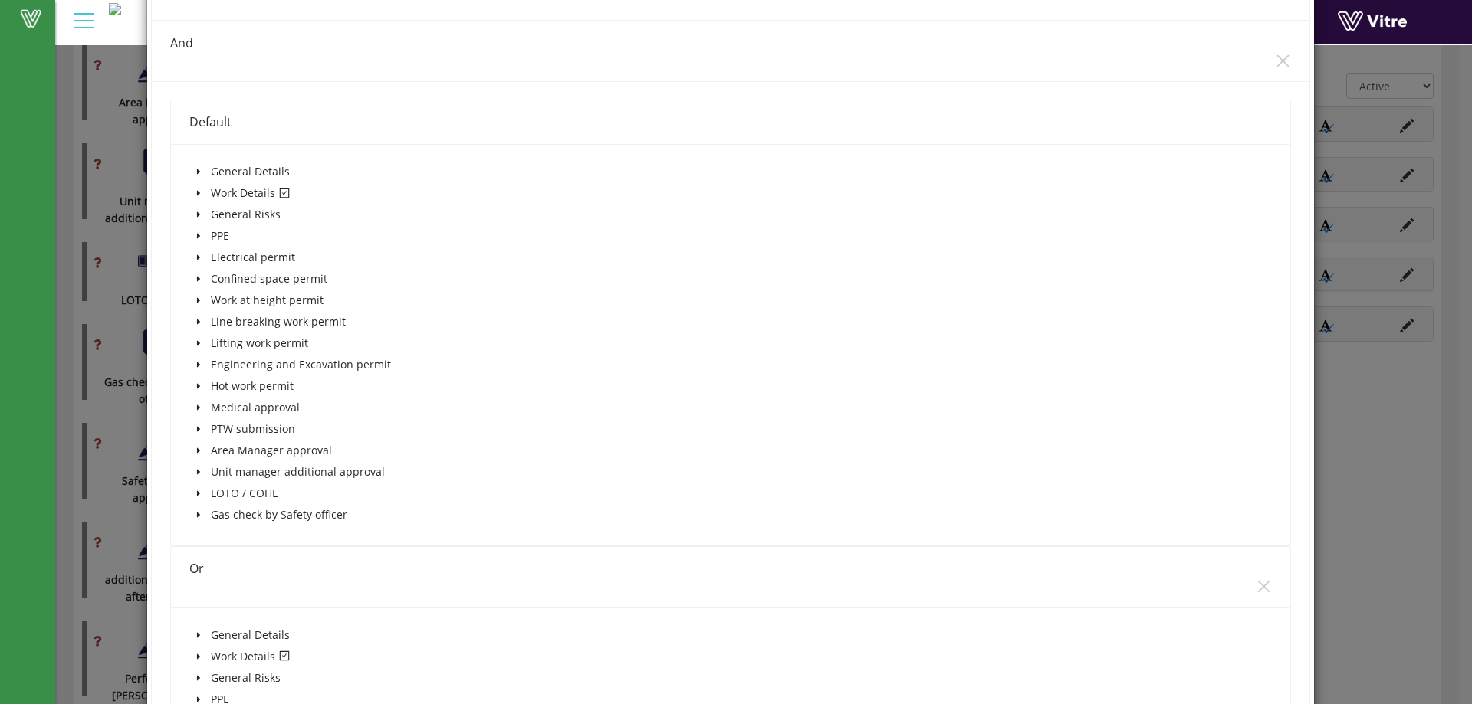
scroll to position [1609, 0]
click at [197, 192] on icon "caret-down" at bounding box center [197, 192] width 3 height 5
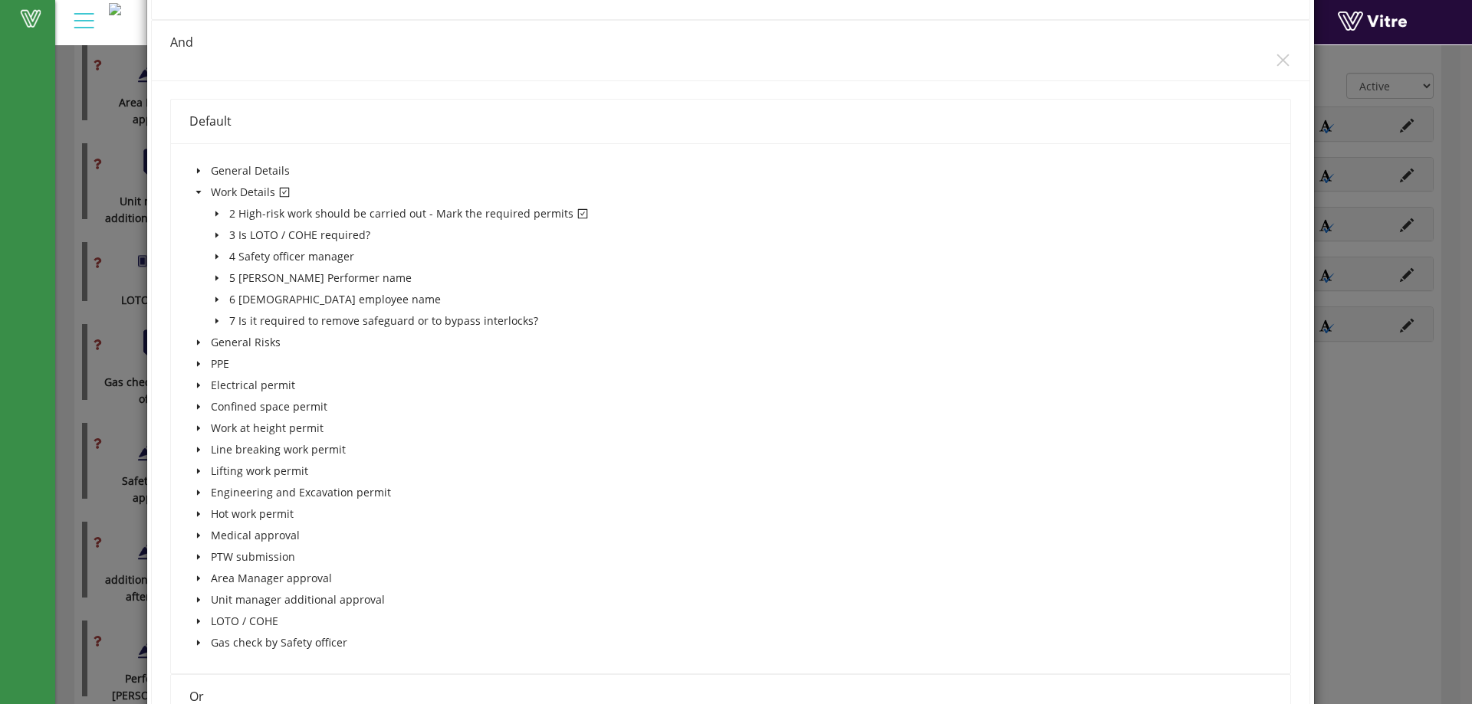
click at [220, 216] on span at bounding box center [217, 214] width 18 height 18
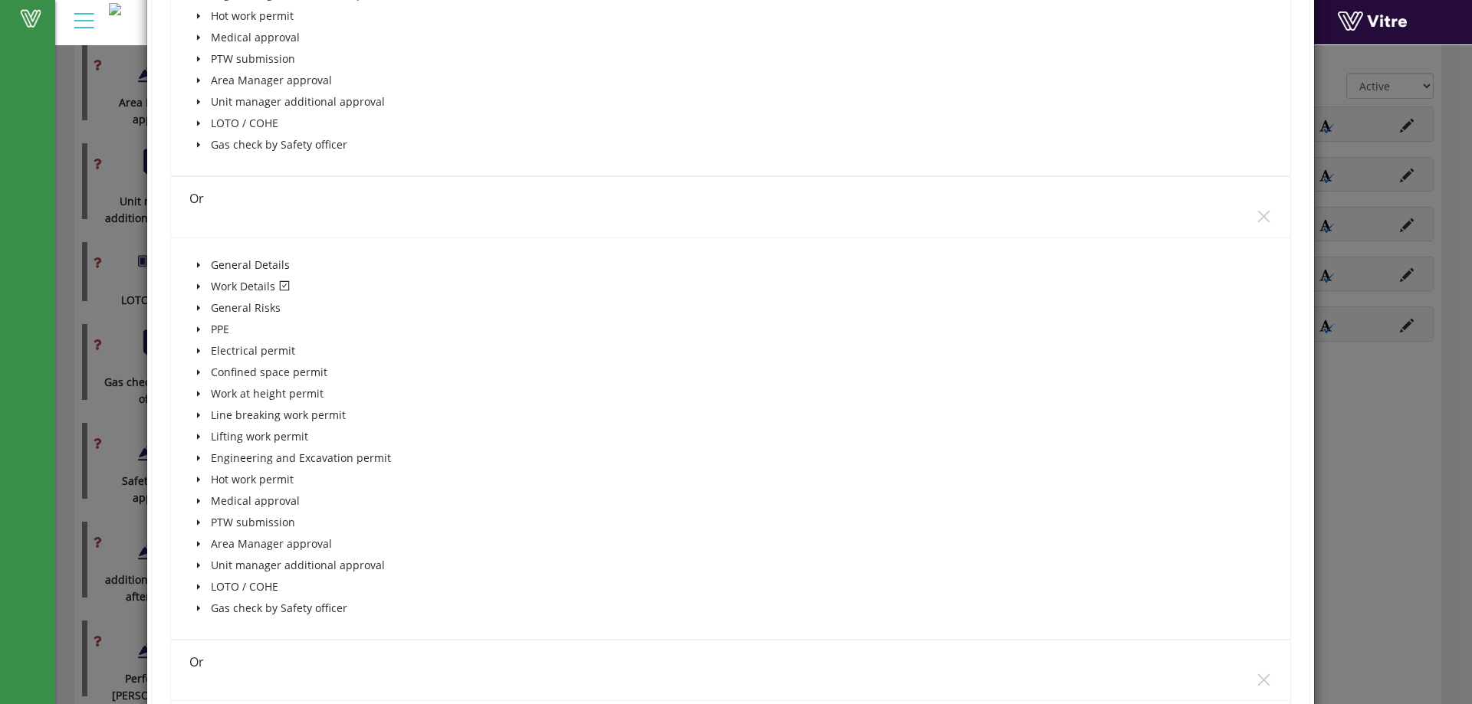
scroll to position [2300, 0]
click at [192, 284] on span at bounding box center [198, 287] width 18 height 18
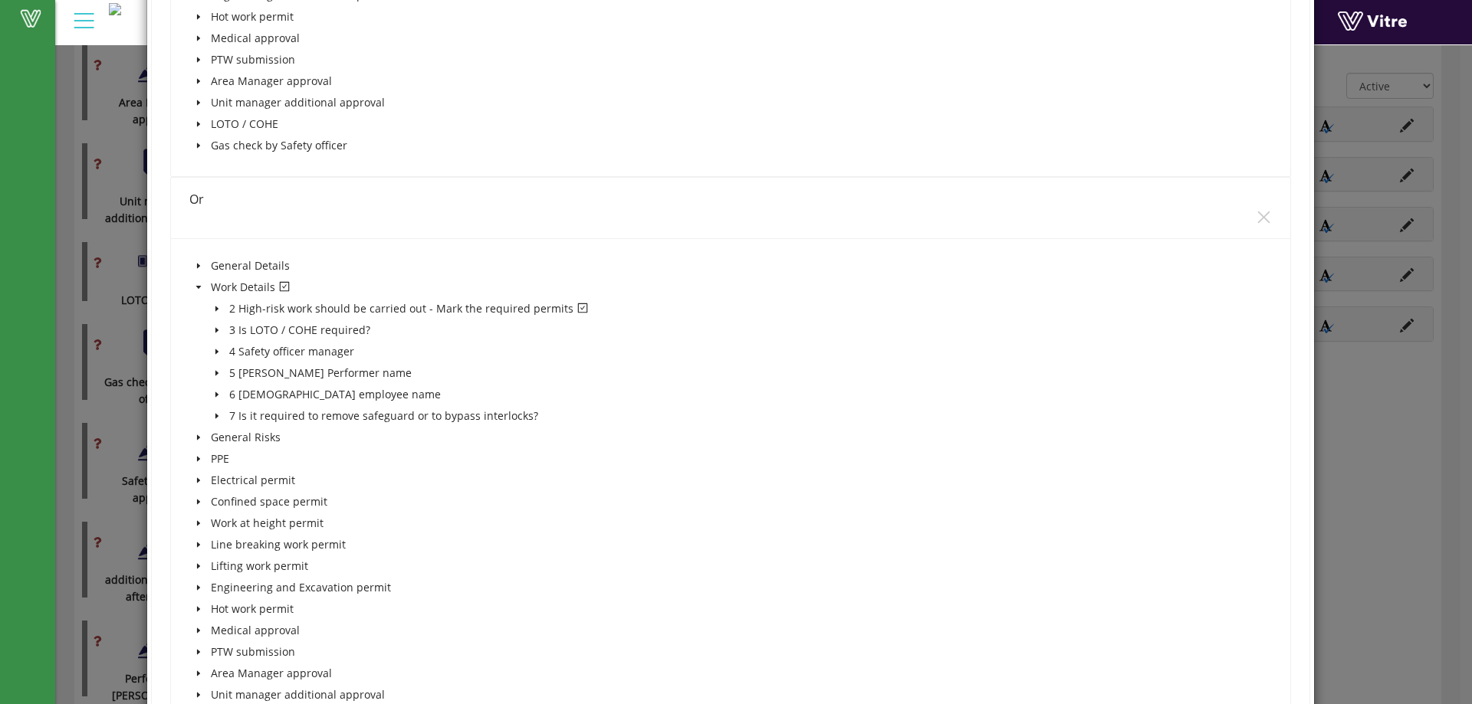
click at [218, 313] on span at bounding box center [217, 309] width 18 height 18
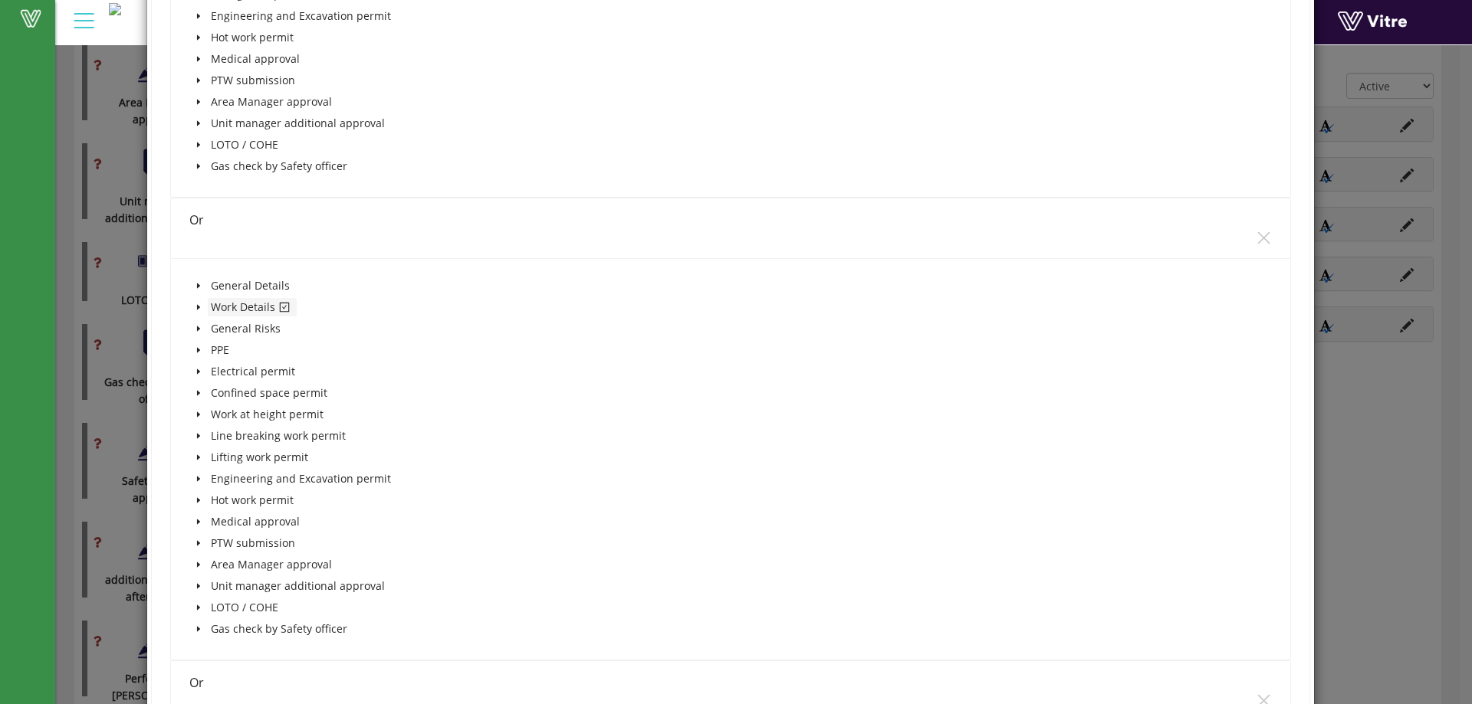
scroll to position [3065, 0]
click at [201, 308] on span at bounding box center [198, 306] width 18 height 18
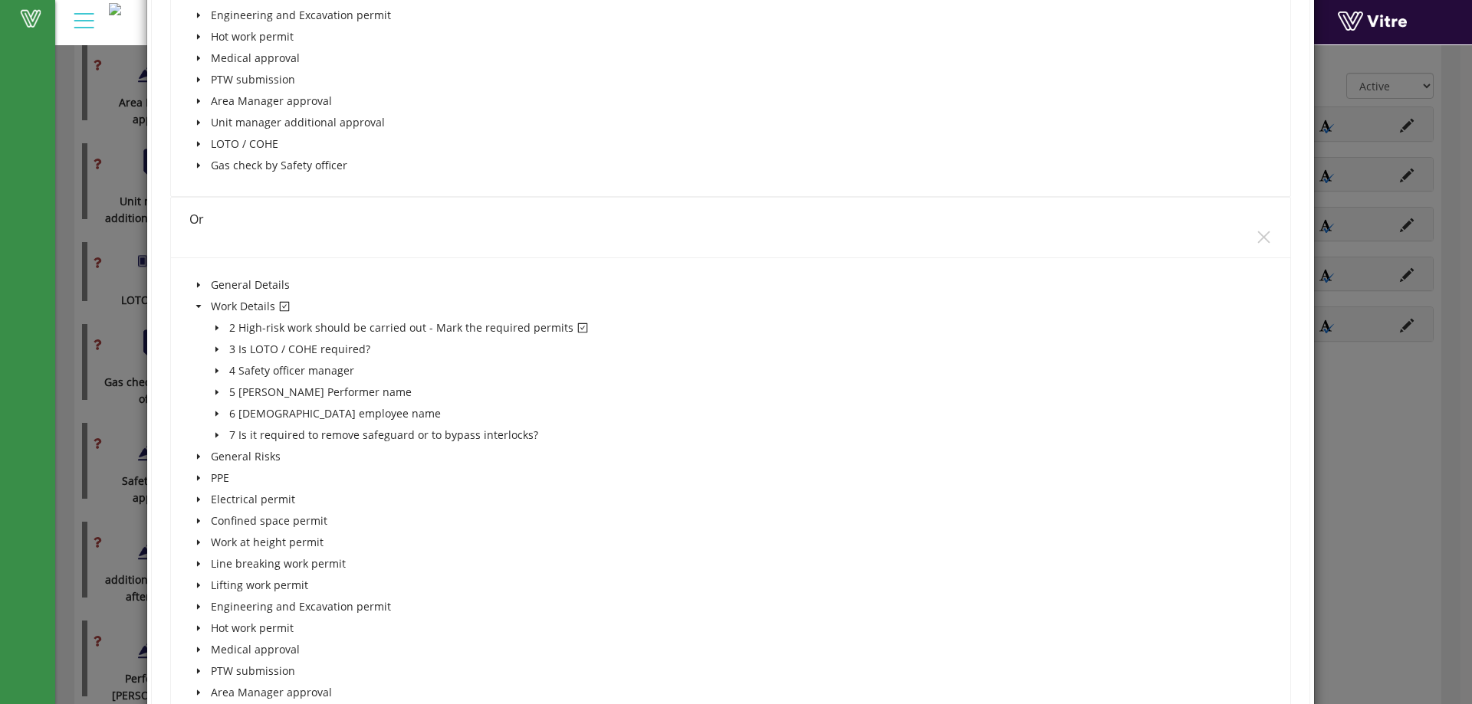
click at [215, 327] on icon "caret-down" at bounding box center [216, 328] width 3 height 5
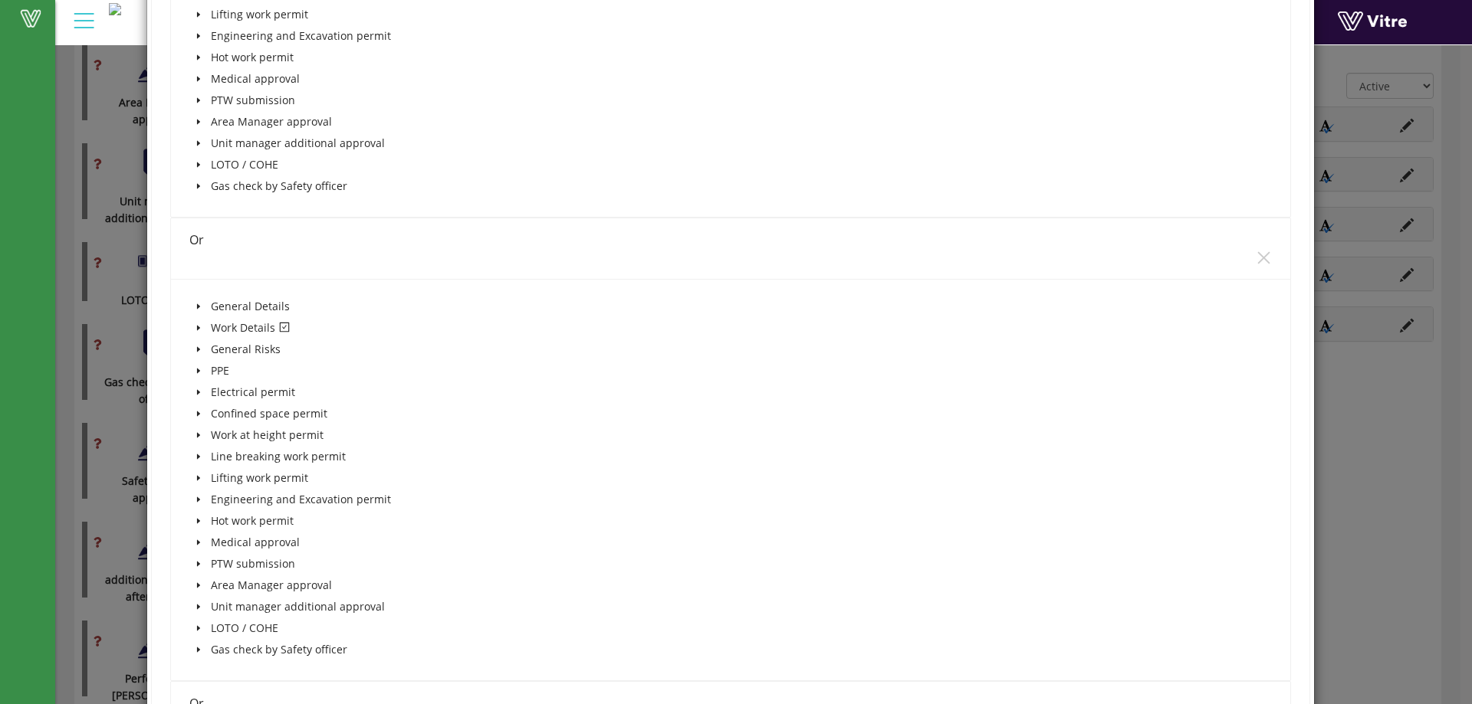
click at [196, 333] on span at bounding box center [198, 328] width 18 height 18
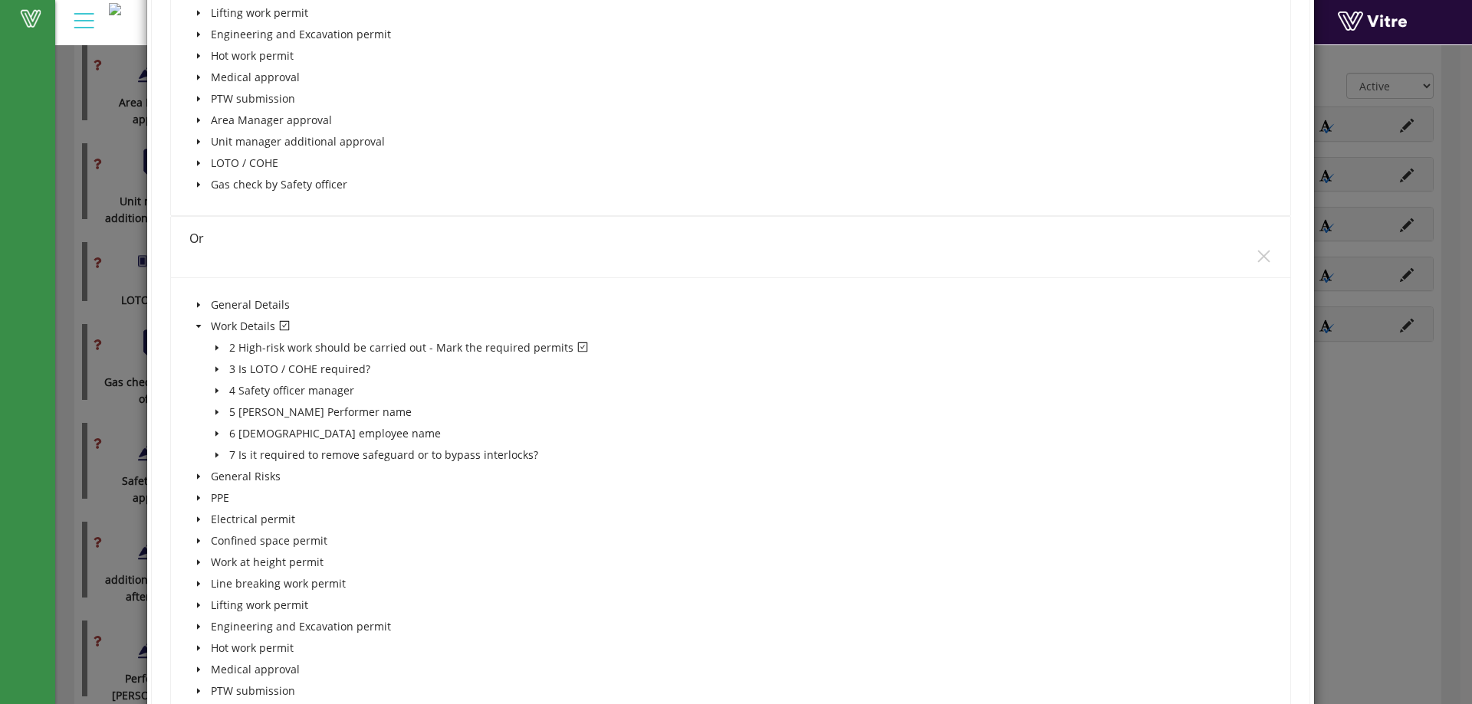
click at [213, 344] on icon "caret-down" at bounding box center [217, 348] width 8 height 8
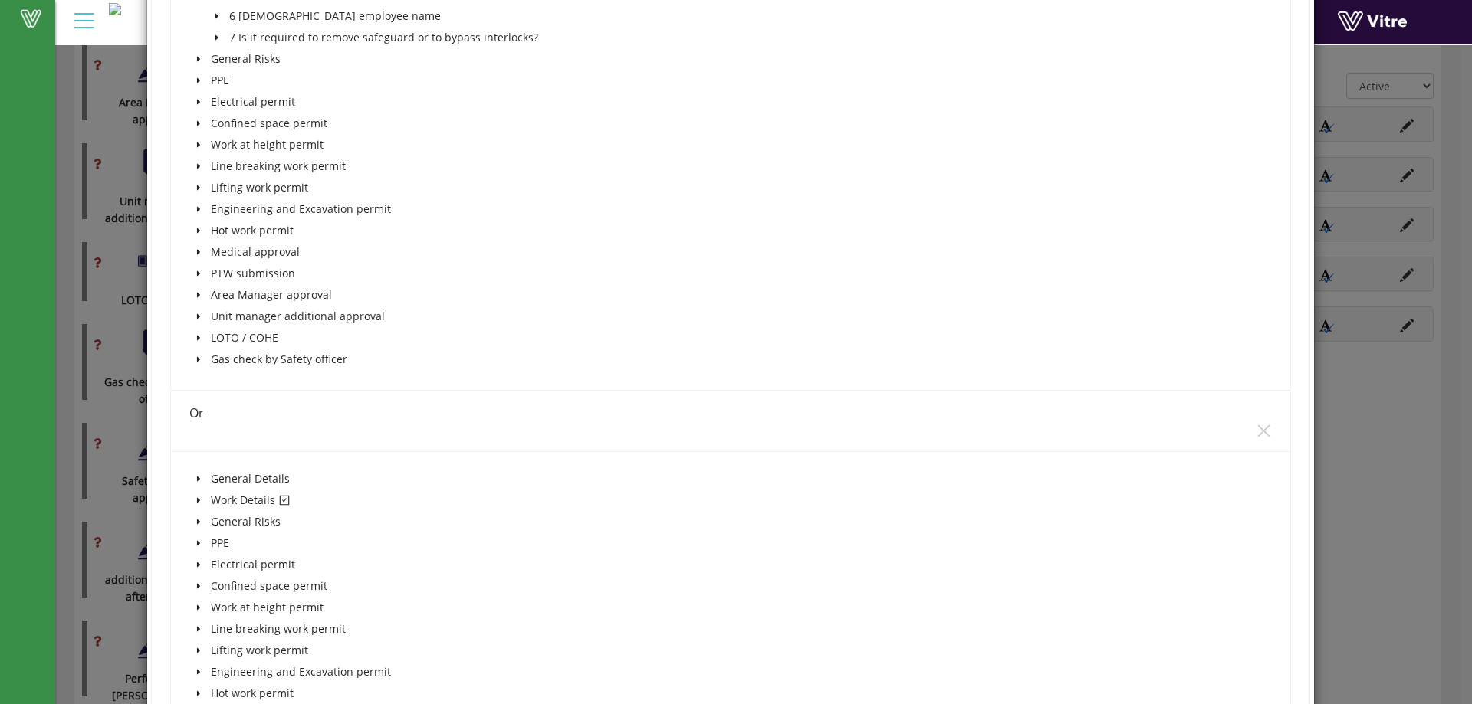
scroll to position [4444, 0]
click at [204, 494] on span at bounding box center [198, 498] width 18 height 18
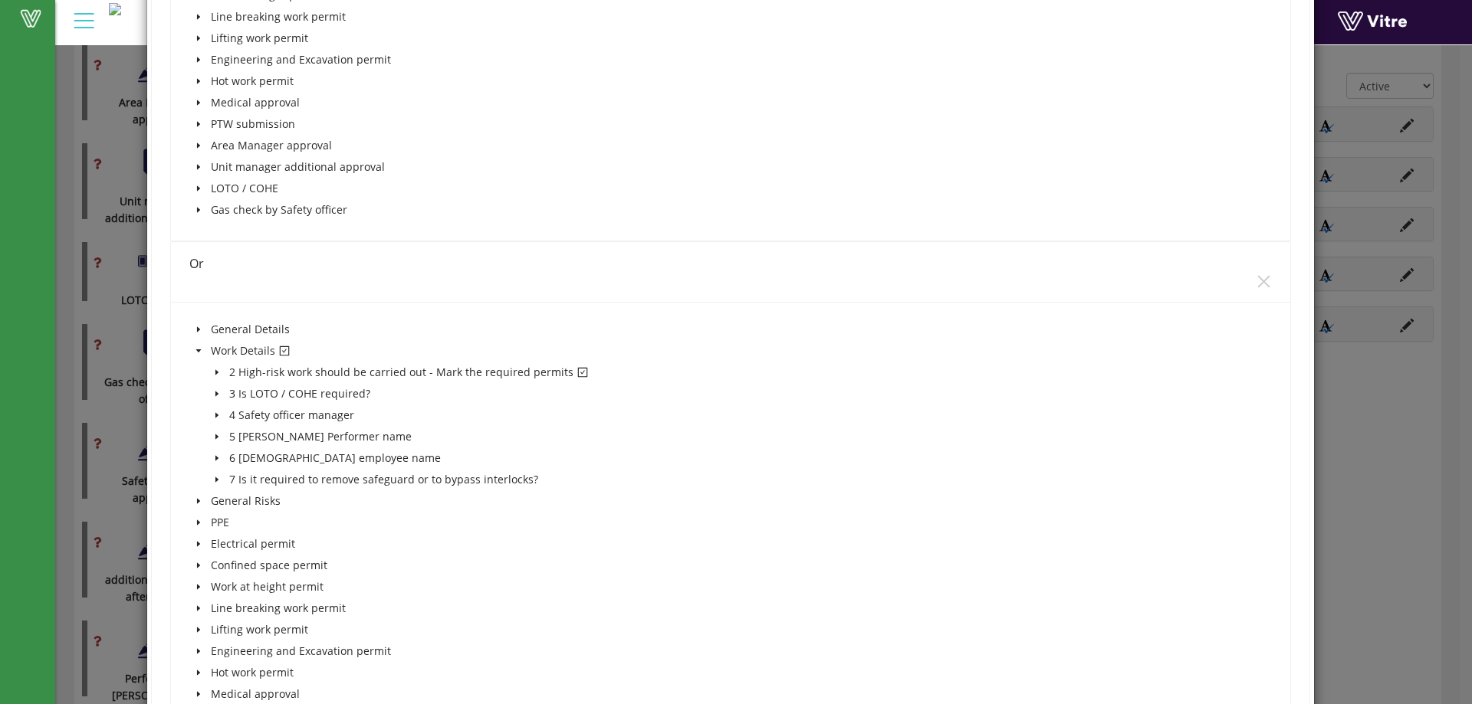
click at [213, 369] on icon "caret-down" at bounding box center [217, 373] width 8 height 8
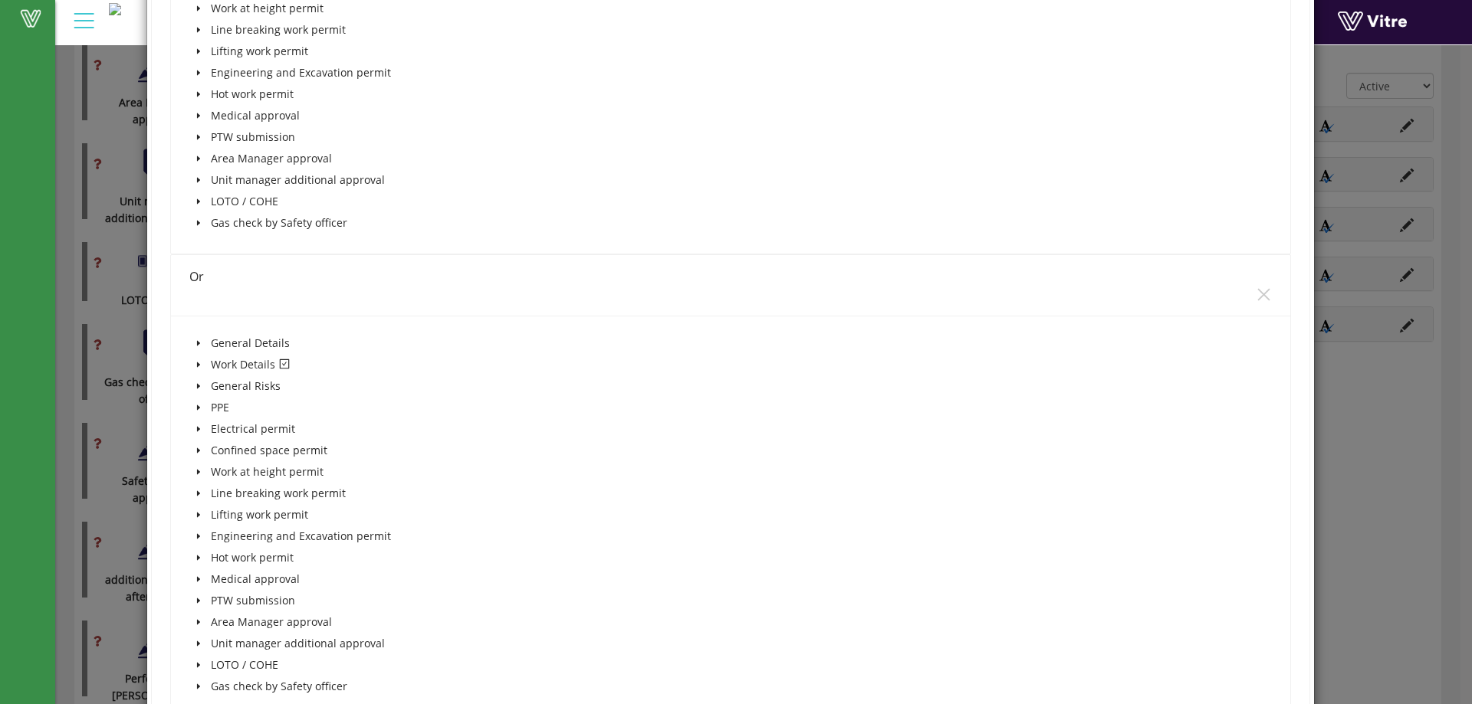
scroll to position [5364, 0]
click at [203, 363] on span at bounding box center [198, 364] width 18 height 18
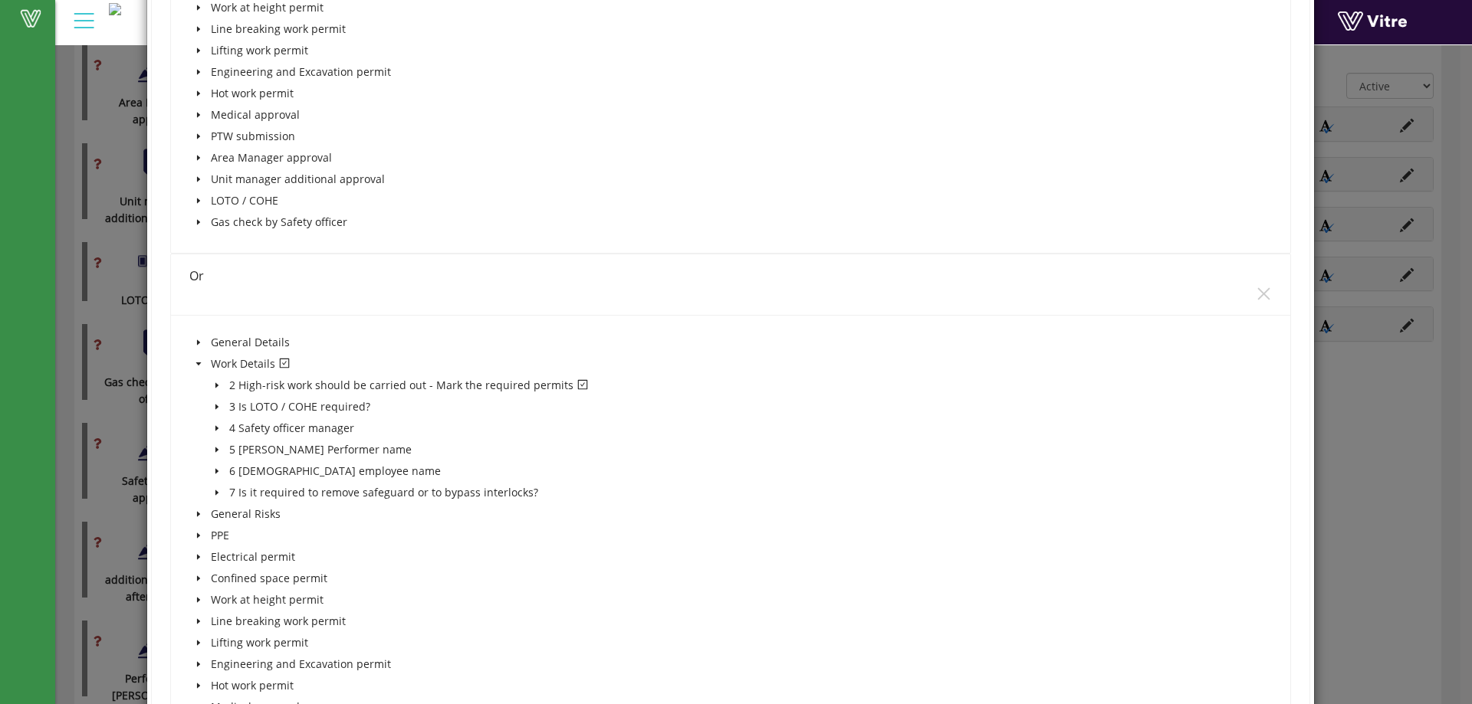
click at [218, 382] on span "caret-down" at bounding box center [217, 386] width 8 height 8
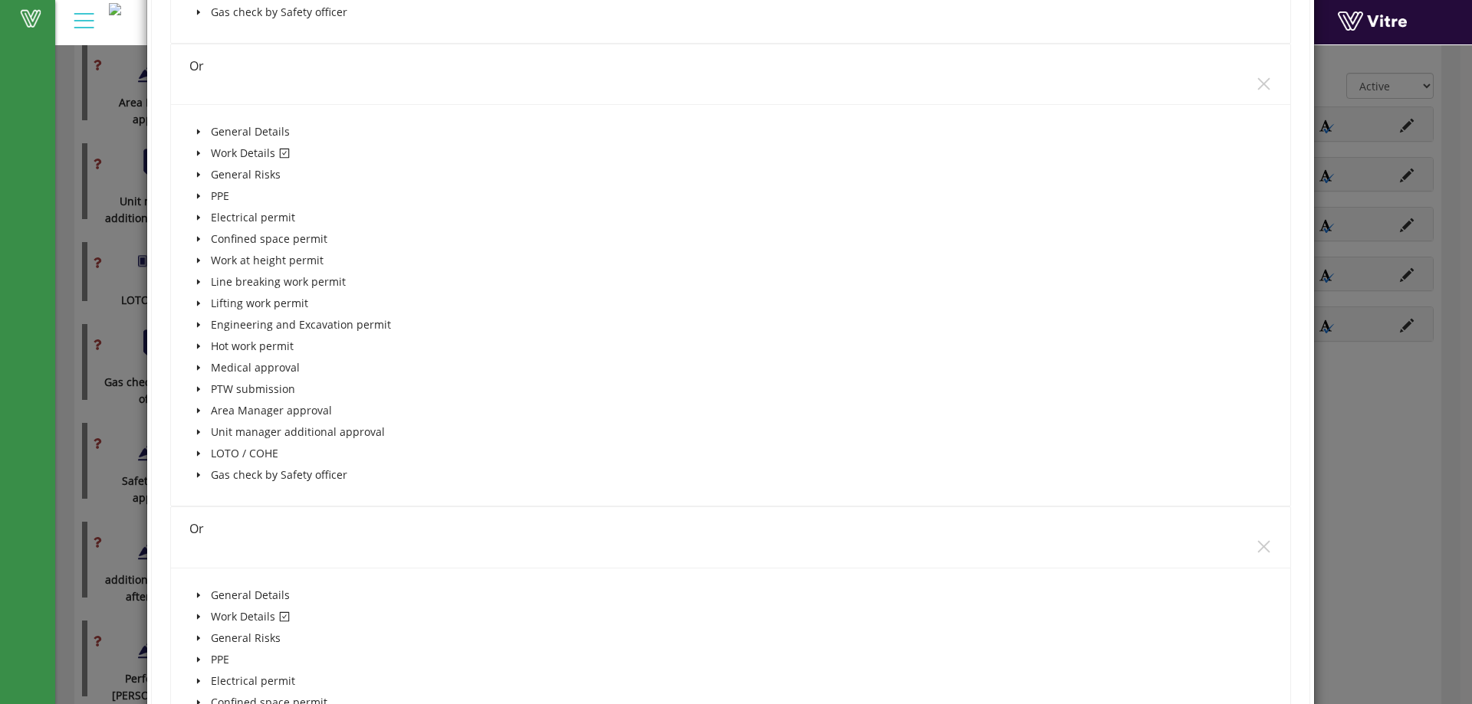
scroll to position [6361, 0]
click at [195, 154] on icon "caret-down" at bounding box center [199, 153] width 8 height 8
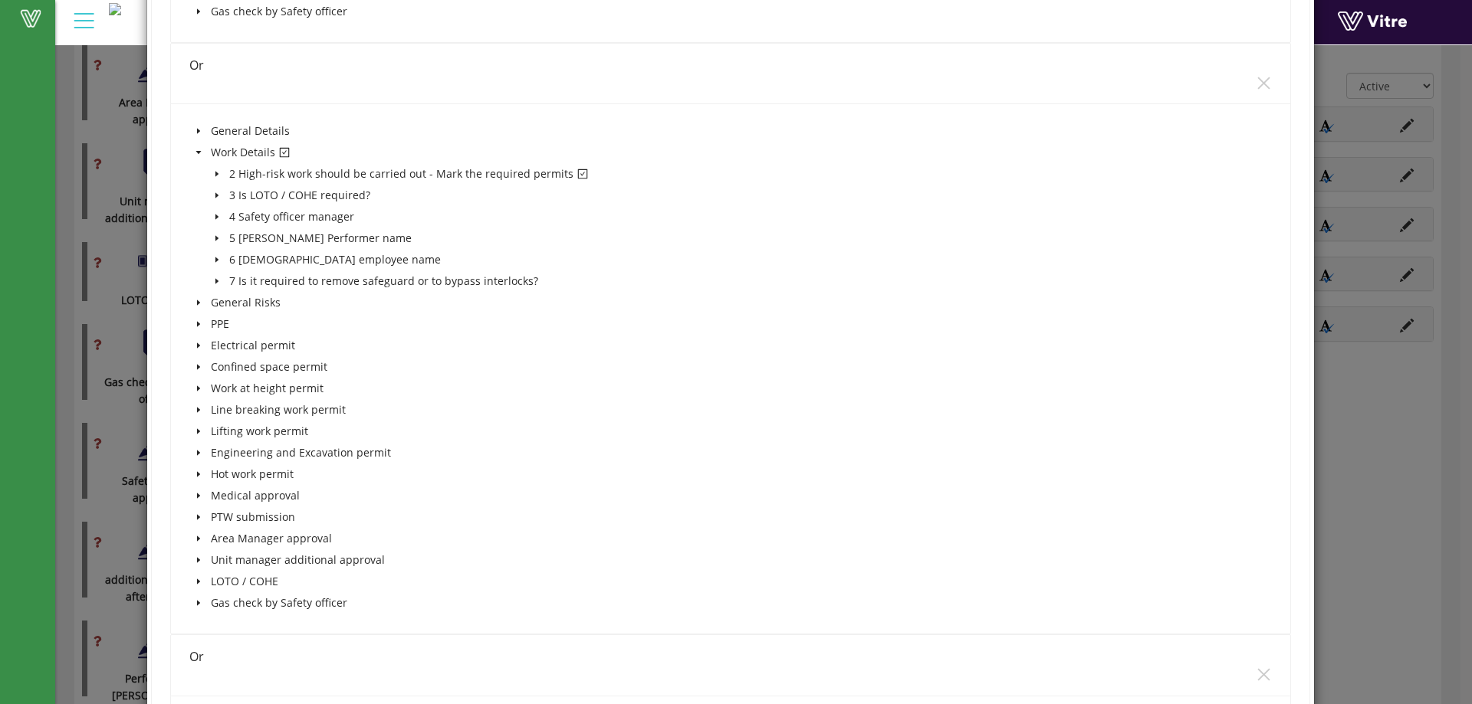
click at [219, 170] on span at bounding box center [217, 174] width 18 height 18
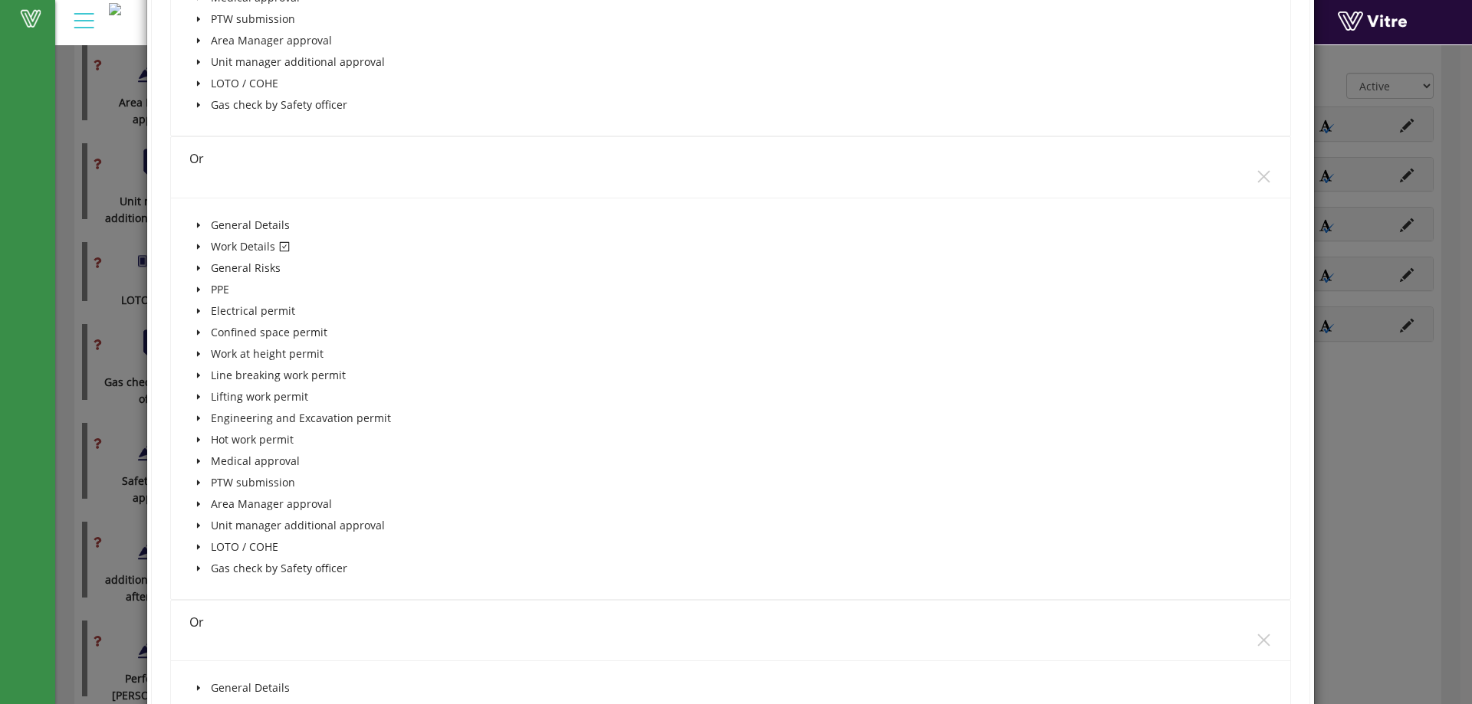
click at [195, 243] on span "caret-down" at bounding box center [199, 247] width 8 height 8
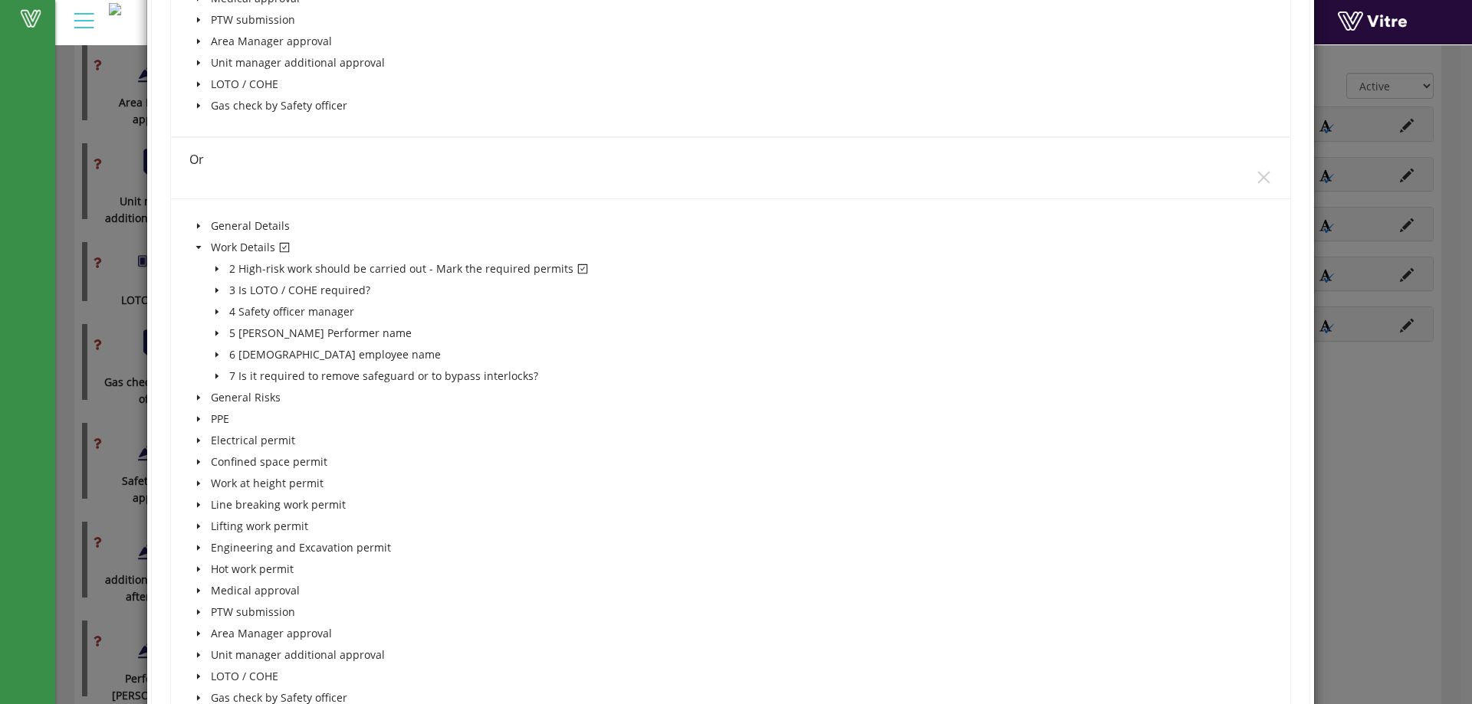
click at [217, 265] on icon "caret-down" at bounding box center [217, 269] width 8 height 8
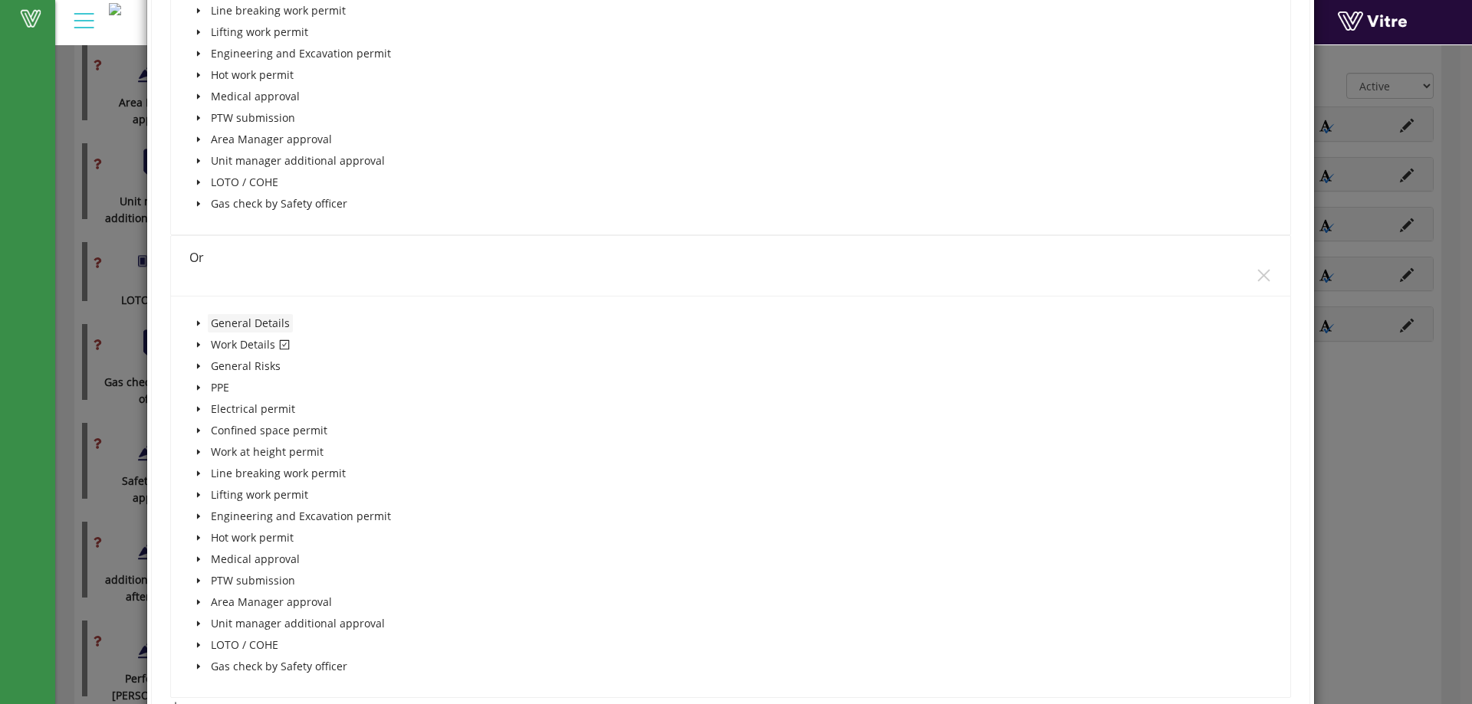
scroll to position [7740, 0]
click at [203, 346] on span at bounding box center [198, 343] width 18 height 18
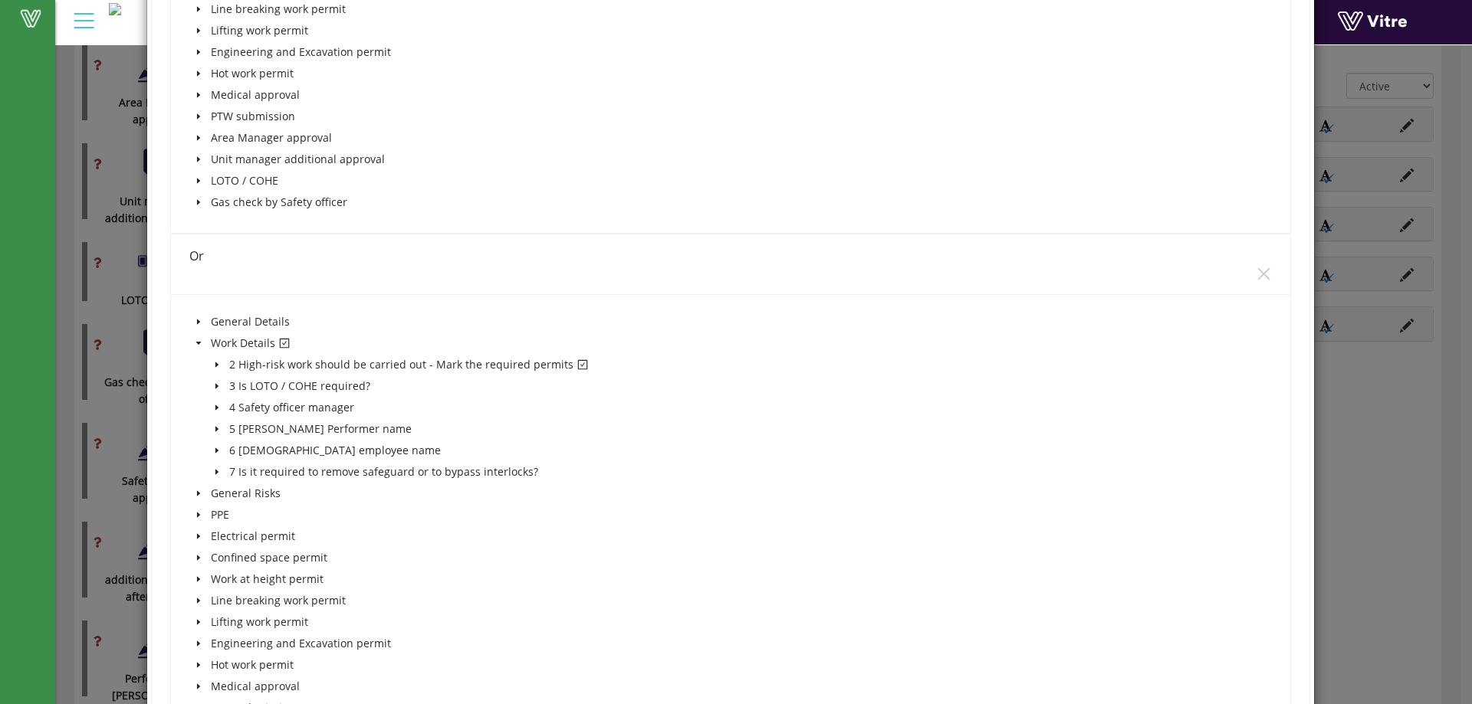
click at [213, 362] on icon "caret-down" at bounding box center [217, 365] width 8 height 8
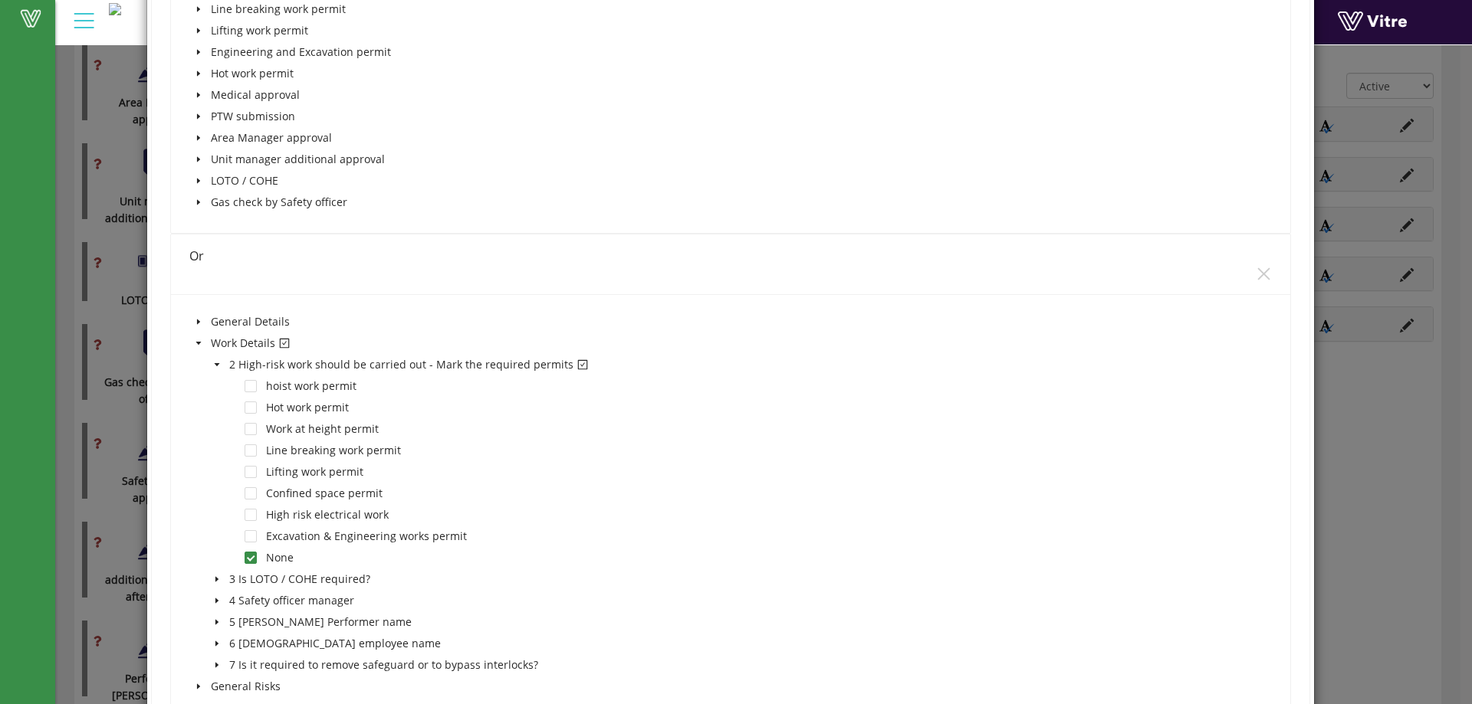
click at [199, 344] on icon "caret-down" at bounding box center [199, 344] width 8 height 8
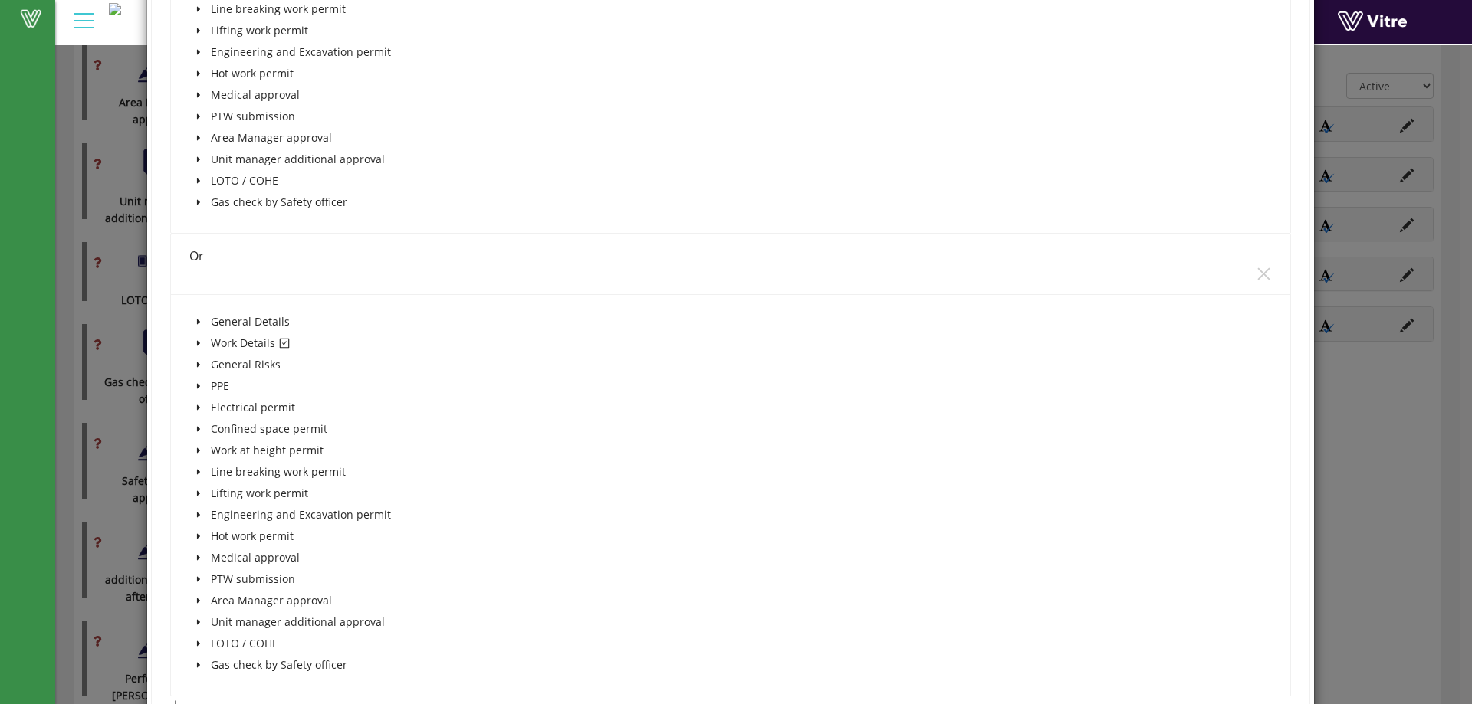
drag, startPoint x: 1247, startPoint y: 274, endPoint x: 1005, endPoint y: 320, distance: 246.6
click at [1256, 277] on icon "close" at bounding box center [1264, 274] width 16 height 16
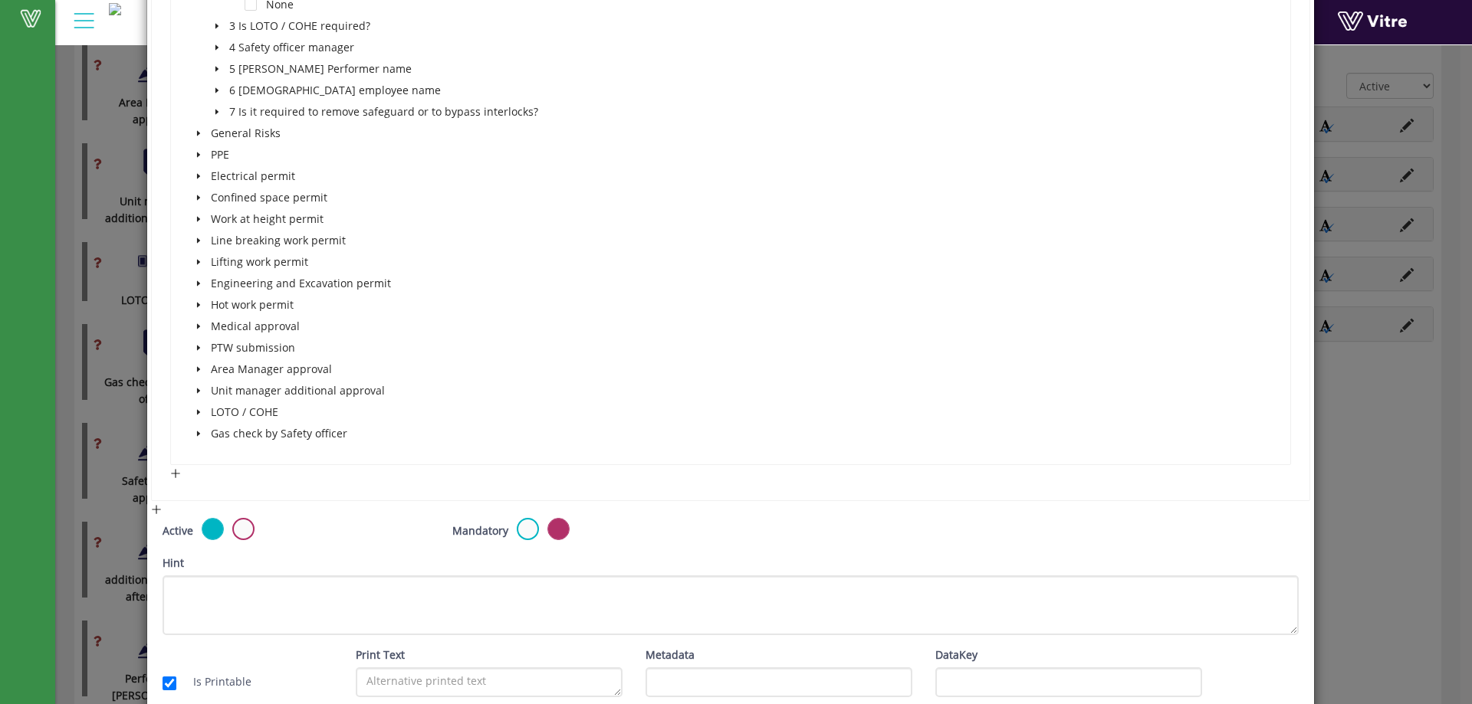
scroll to position [7586, 0]
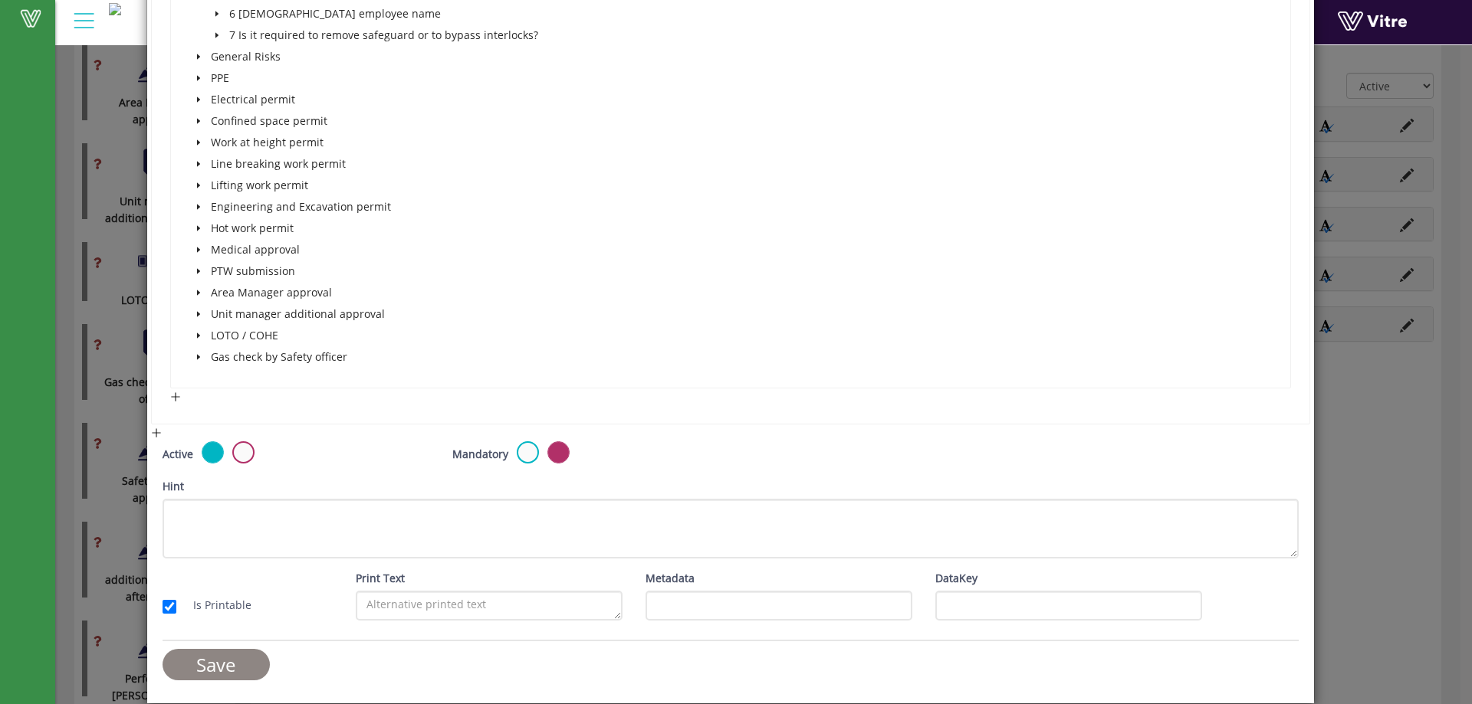
drag, startPoint x: 238, startPoint y: 657, endPoint x: 253, endPoint y: 648, distance: 16.8
click at [238, 658] on input "Save" at bounding box center [216, 664] width 107 height 31
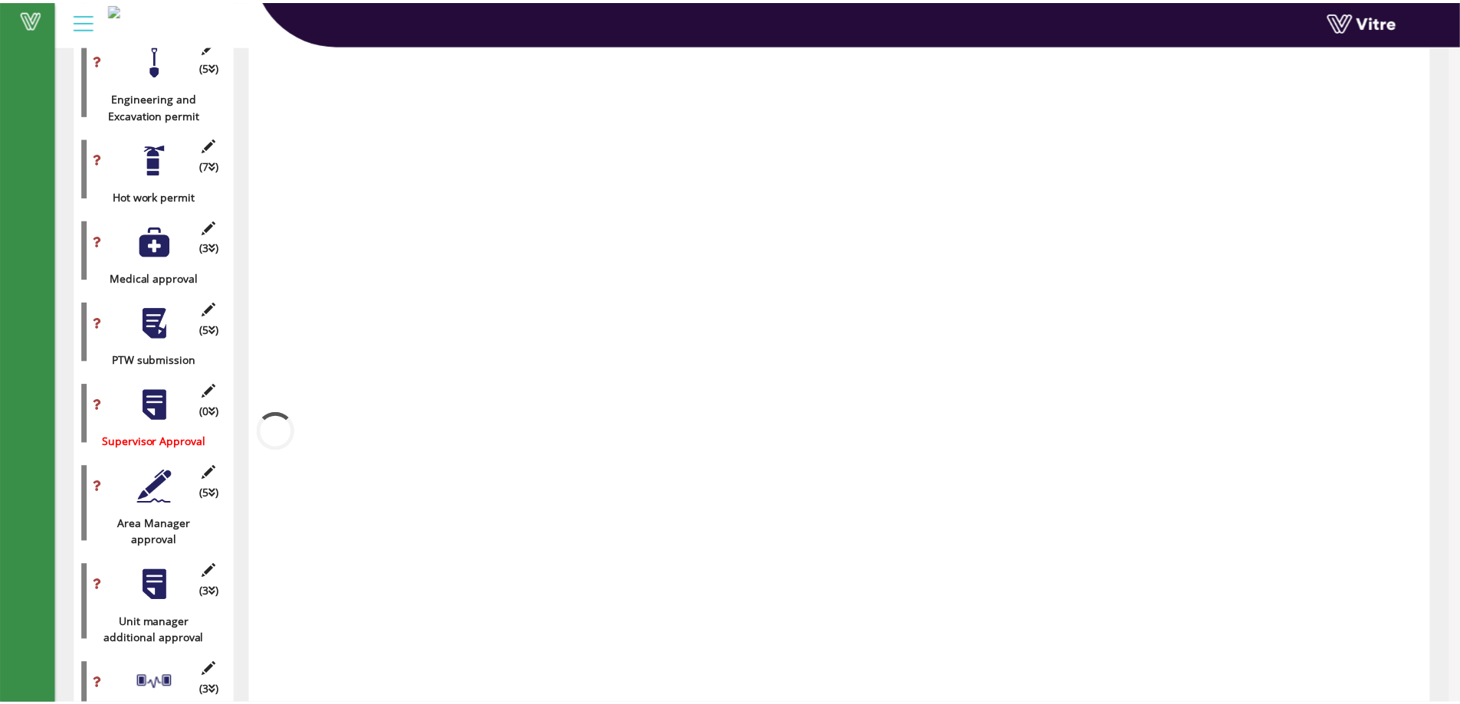
scroll to position [1552, 0]
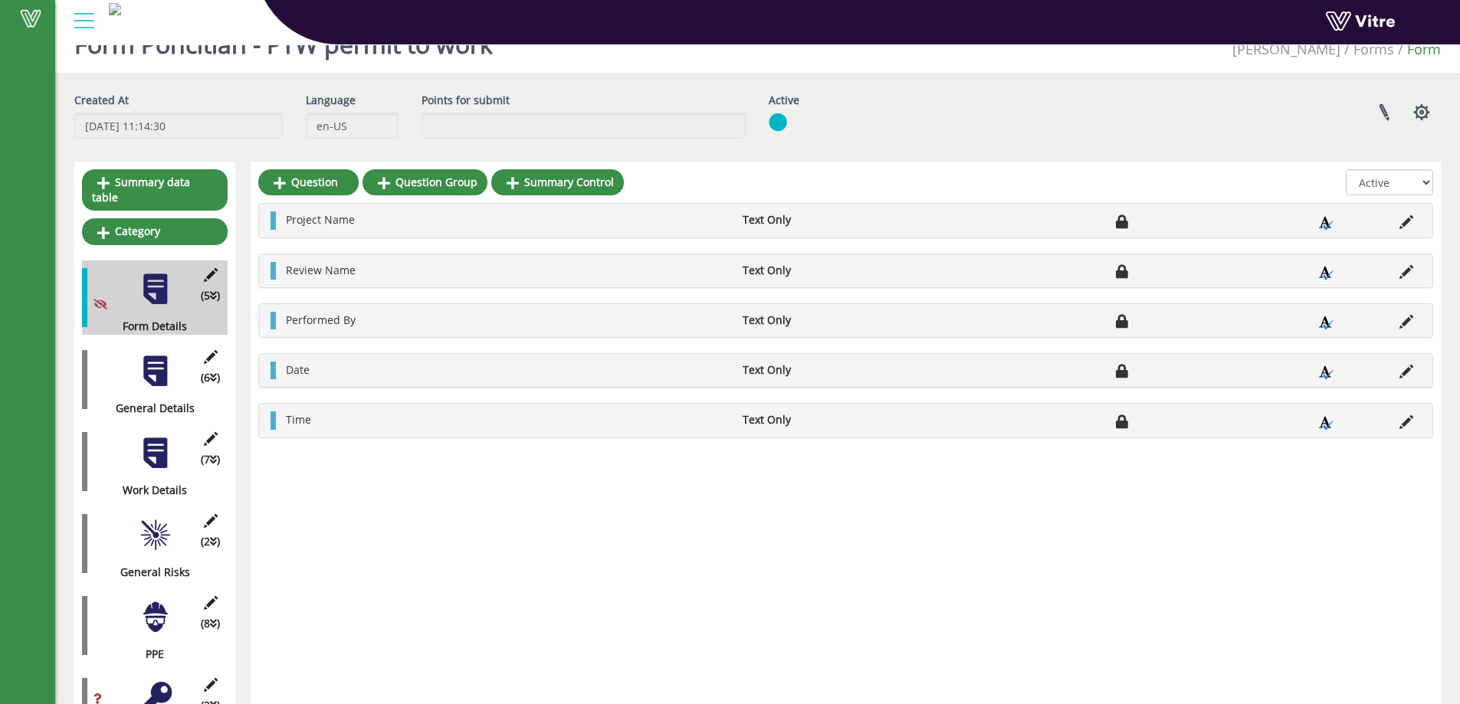
scroll to position [0, 0]
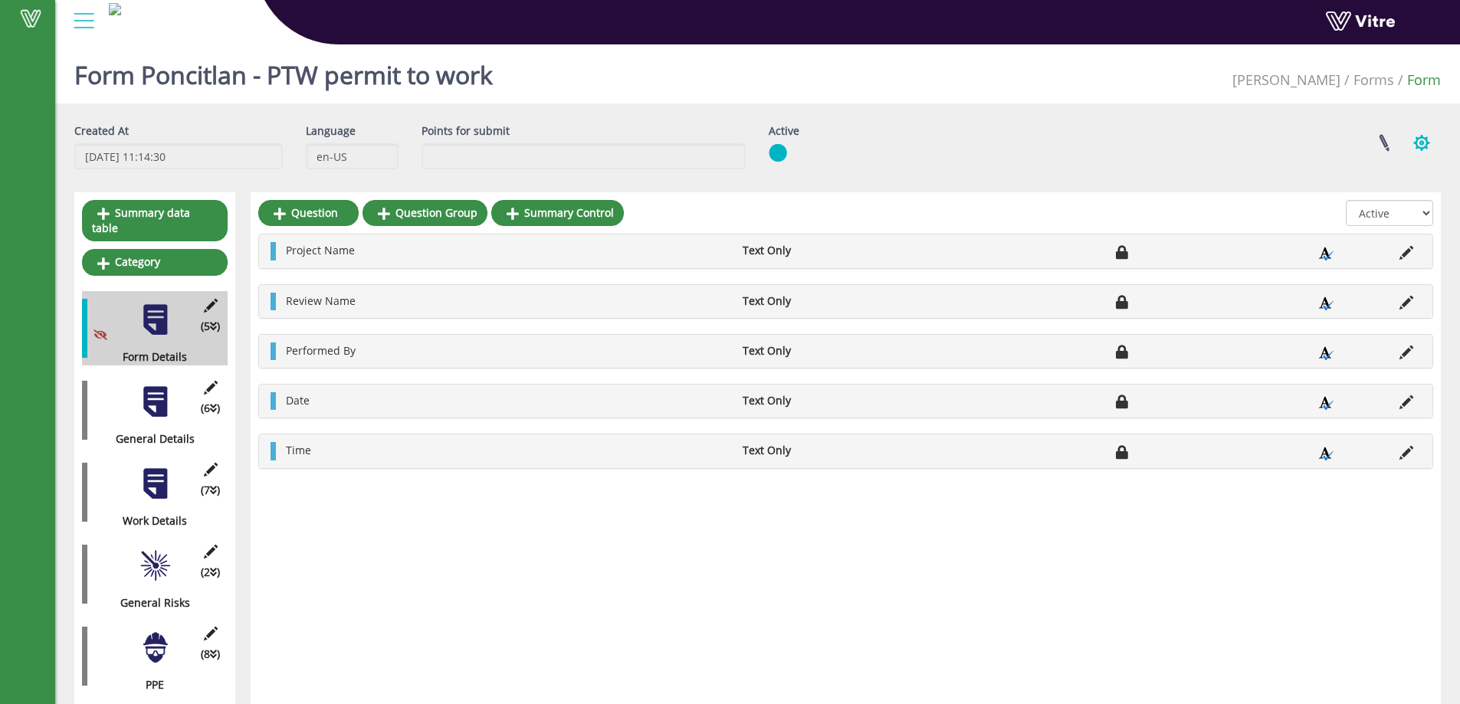
click at [1416, 134] on button "button" at bounding box center [1422, 143] width 38 height 41
drag, startPoint x: 155, startPoint y: 397, endPoint x: 153, endPoint y: 406, distance: 9.5
click at [153, 399] on div at bounding box center [155, 402] width 34 height 34
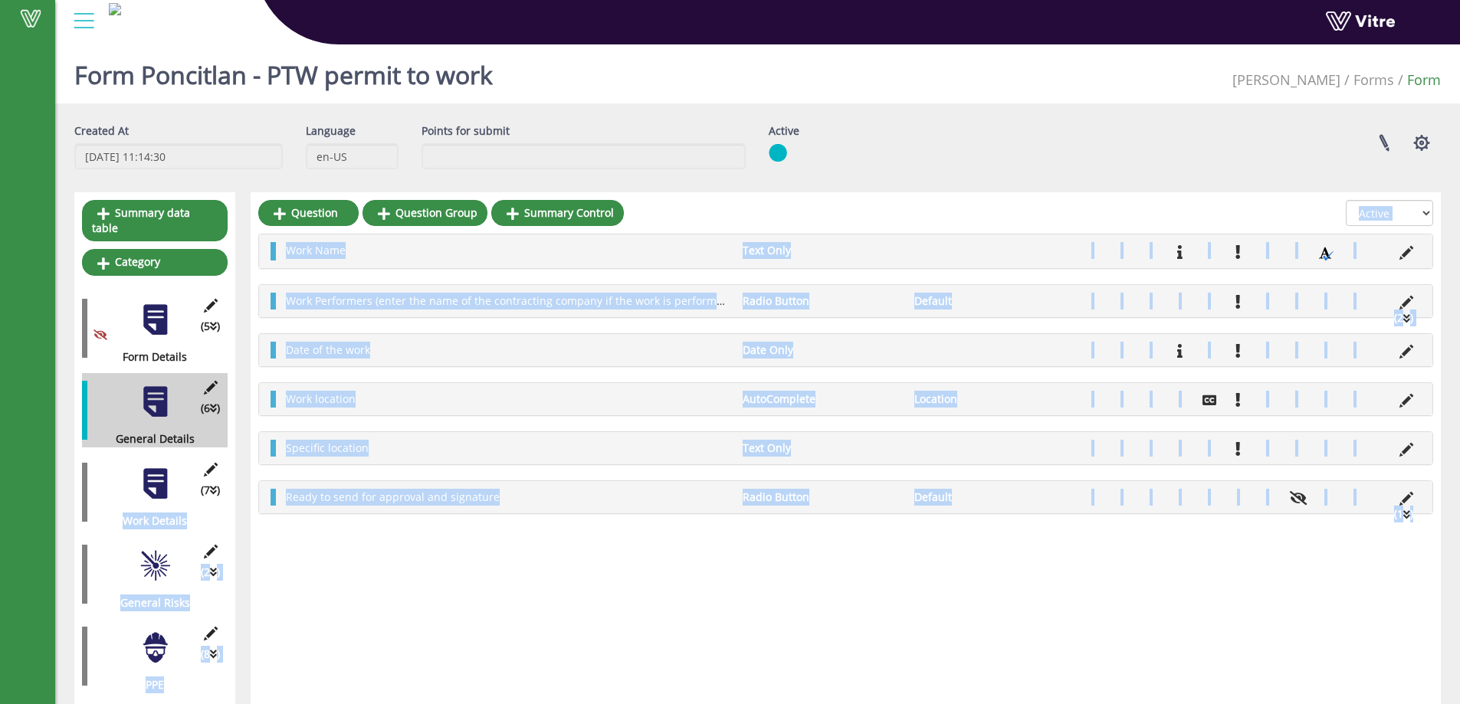
click at [159, 467] on div at bounding box center [155, 484] width 34 height 34
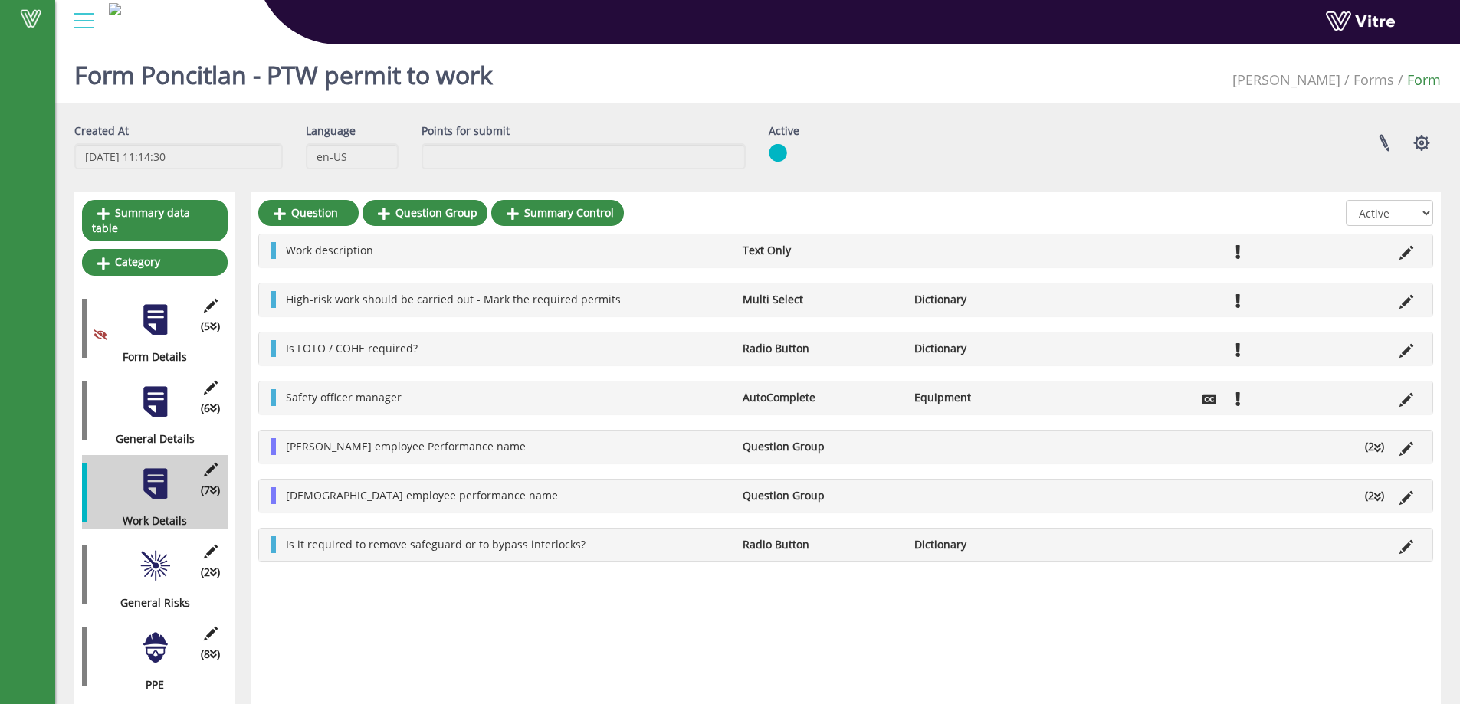
click at [1397, 305] on li at bounding box center [1406, 299] width 29 height 17
click at [1400, 302] on icon at bounding box center [1407, 302] width 14 height 14
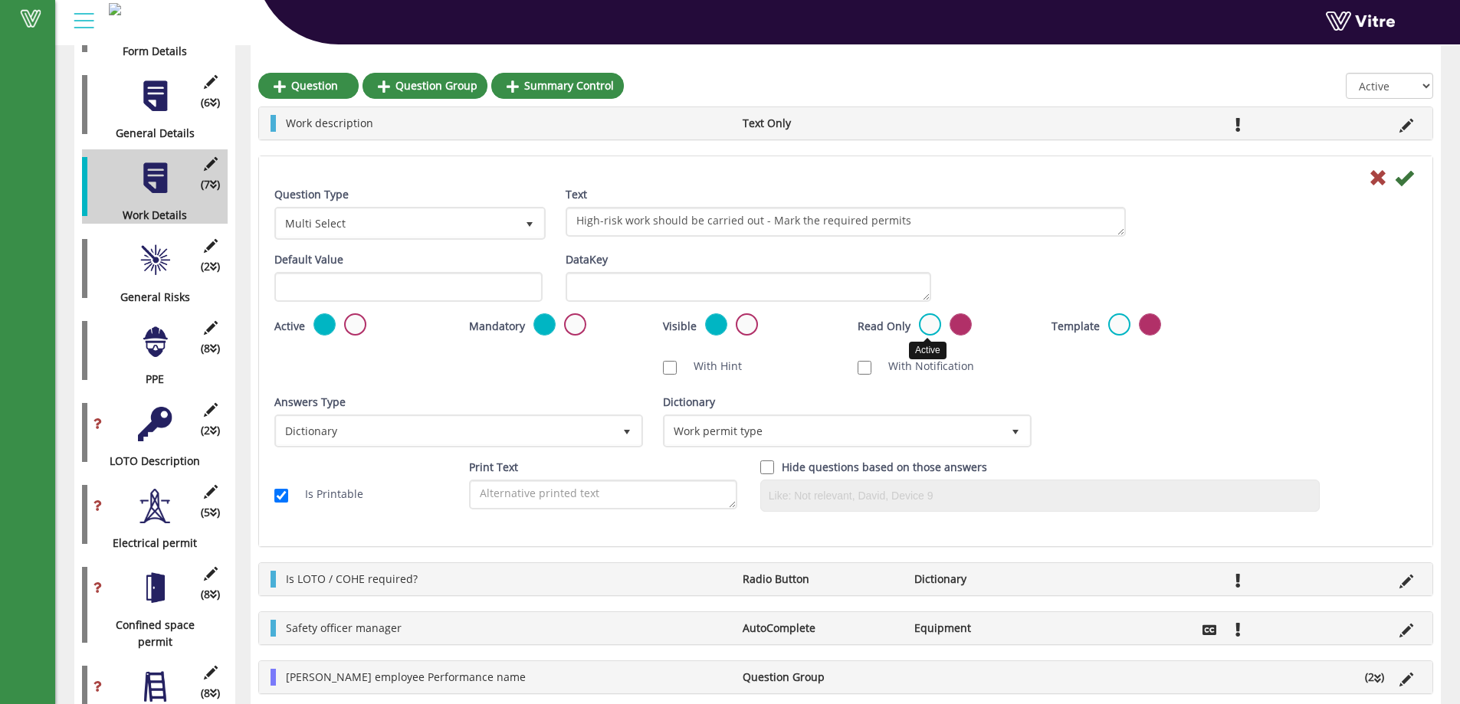
scroll to position [307, 0]
click at [1381, 184] on icon at bounding box center [1378, 178] width 18 height 18
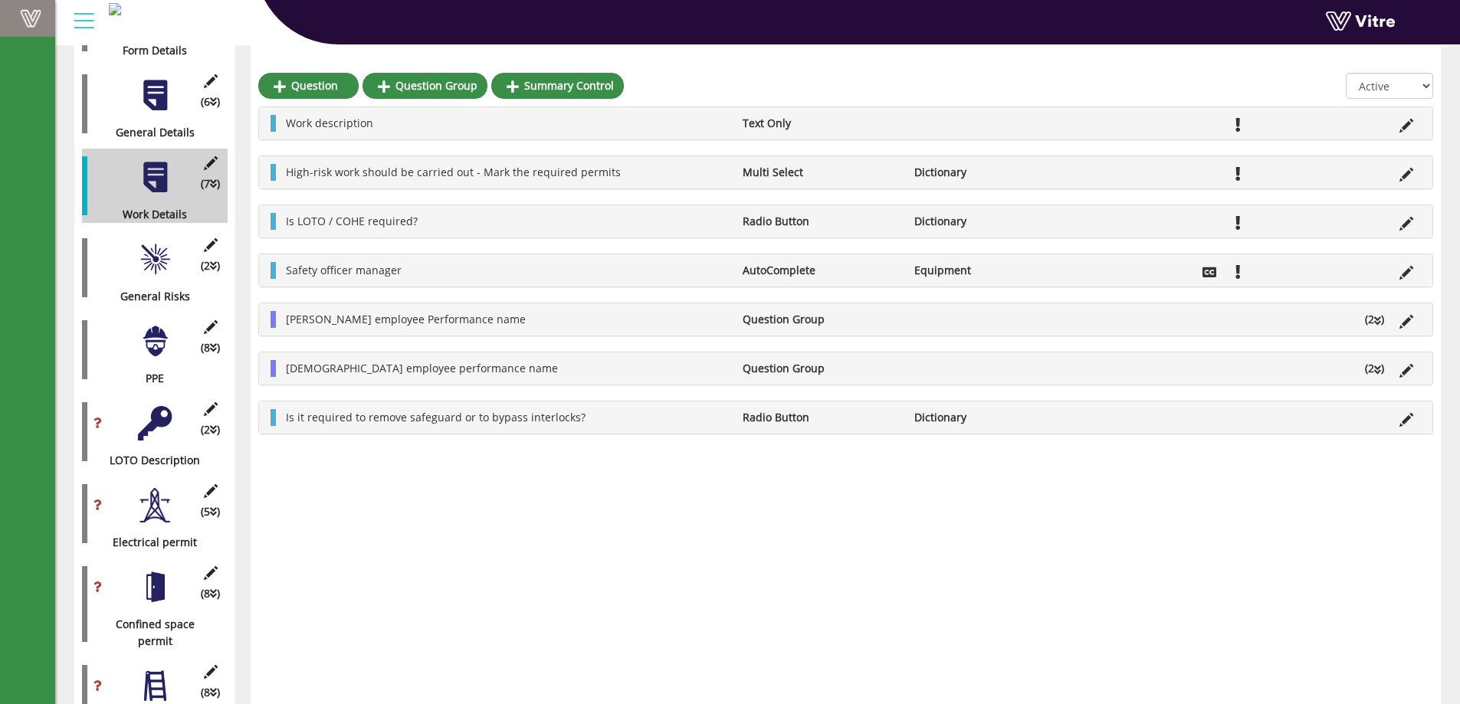
click at [28, 29] on link "Vitre" at bounding box center [27, 18] width 55 height 37
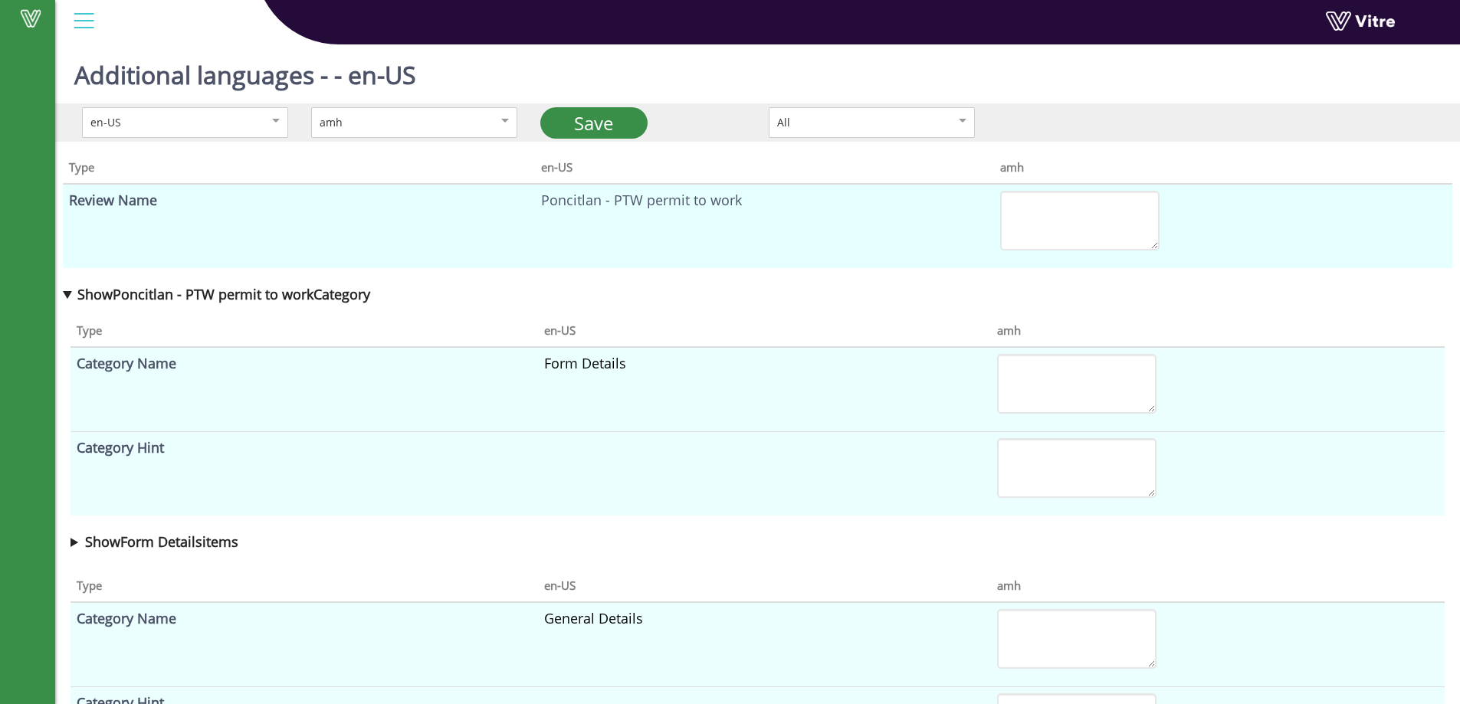
drag, startPoint x: 478, startPoint y: 151, endPoint x: 468, endPoint y: 130, distance: 23.0
click at [477, 151] on th "Type" at bounding box center [299, 166] width 472 height 34
click at [467, 127] on div "amh" at bounding box center [398, 122] width 157 height 17
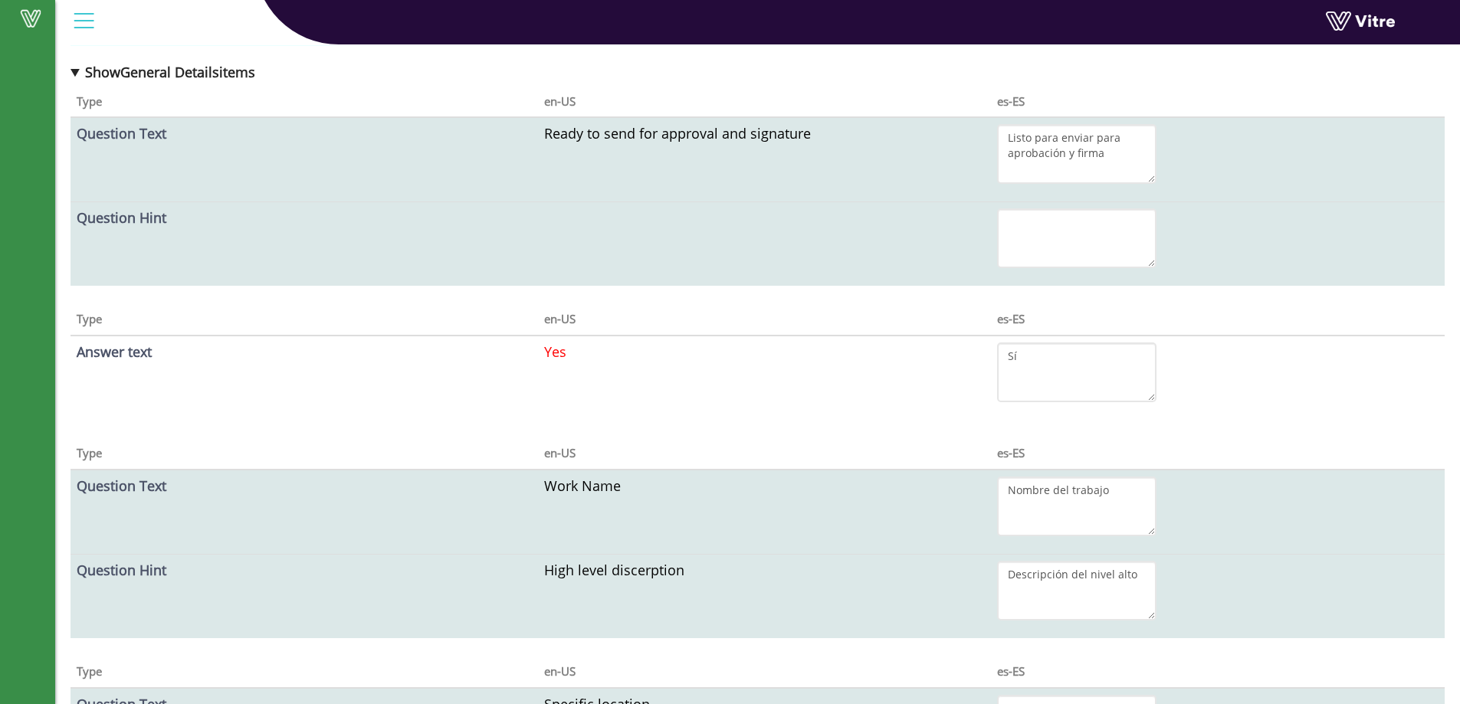
scroll to position [3534, 0]
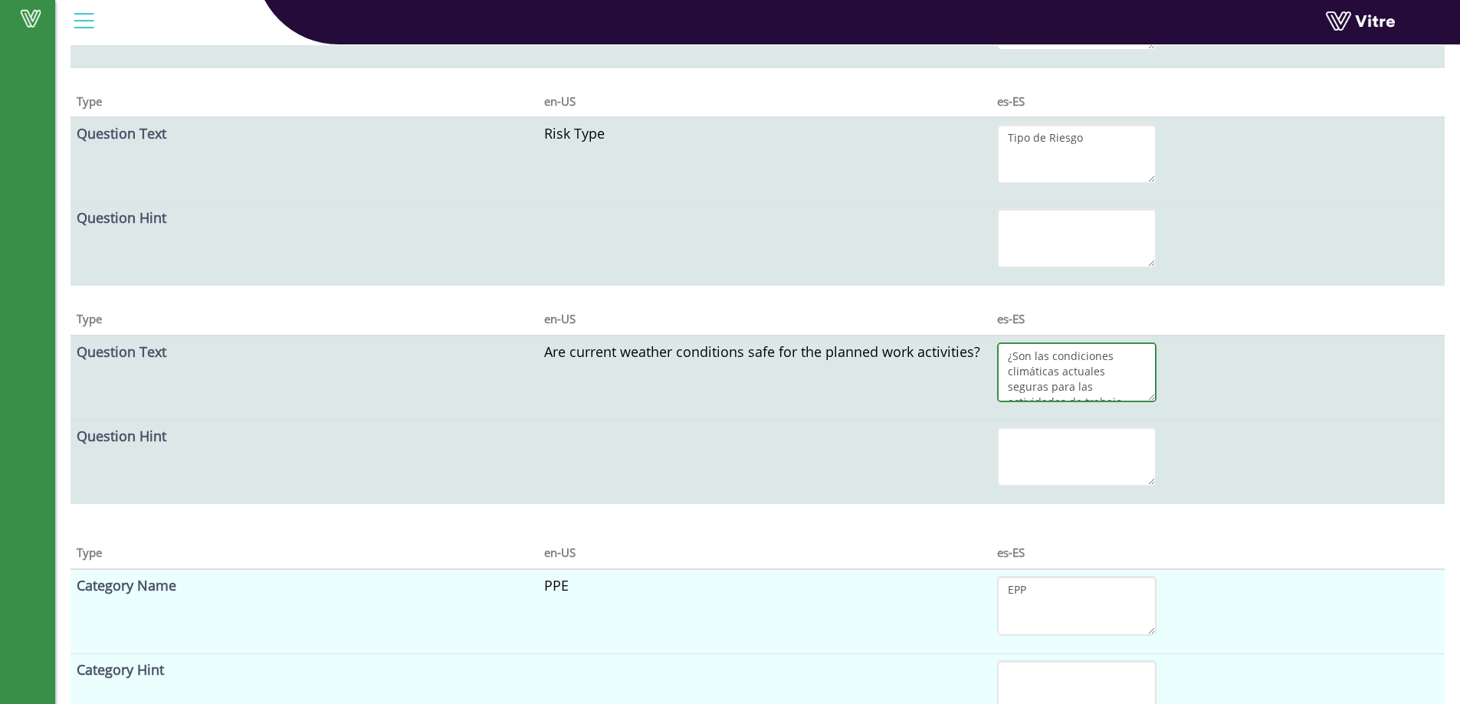
click at [1059, 355] on textarea "¿Son las condiciones climáticas actuales seguras para las actividades de trabaj…" at bounding box center [1076, 373] width 159 height 60
paste textarea "Las condiciones climáticas son favorables para la realización del trabajo"
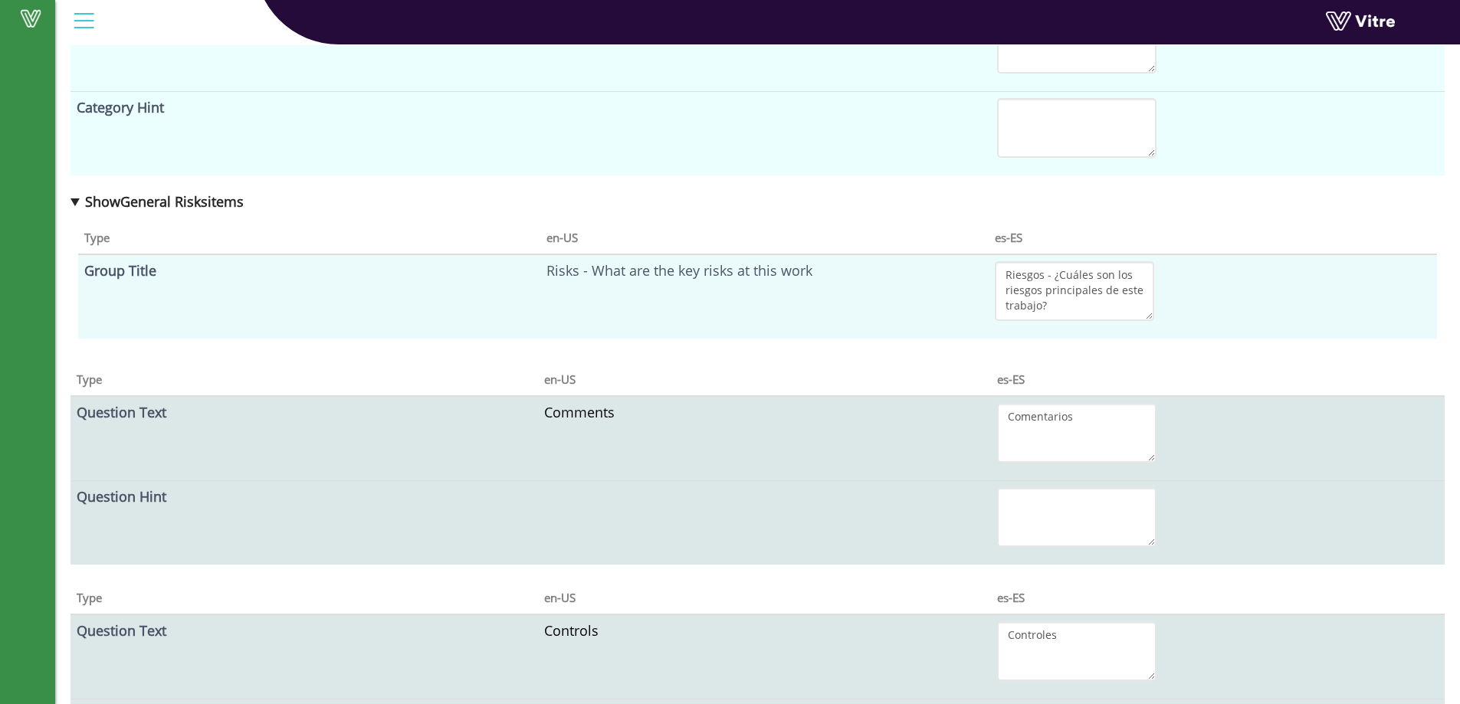
scroll to position [2819, 0]
type textarea "Las condiciones climáticas son favorables para la realización del trabajo"
click at [1056, 279] on textarea "Riesgos - ¿Cuáles son los riesgos principales de este trabajo?" at bounding box center [1074, 292] width 159 height 60
click at [1057, 278] on textarea "Riesgos - ¿Cuáles son los riesgos principales de este trabajo?" at bounding box center [1074, 292] width 159 height 60
click at [1057, 277] on textarea "Riesgos - ¿Cuáles son los riesgos principales de este trabajo?" at bounding box center [1074, 292] width 159 height 60
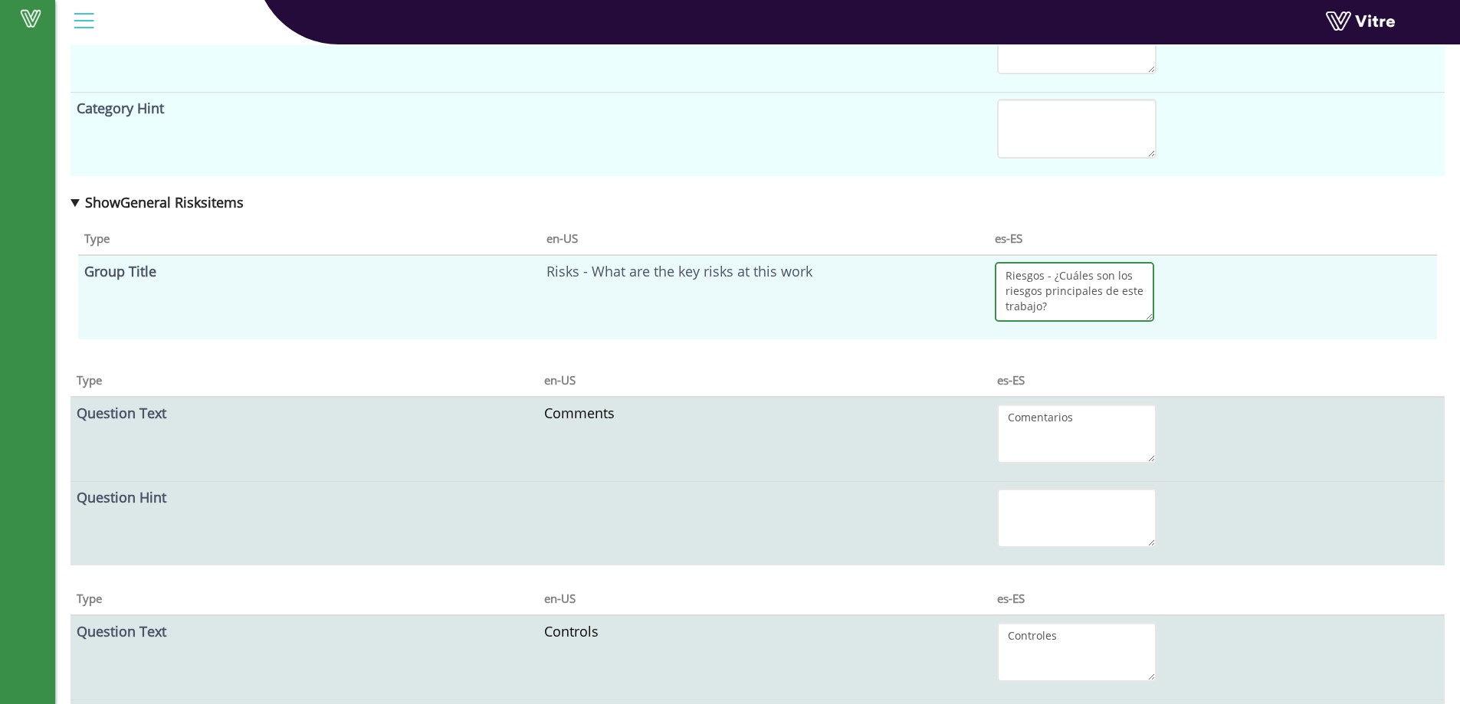
click at [1056, 277] on textarea "Riesgos - ¿Cuáles son los riesgos principales de este trabajo?" at bounding box center [1074, 292] width 159 height 60
click at [1053, 278] on textarea "Riesgos - ¿Cuáles son los riesgos principales de este trabajo?" at bounding box center [1074, 292] width 159 height 60
click at [1043, 277] on textarea "Riesgos - ¿Cuáles son los riesgos principales de este trabajo?" at bounding box center [1074, 292] width 159 height 60
type textarea "Riesgos - ¿Cuáles son los riesgos principales de este trabajo?"
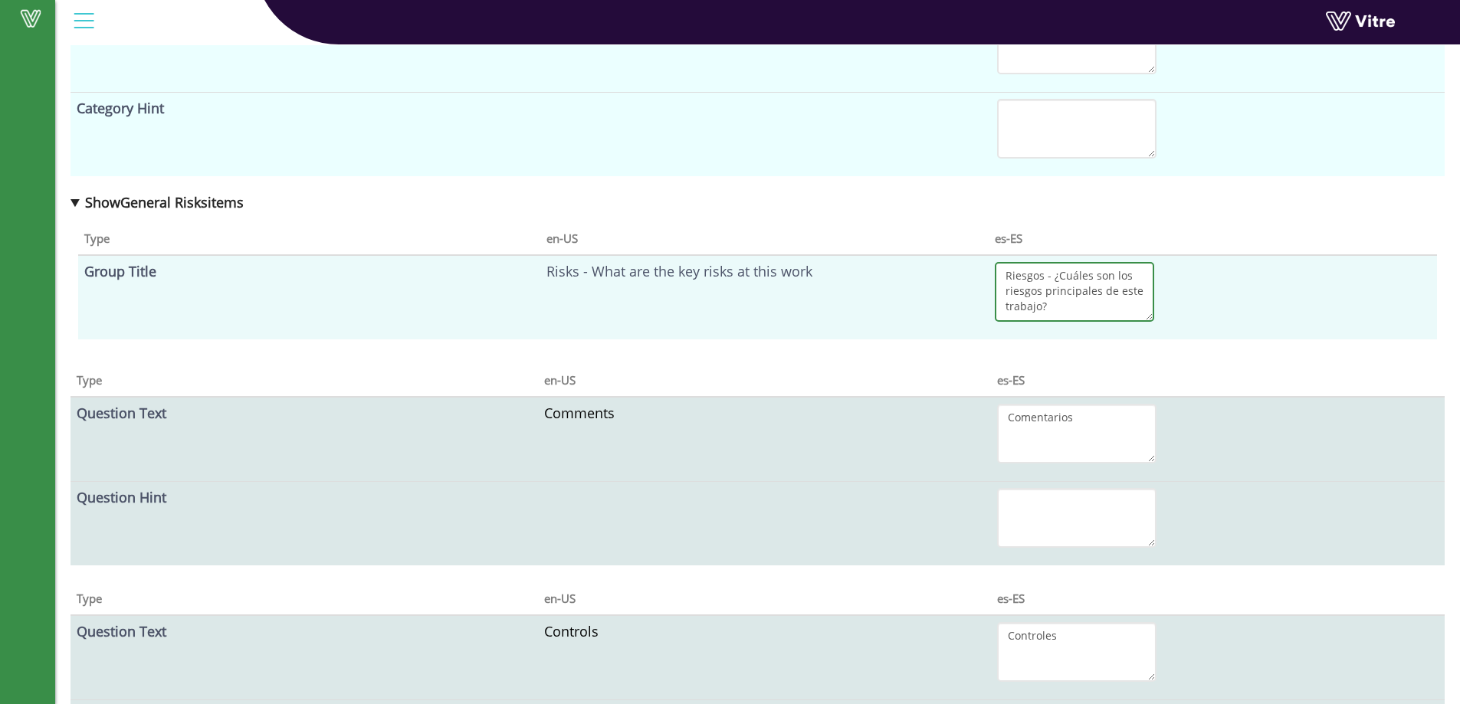
drag, startPoint x: 1052, startPoint y: 277, endPoint x: 1056, endPoint y: 294, distance: 16.7
click at [1056, 280] on textarea "Riesgos - ¿Cuáles son los riesgos principales de este trabajo?" at bounding box center [1074, 292] width 159 height 60
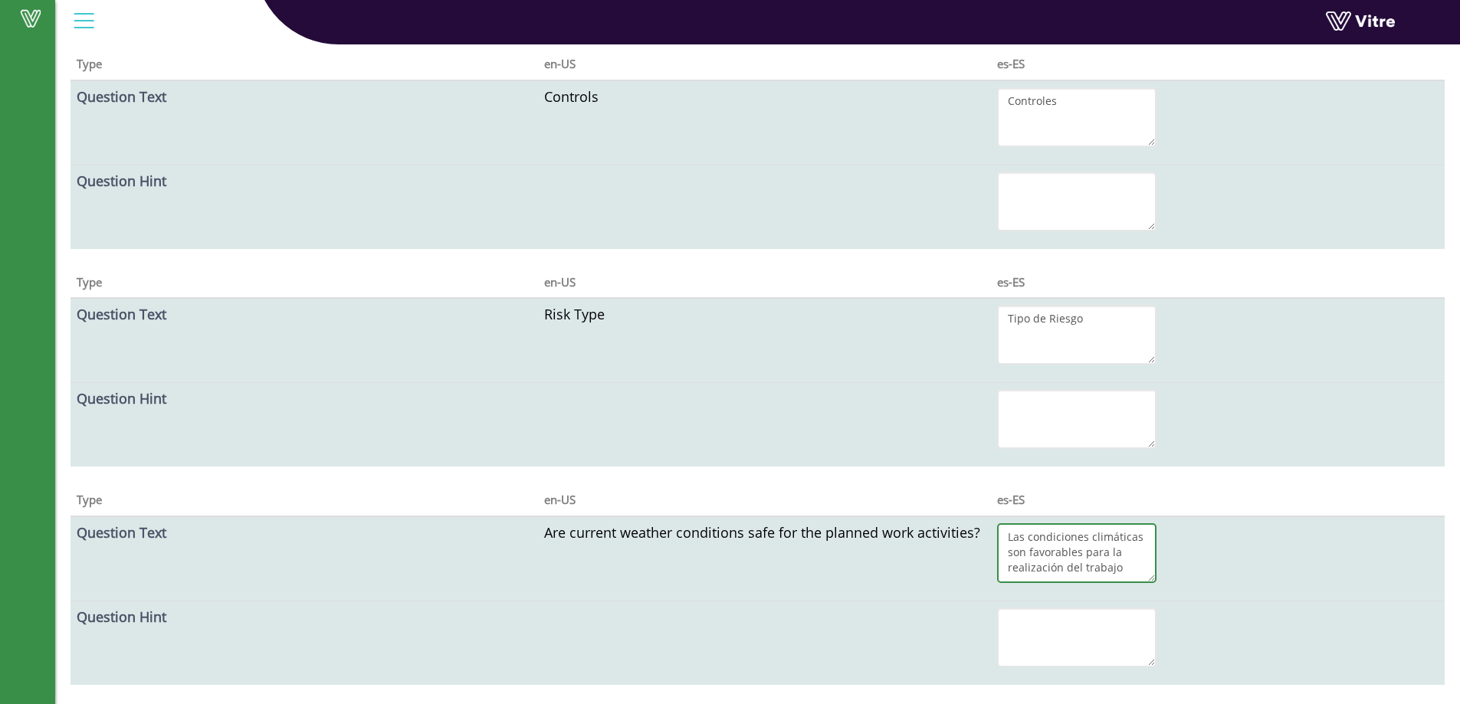
click at [1008, 539] on textarea "Las condiciones climáticas son favorables para la realización del trabajo" at bounding box center [1076, 554] width 159 height 60
paste textarea "¿"
type textarea "¿Las condiciones climáticas son favorables para la realización del trabajo"
click at [1299, 450] on td at bounding box center [1218, 425] width 454 height 84
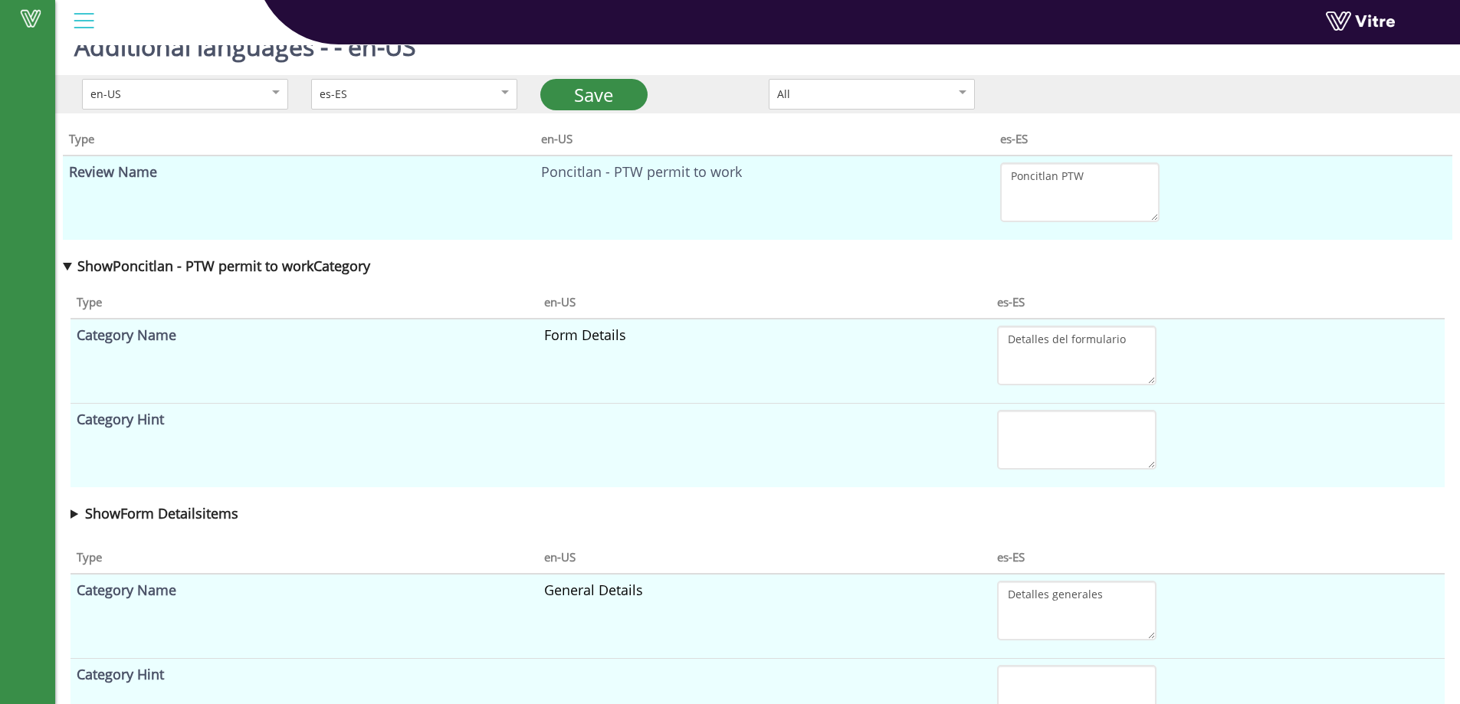
scroll to position [0, 0]
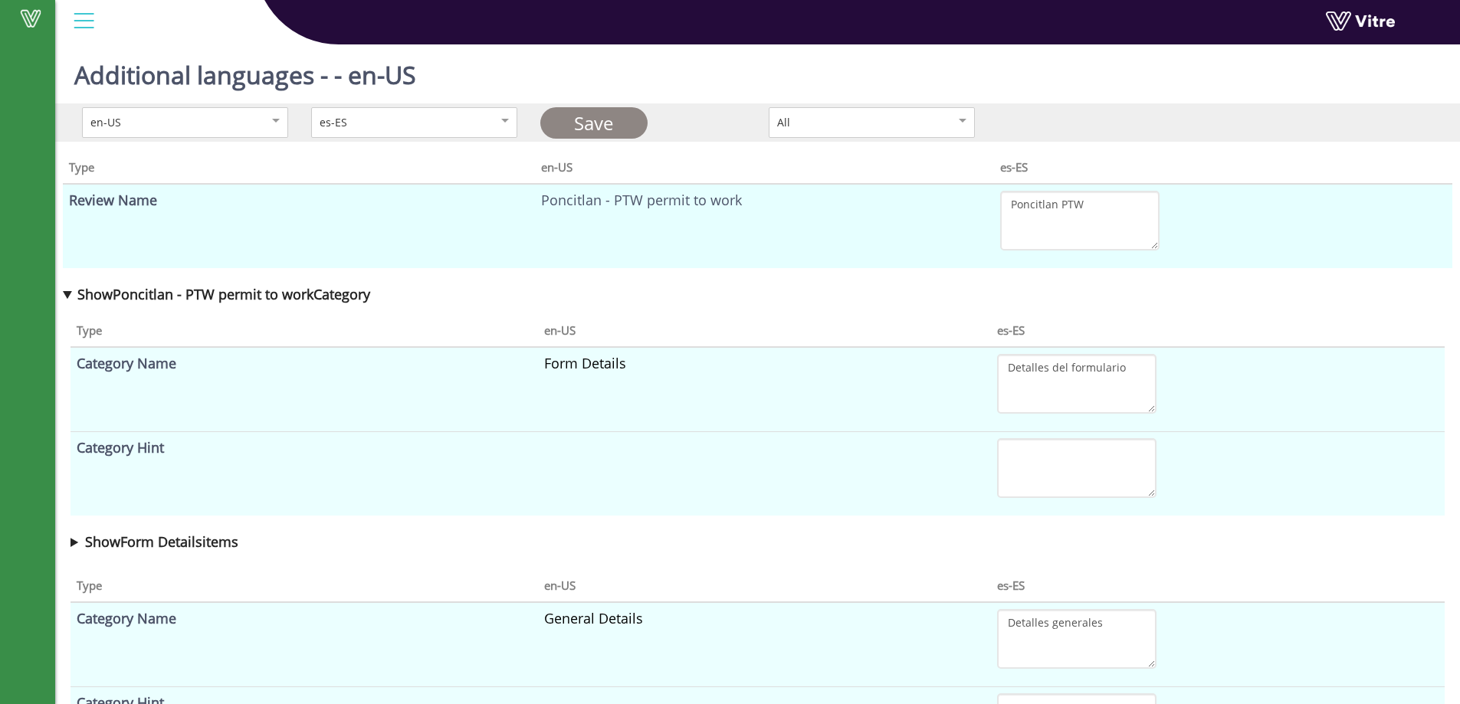
click at [602, 120] on link "Save" at bounding box center [593, 122] width 107 height 31
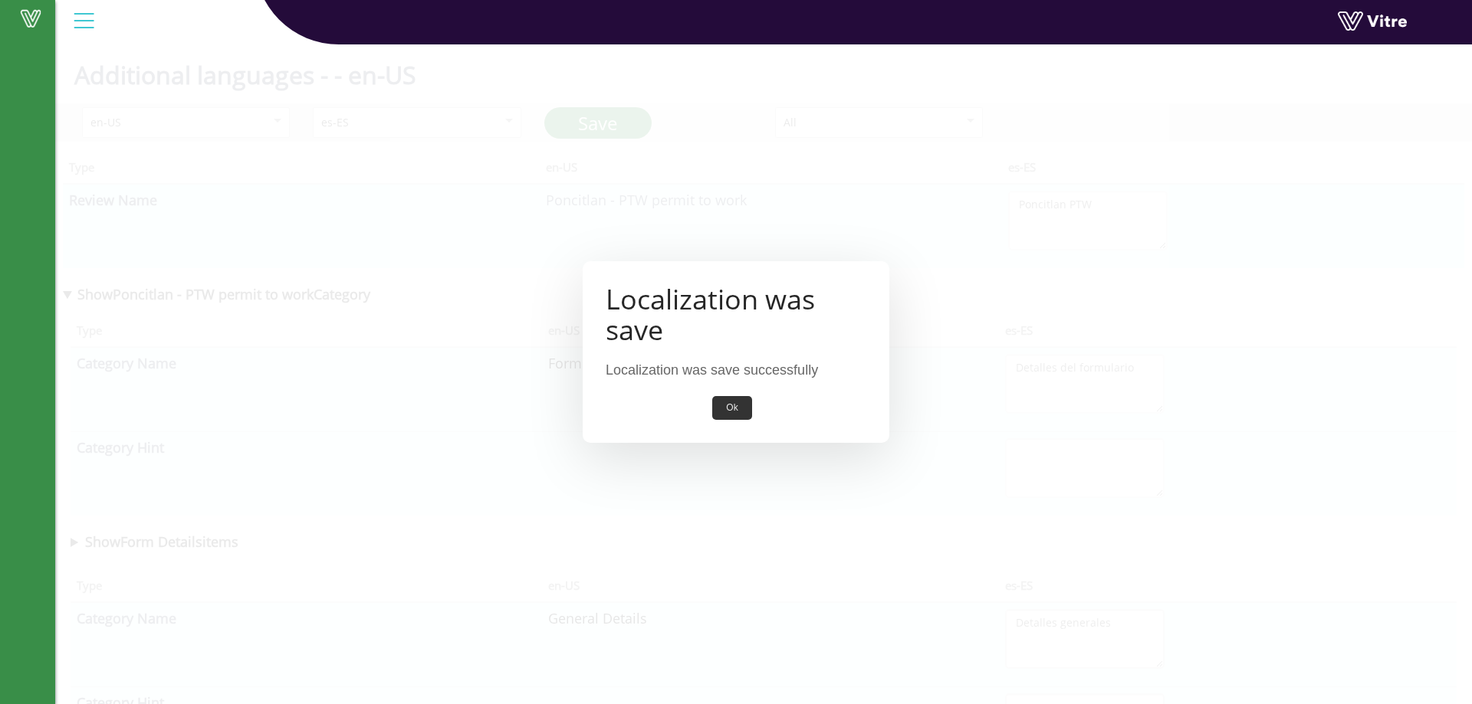
click at [738, 401] on button "Ok" at bounding box center [731, 408] width 39 height 24
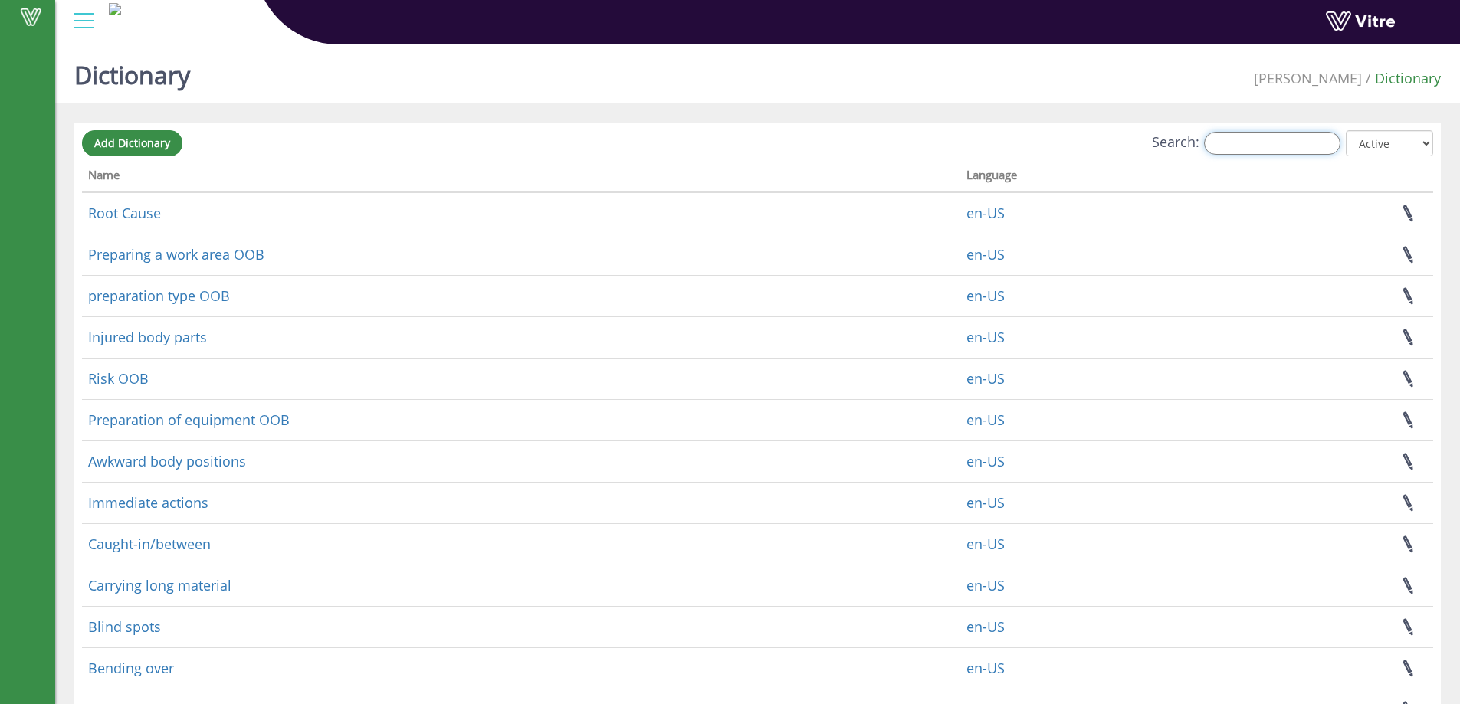
click at [1247, 149] on input "Search:" at bounding box center [1272, 143] width 136 height 23
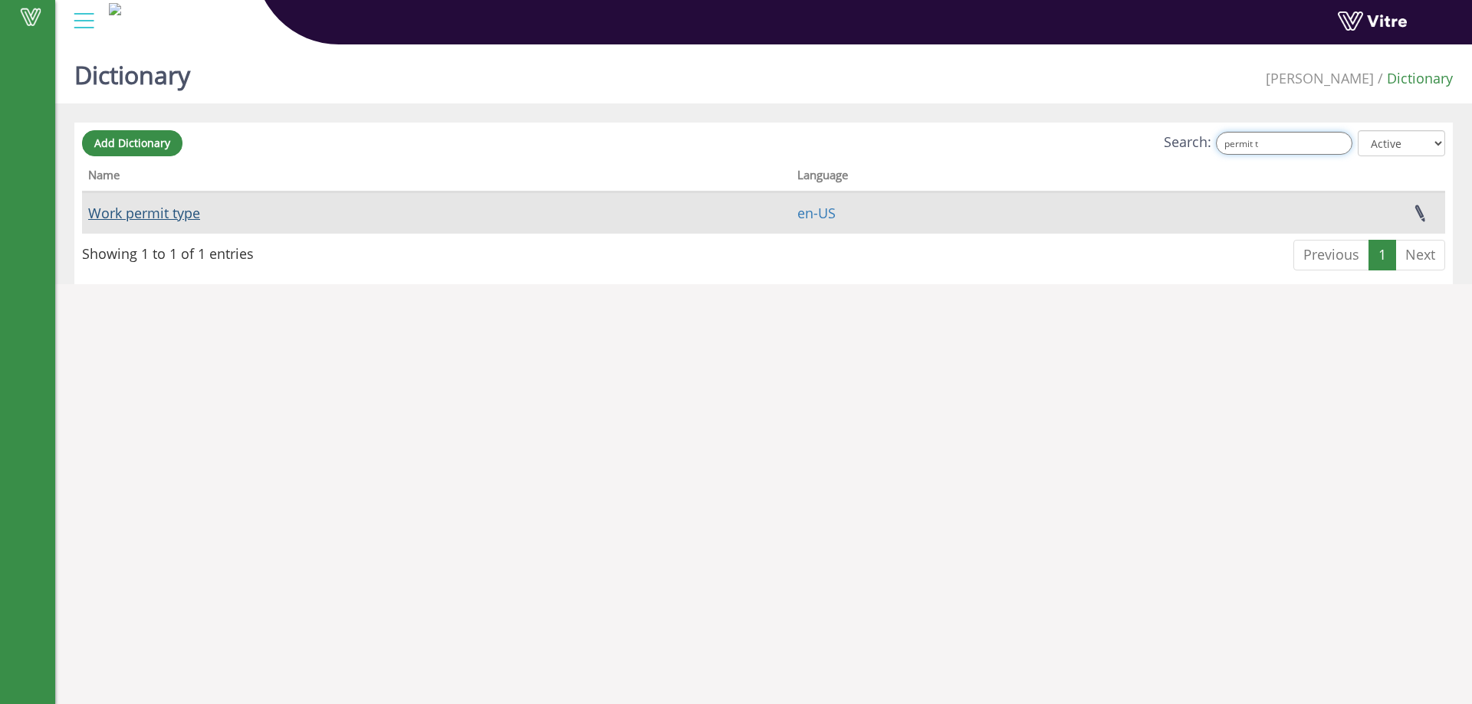
type input "permit t"
click at [133, 205] on link "Work permit type" at bounding box center [144, 213] width 112 height 18
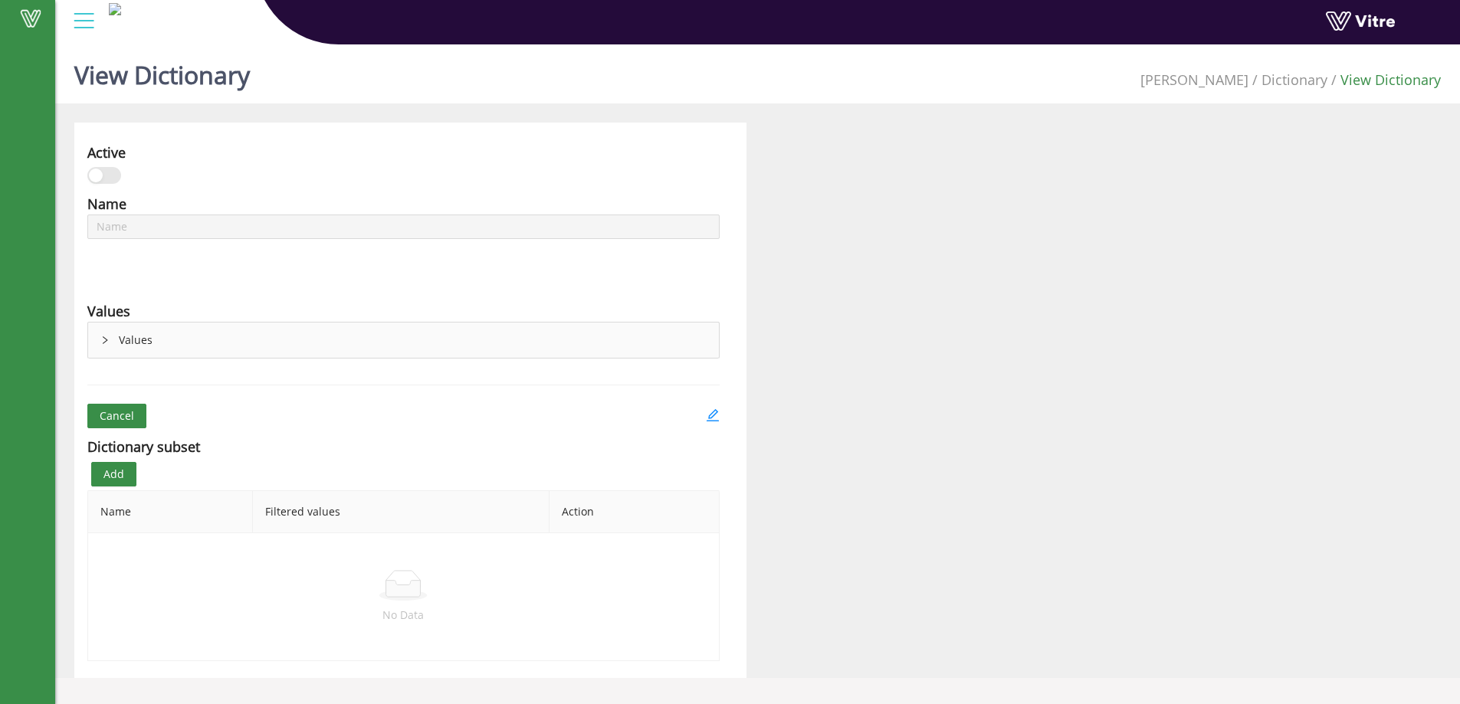
type input "Work permit type"
click at [199, 347] on div "Values" at bounding box center [403, 340] width 631 height 35
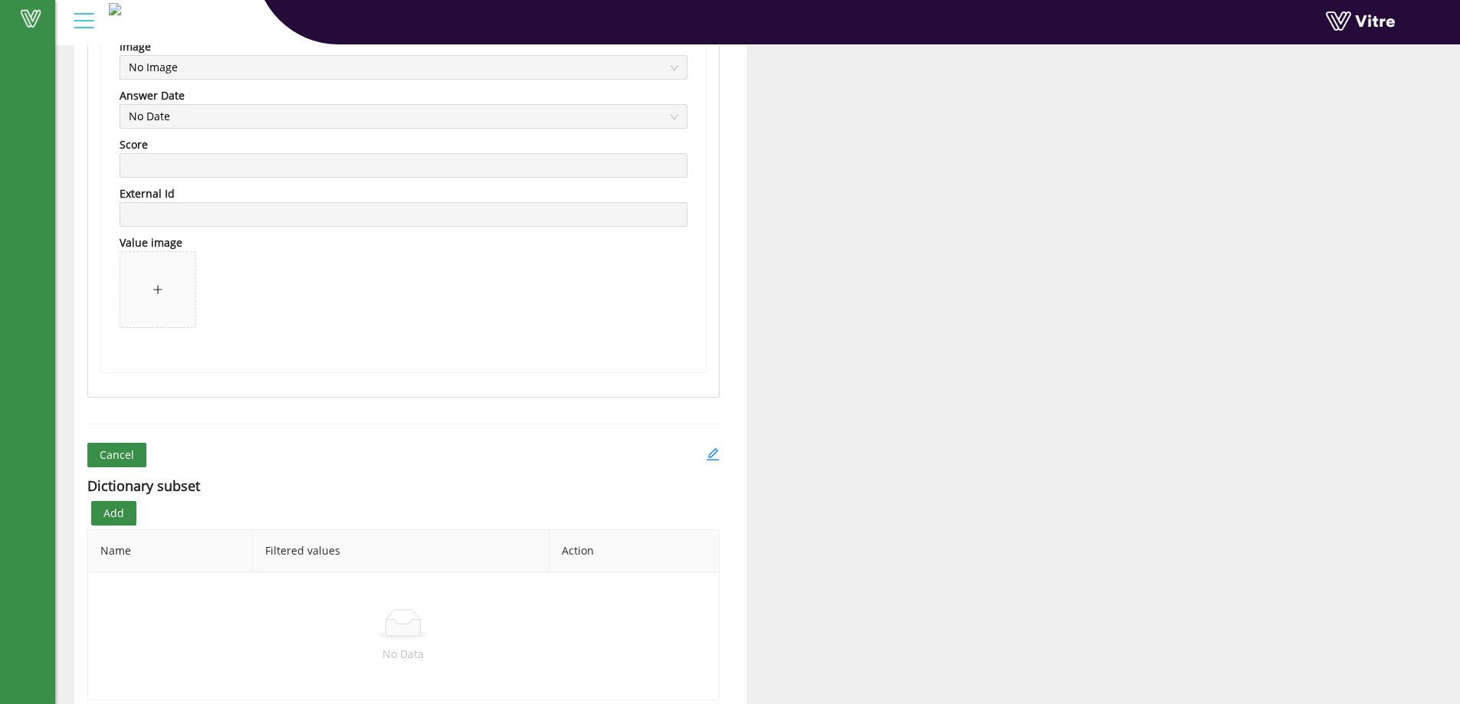
scroll to position [5012, 0]
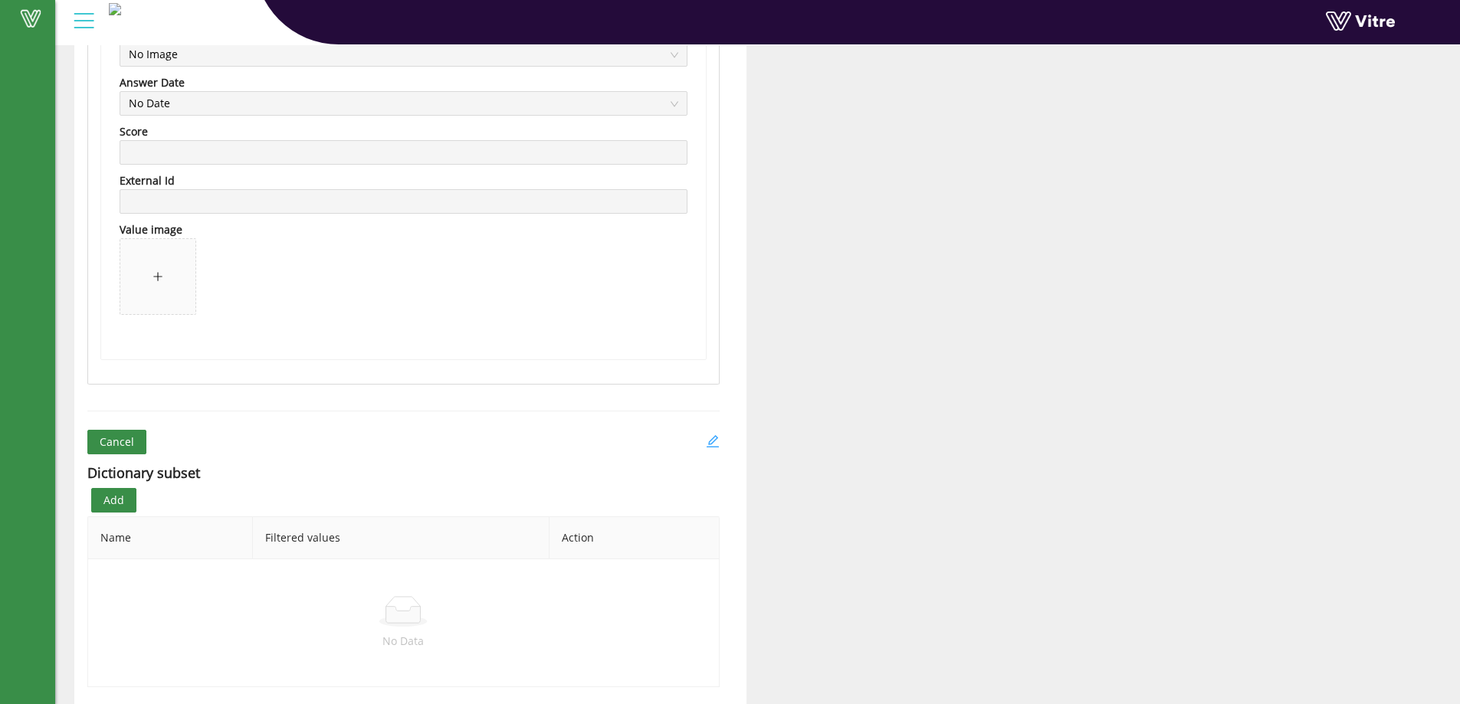
click at [718, 435] on icon "edit" at bounding box center [713, 442] width 14 height 14
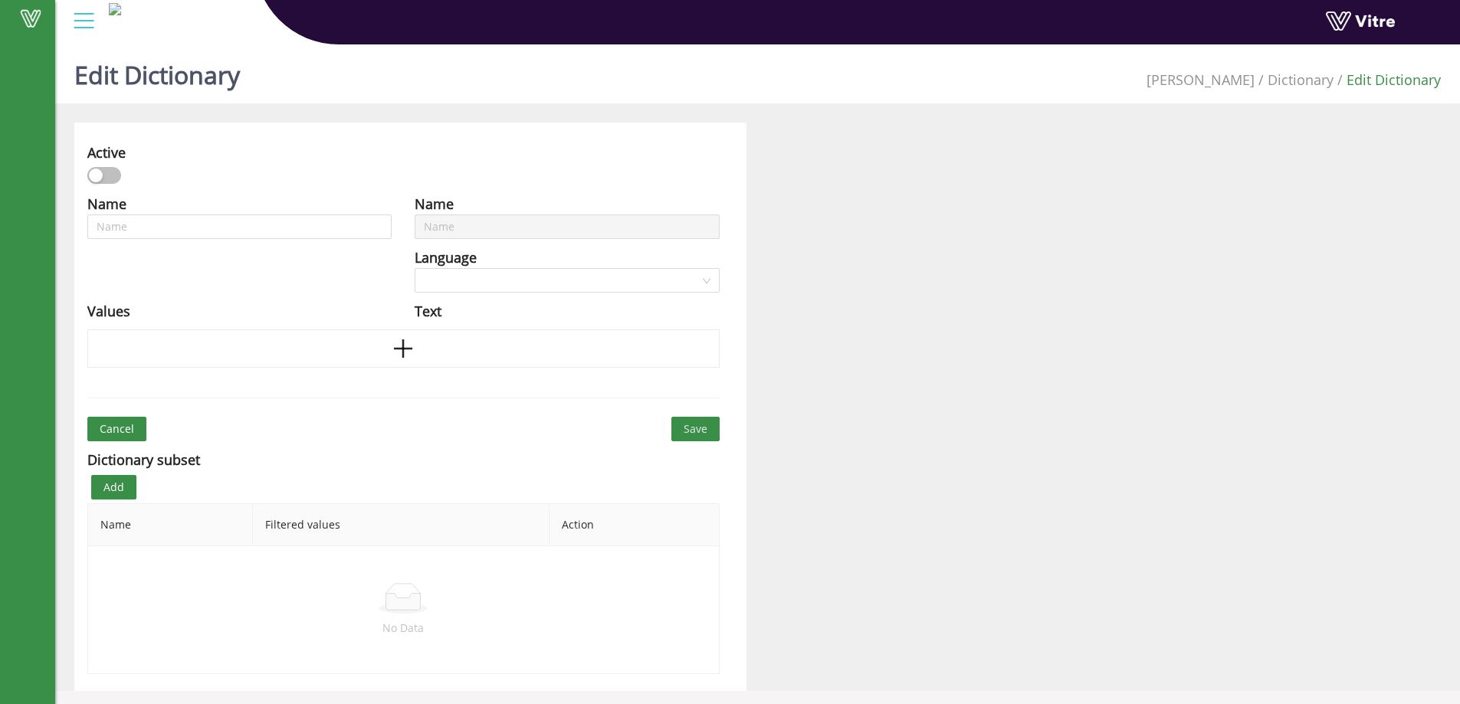
type input "Work permit type"
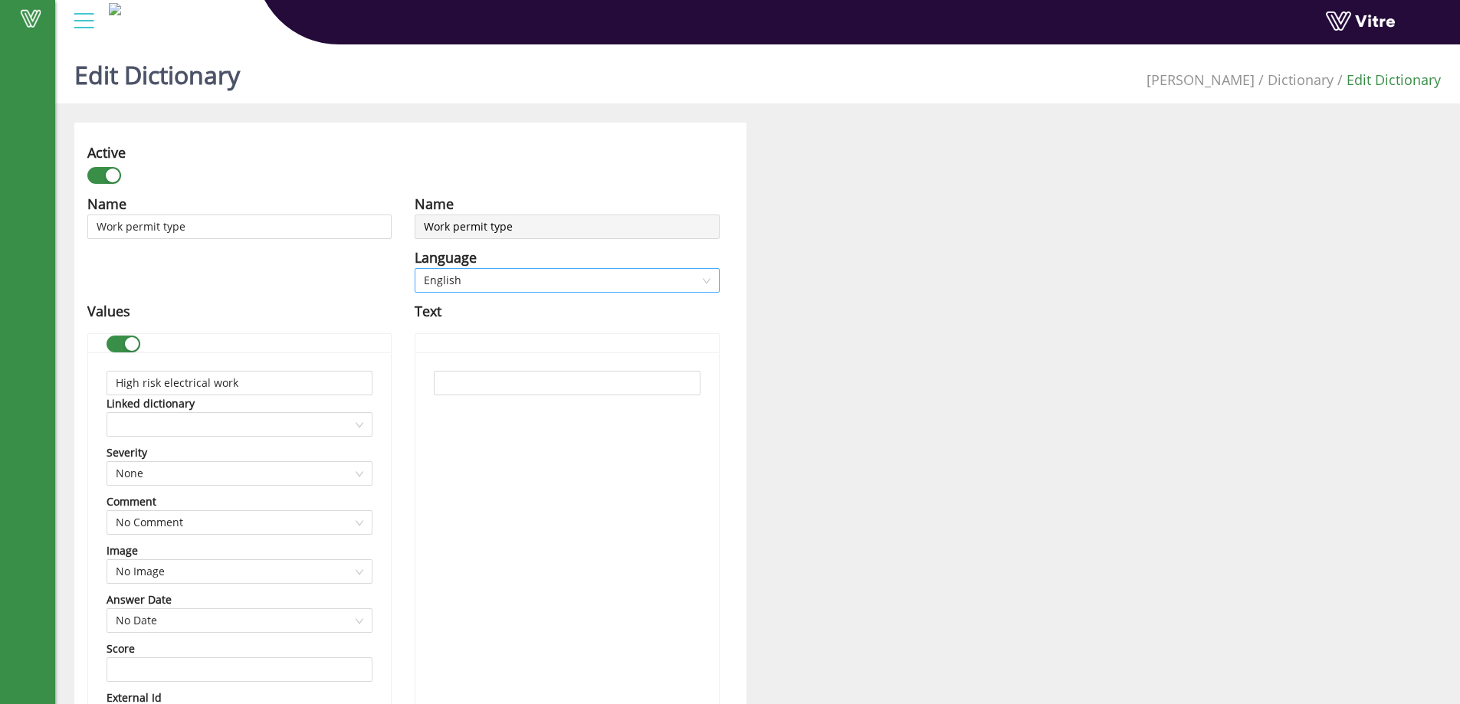
click at [534, 281] on span "English" at bounding box center [567, 280] width 286 height 23
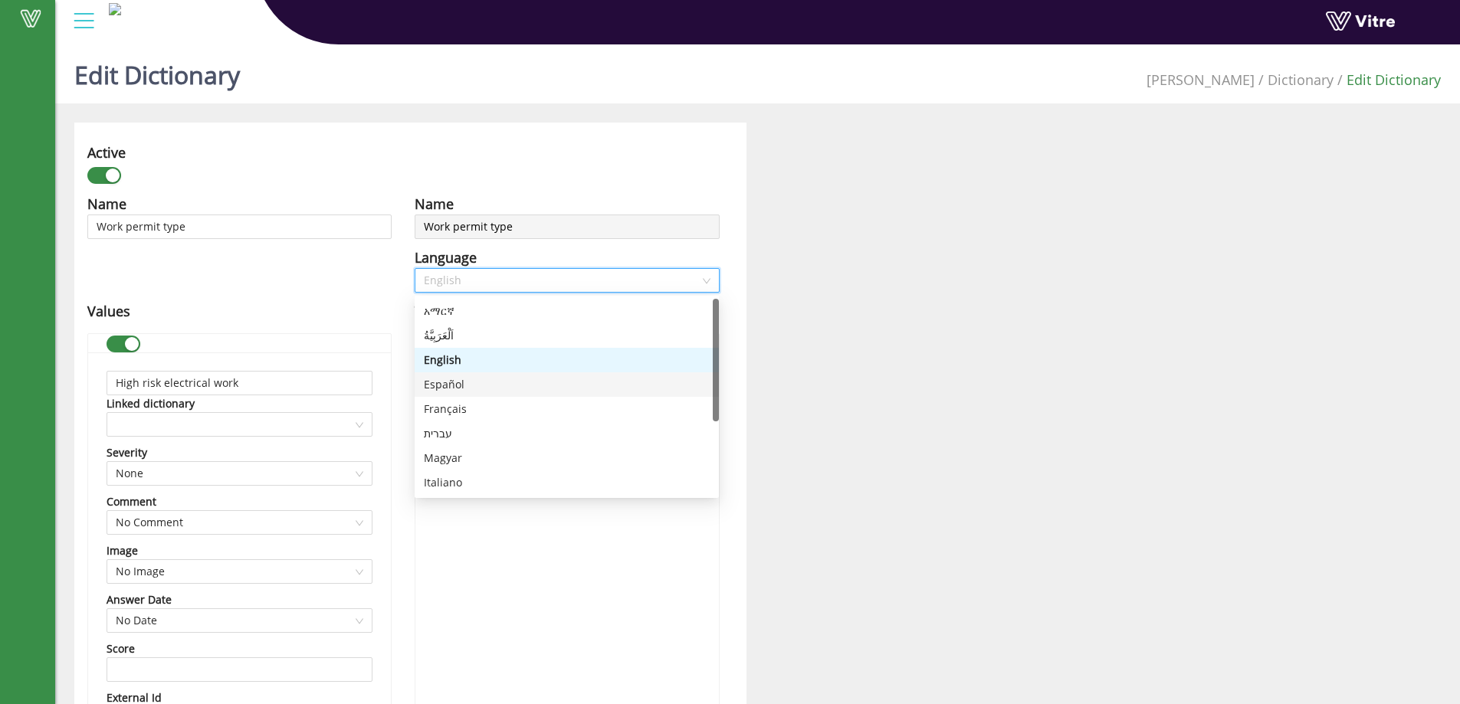
click at [498, 381] on div "Español" at bounding box center [567, 384] width 286 height 17
type input "Trabajo eléctrico de alto riesgo"
type input "Permiso de ingreso a espacio confinado"
type input "Permiso de trabajo en alturas"
type input "Permiso de apertura de linea"
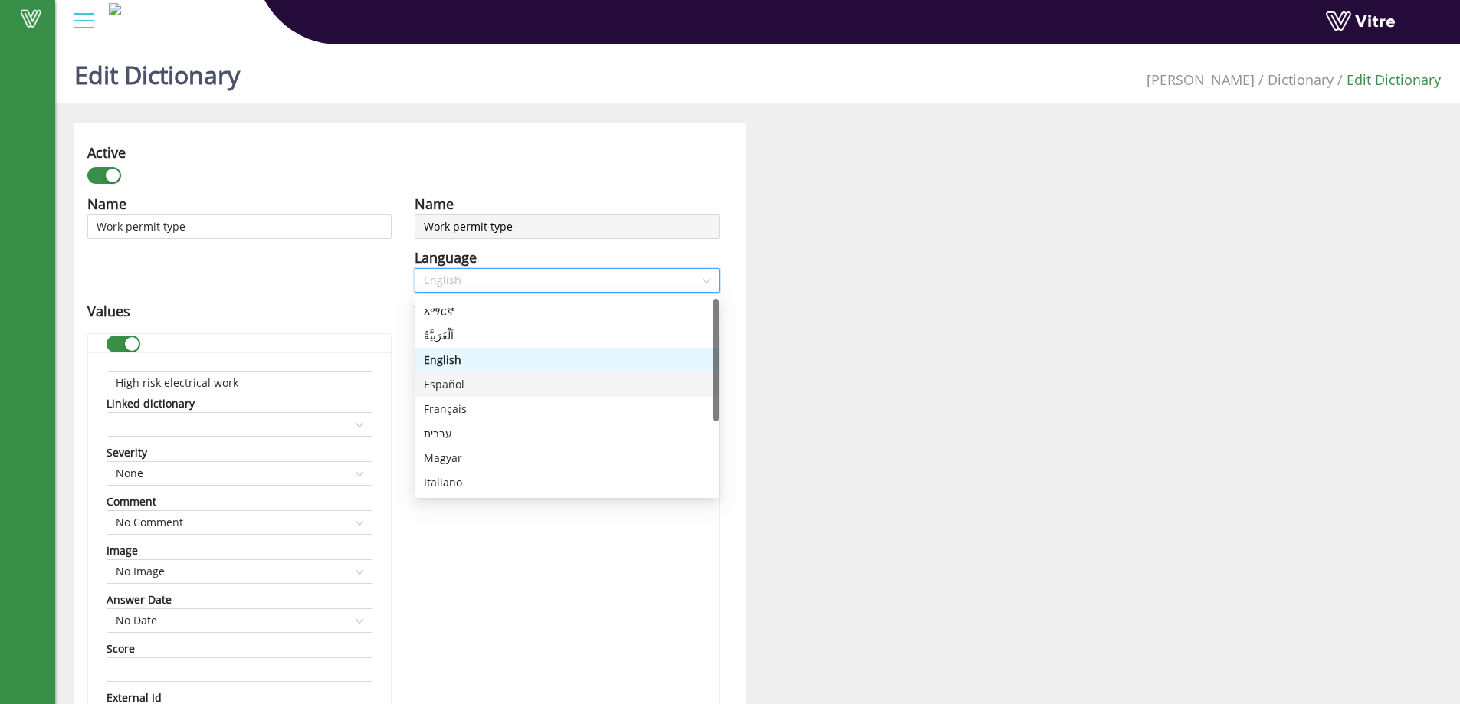
type input "Permiso para izaje de carga"
type input "Permiso para excavación"
type input "Permiso para trabajo en caliente"
type input "Ninguno"
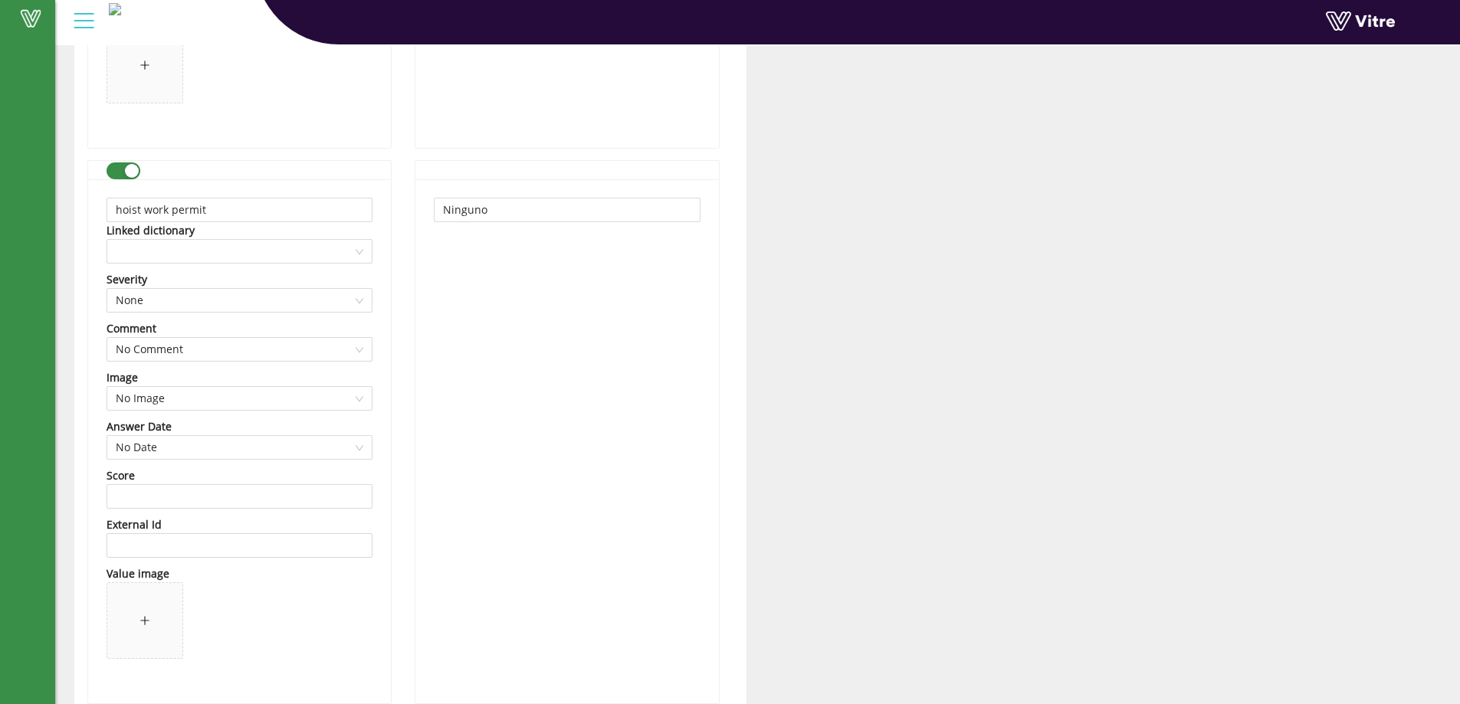
scroll to position [4063, 0]
click at [39, 16] on span at bounding box center [30, 18] width 38 height 18
